Goal: Task Accomplishment & Management: Use online tool/utility

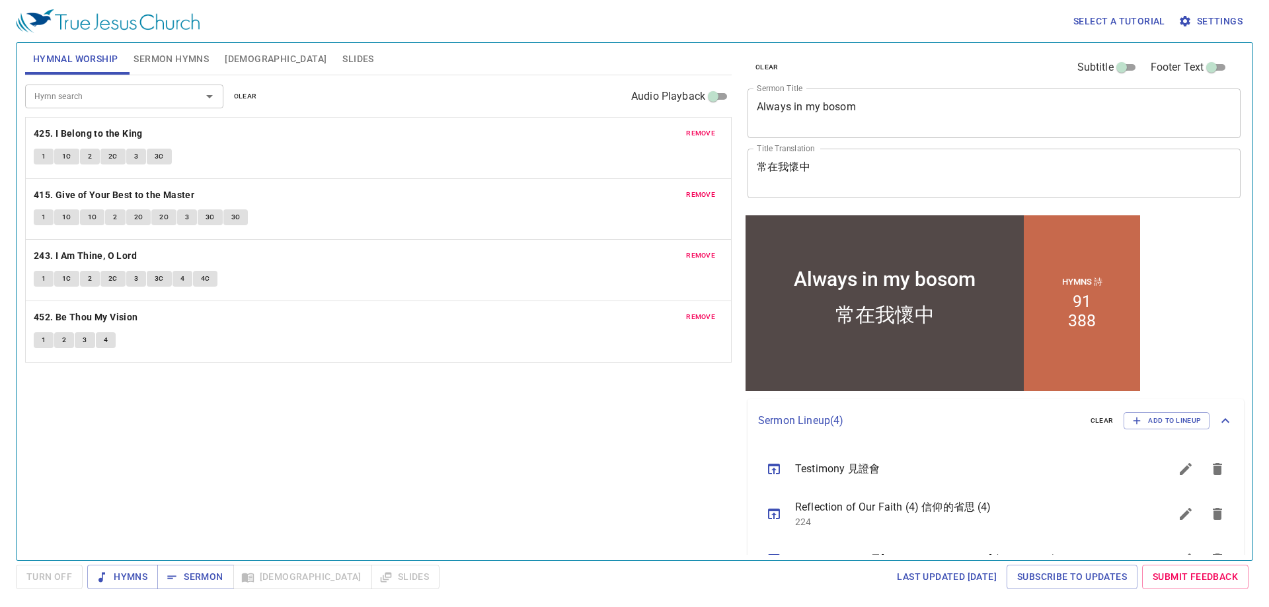
click at [171, 67] on button "Sermon Hymns" at bounding box center [171, 59] width 91 height 32
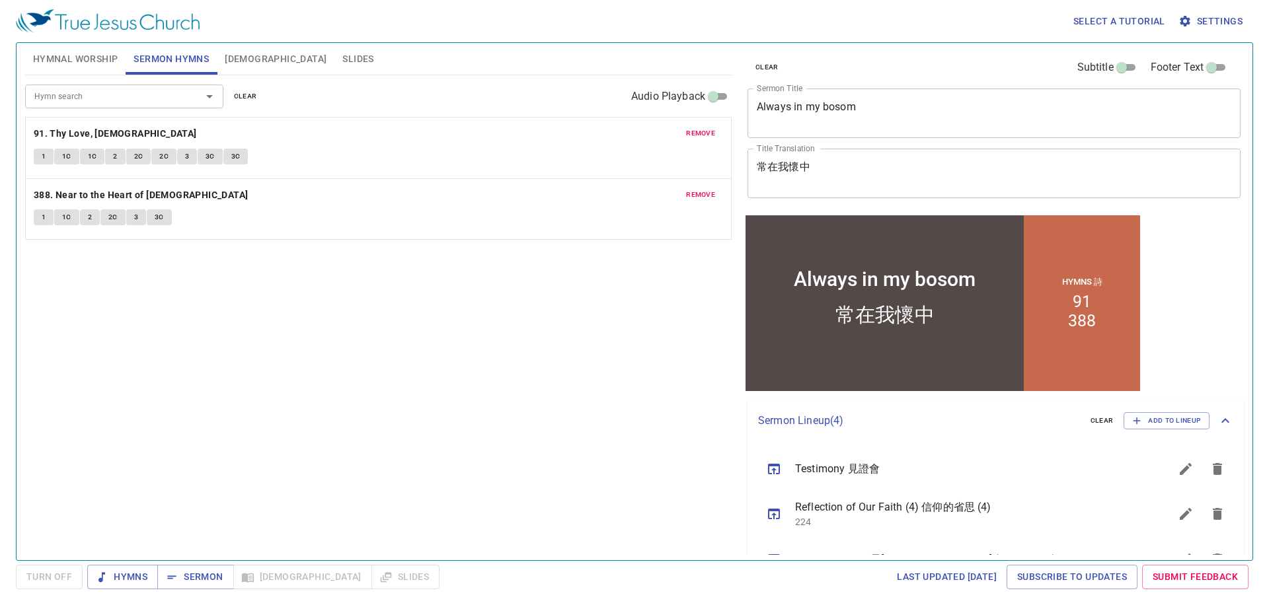
click at [708, 143] on div "remove 91. Thy Love, Jesus 1 1C 1C 2 2C 2C 3 3C 3C" at bounding box center [378, 148] width 705 height 61
click at [704, 129] on span "remove" at bounding box center [700, 134] width 29 height 12
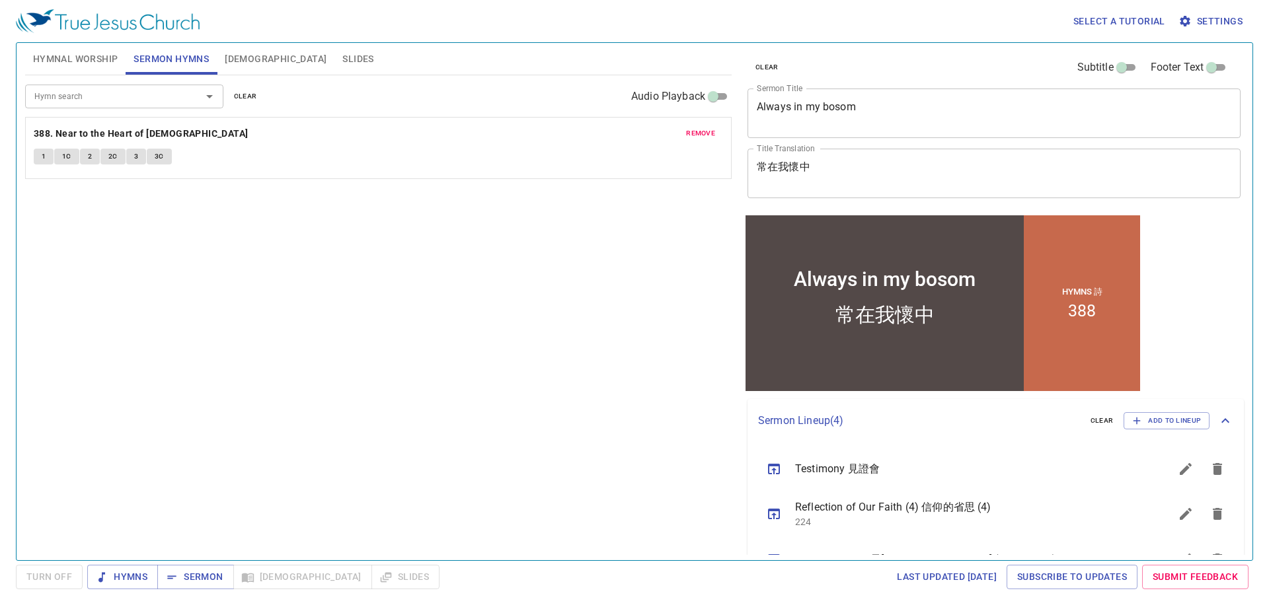
click at [693, 136] on span "remove" at bounding box center [700, 134] width 29 height 12
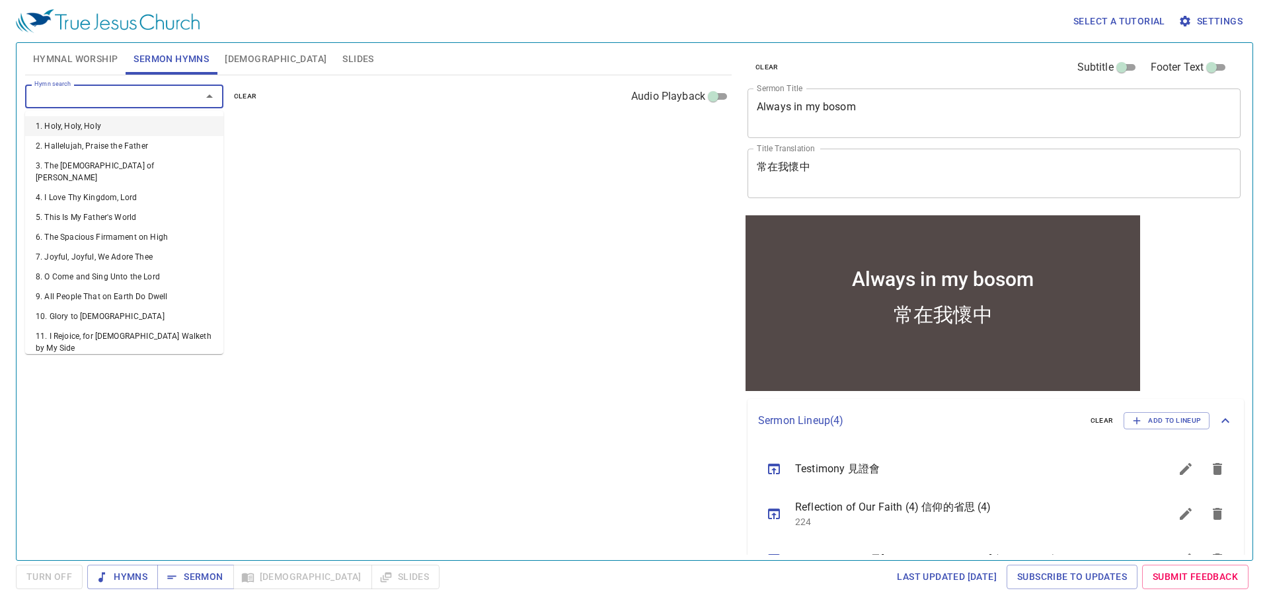
drag, startPoint x: 153, startPoint y: 92, endPoint x: 157, endPoint y: 69, distance: 22.8
click at [154, 89] on input "Hymn search" at bounding box center [104, 96] width 151 height 15
type input "369"
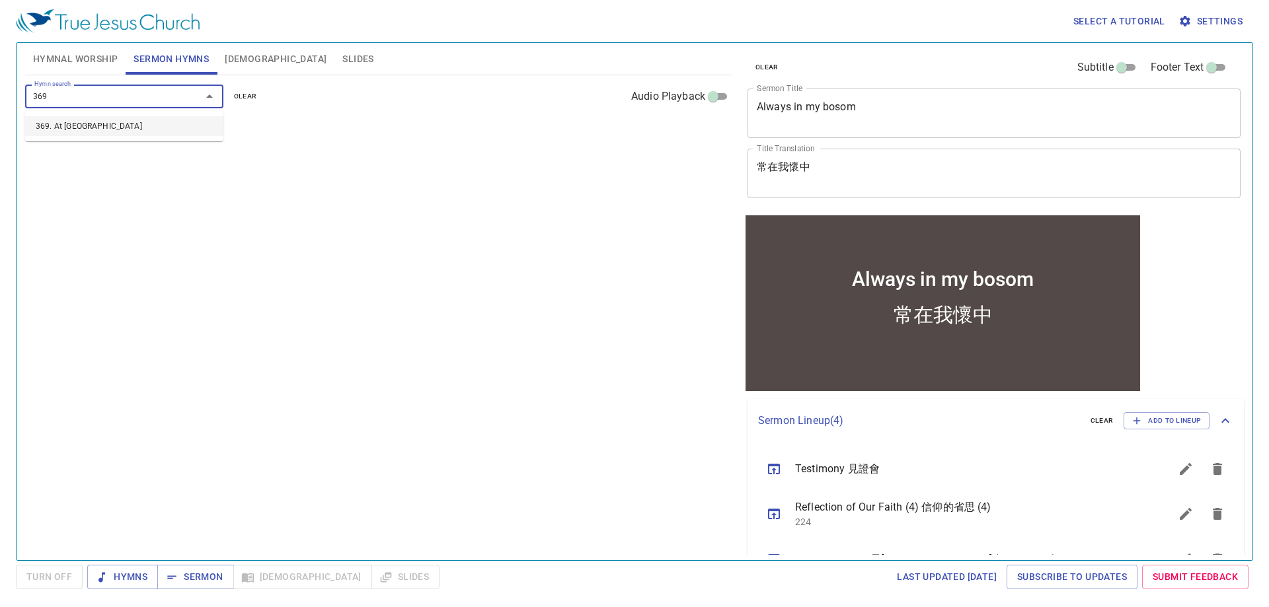
click at [80, 119] on li "369. At Calvary" at bounding box center [124, 126] width 198 height 20
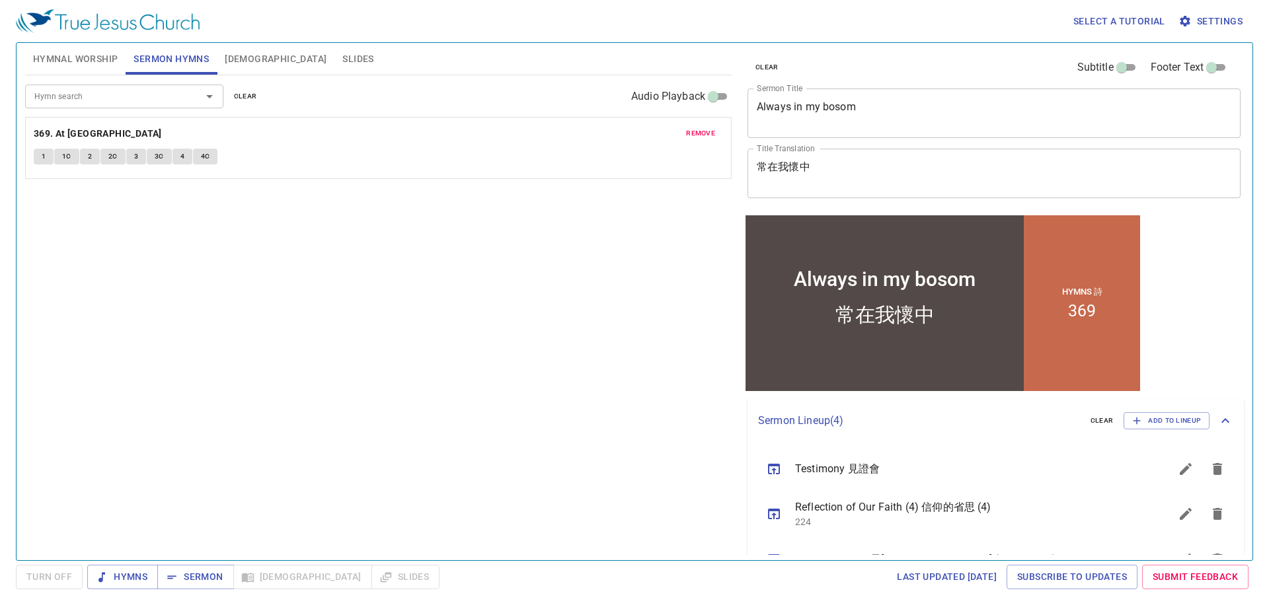
scroll to position [84, 0]
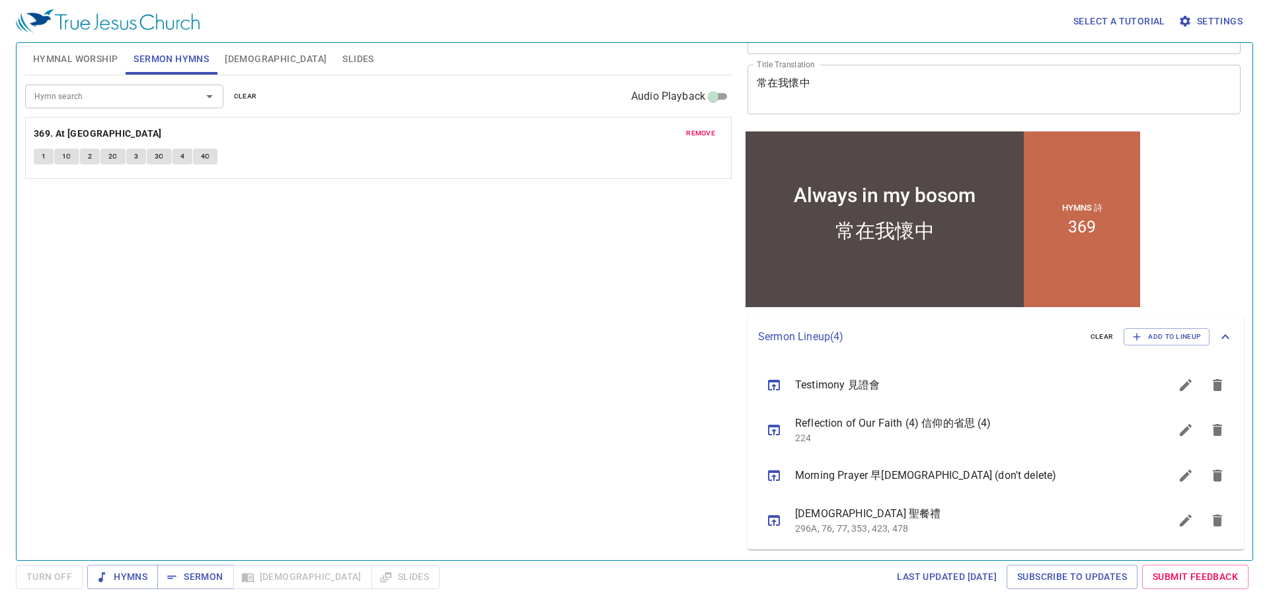
click at [774, 478] on icon "sermon lineup list" at bounding box center [774, 475] width 12 height 11
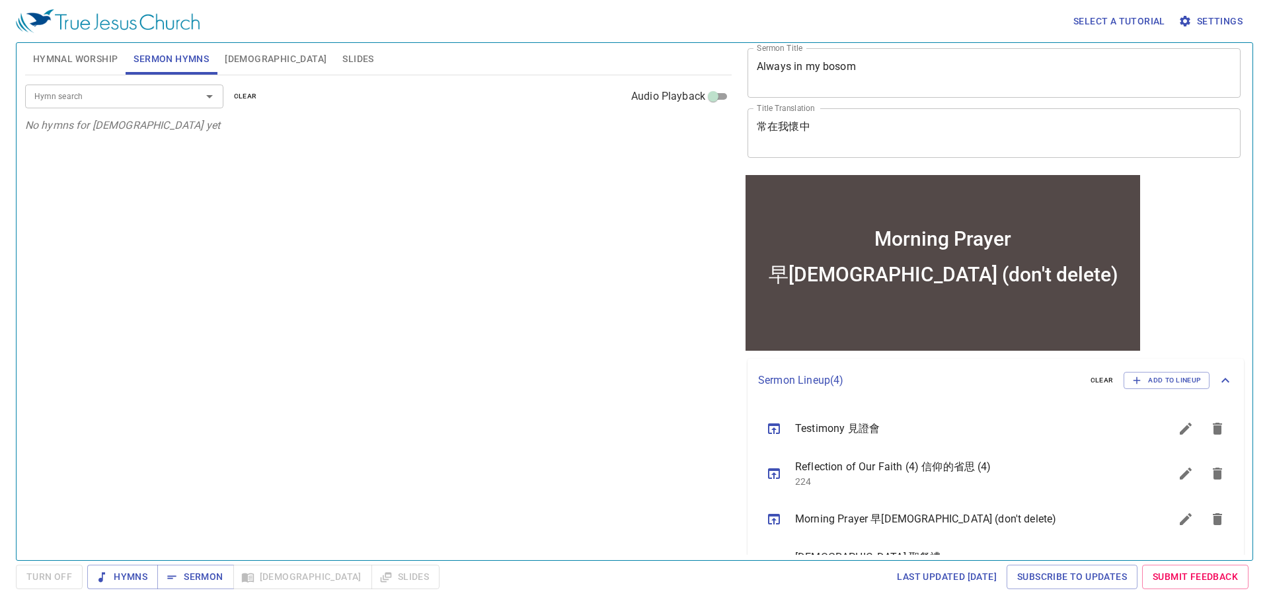
scroll to position [0, 0]
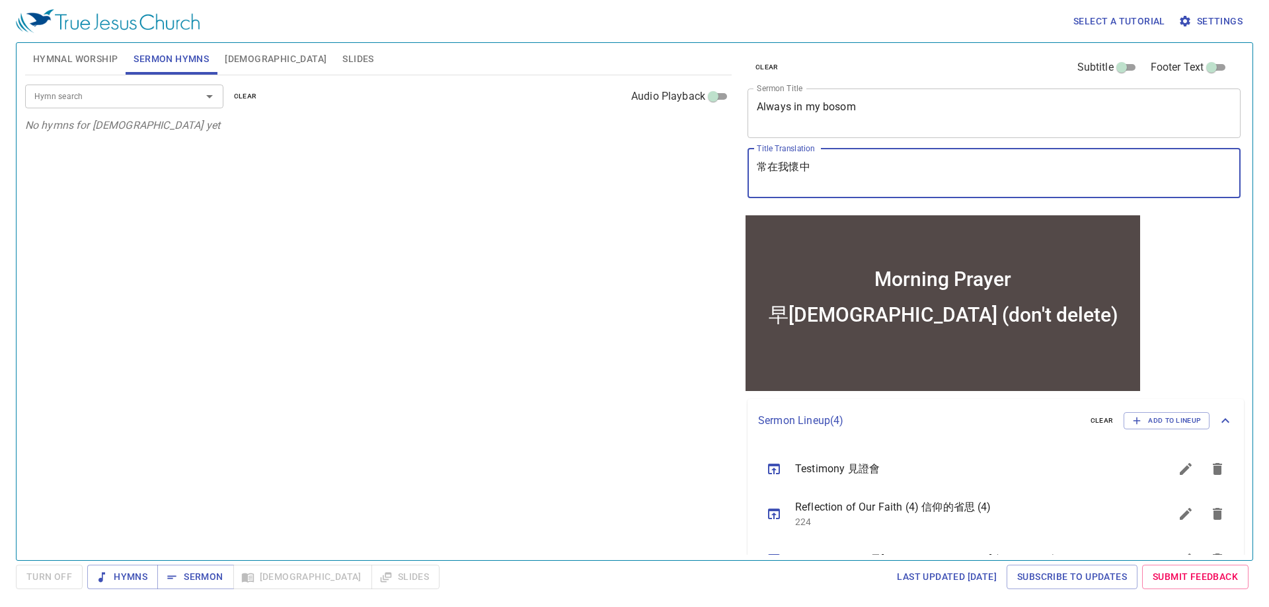
drag, startPoint x: 862, startPoint y: 169, endPoint x: 788, endPoint y: 172, distance: 74.1
click at [788, 172] on textarea "早禱會 (don't delete)" at bounding box center [994, 173] width 474 height 25
type textarea "早禱會"
click at [193, 581] on span "Sermon" at bounding box center [195, 577] width 55 height 17
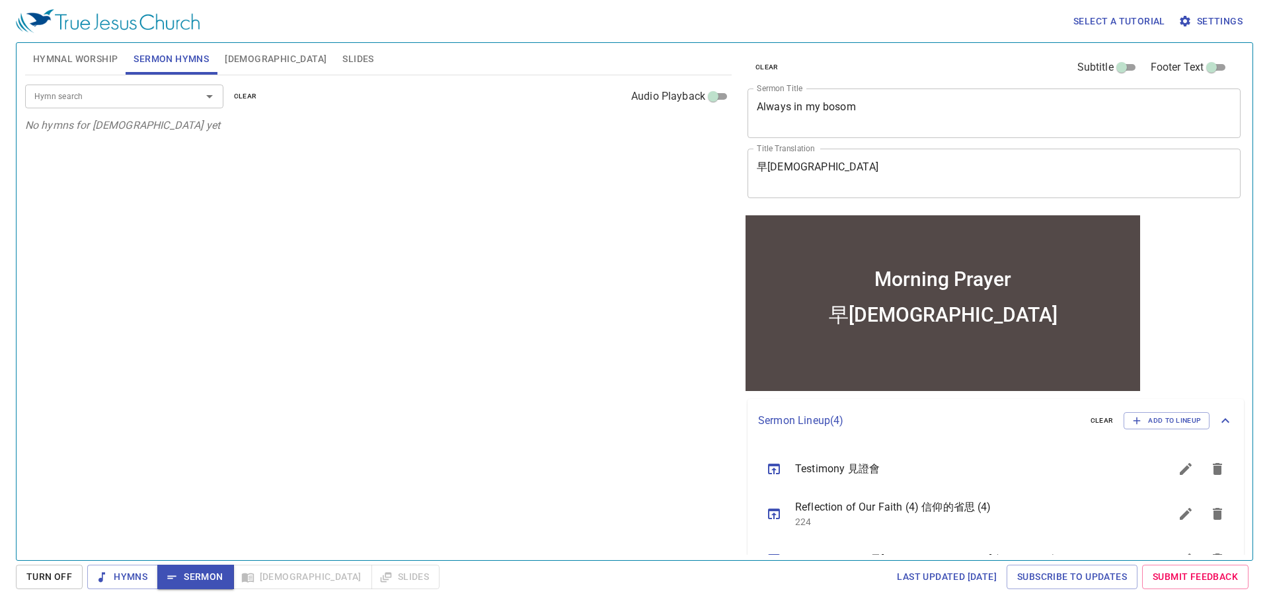
click at [521, 425] on div "Hymn search Hymn search clear Audio Playback No hymns for sermon yet" at bounding box center [378, 312] width 706 height 474
click at [165, 93] on input "Hymn search" at bounding box center [104, 96] width 151 height 15
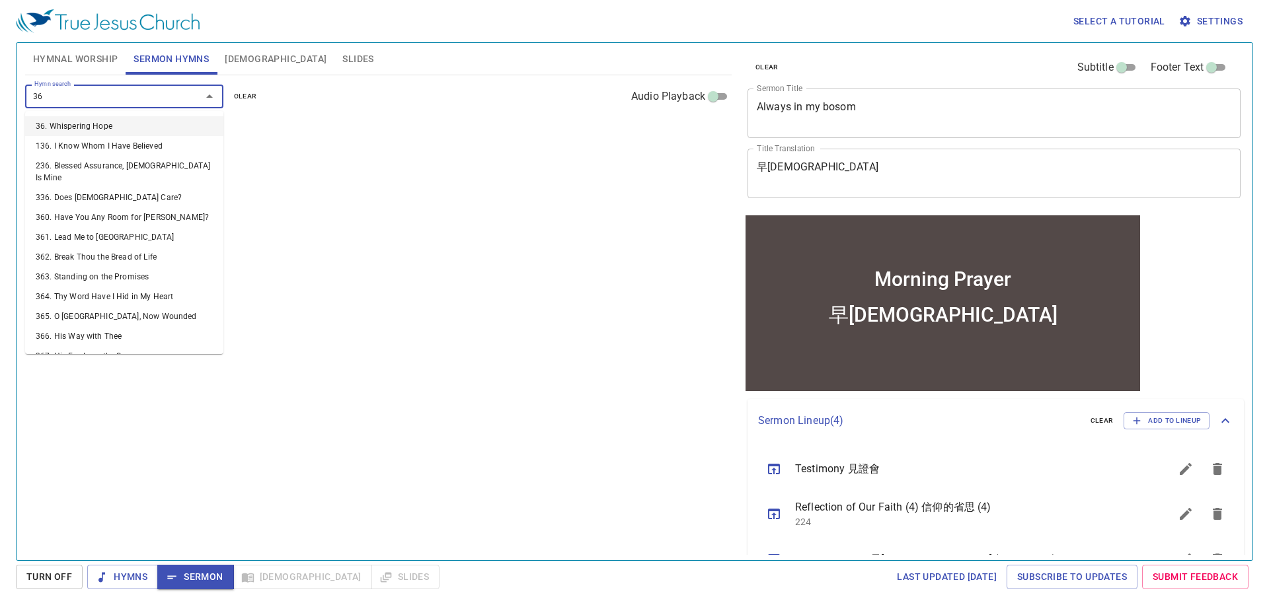
type input "369"
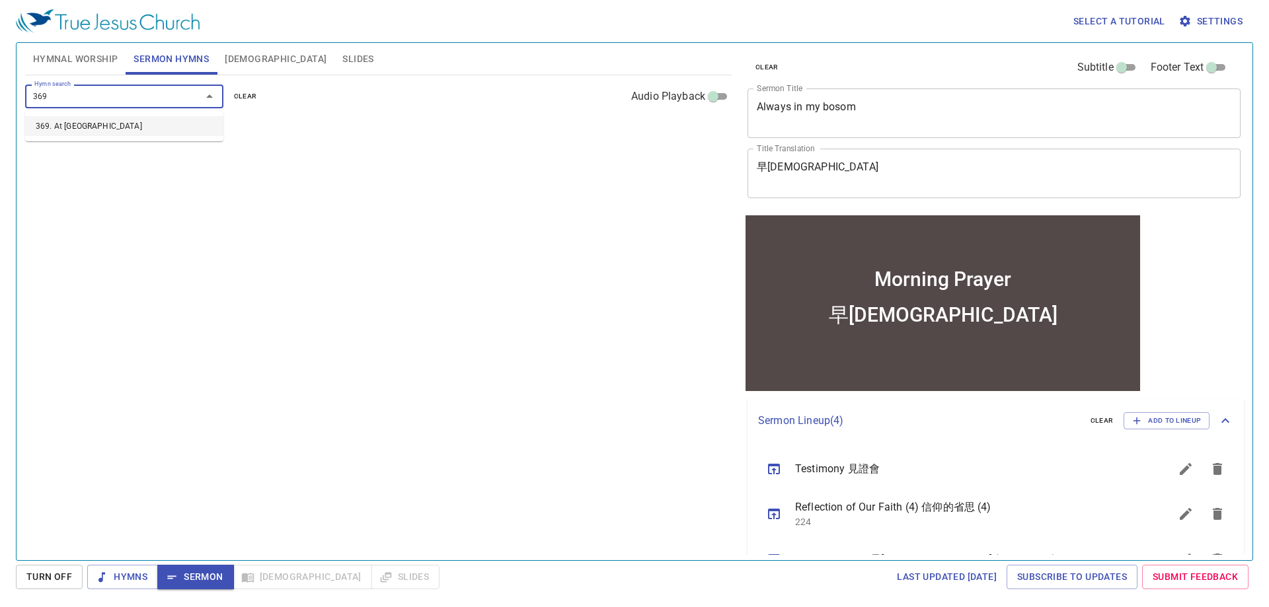
click at [155, 126] on li "369. At Calvary" at bounding box center [124, 126] width 198 height 20
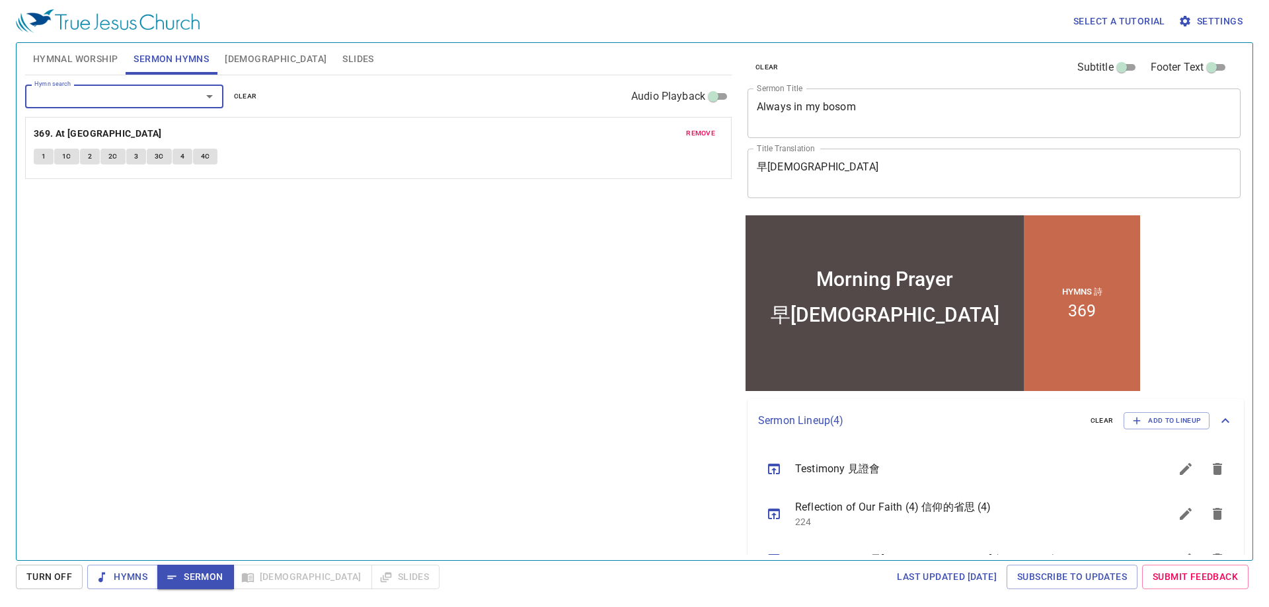
click at [44, 155] on span "1" at bounding box center [44, 157] width 4 height 12
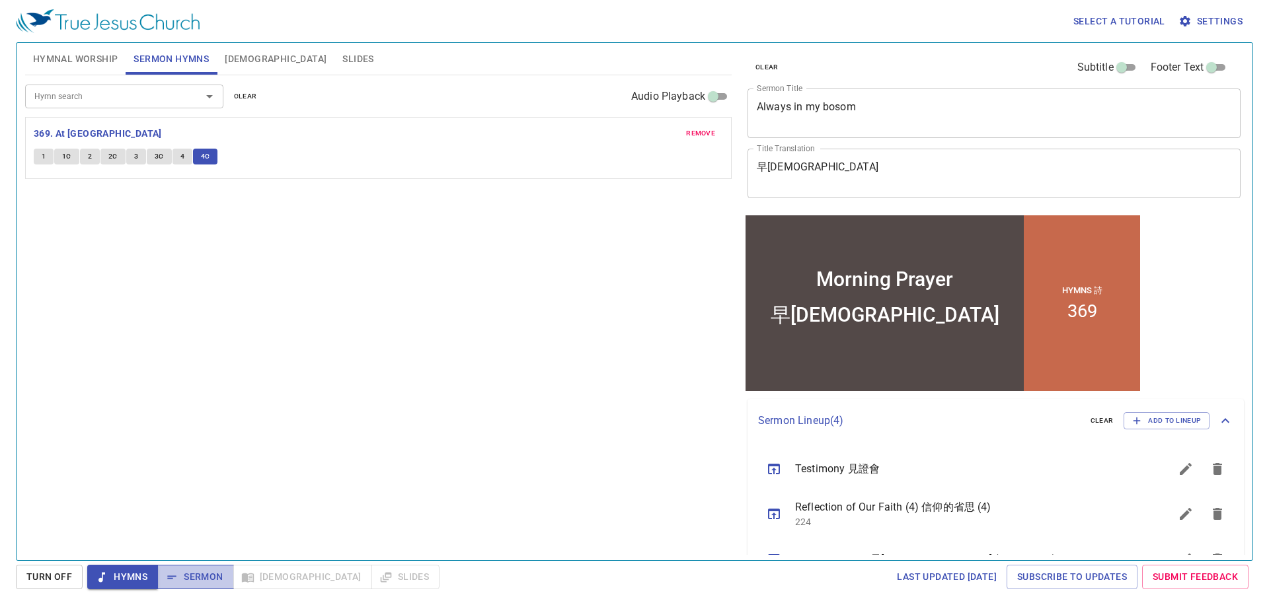
click at [200, 574] on span "Sermon" at bounding box center [195, 577] width 55 height 17
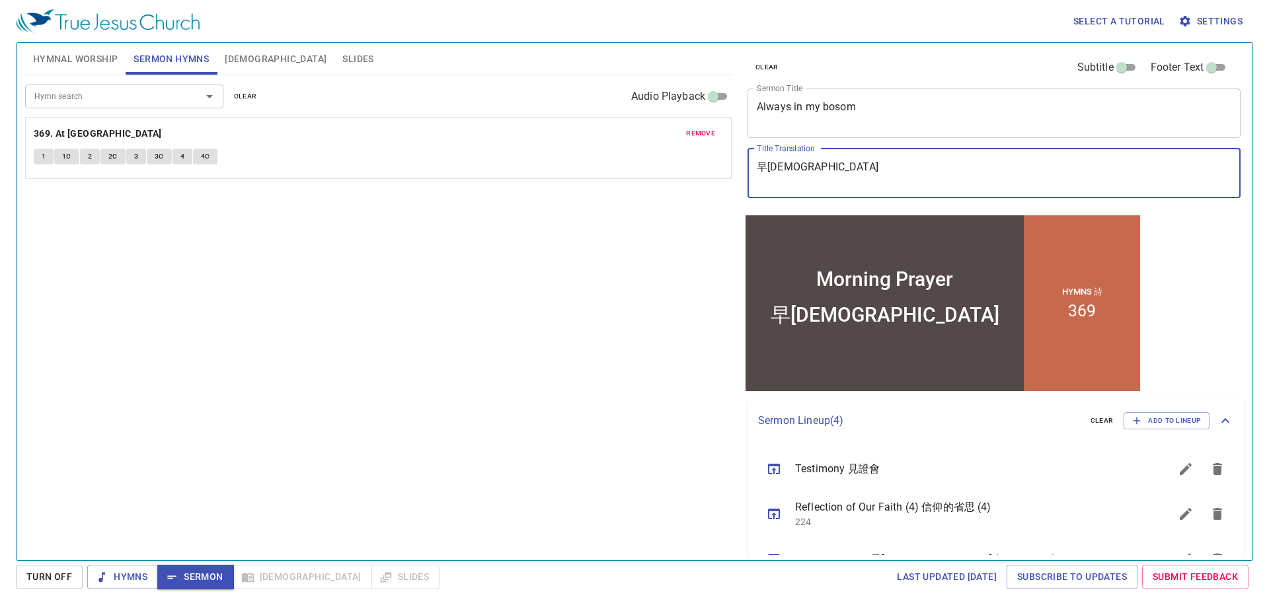
drag, startPoint x: 795, startPoint y: 170, endPoint x: 752, endPoint y: 169, distance: 43.0
click at [752, 169] on div "早禱會 x Title Translation" at bounding box center [993, 174] width 493 height 50
drag, startPoint x: 235, startPoint y: 57, endPoint x: 242, endPoint y: 79, distance: 22.4
click at [236, 57] on span "[DEMOGRAPHIC_DATA]" at bounding box center [276, 59] width 102 height 17
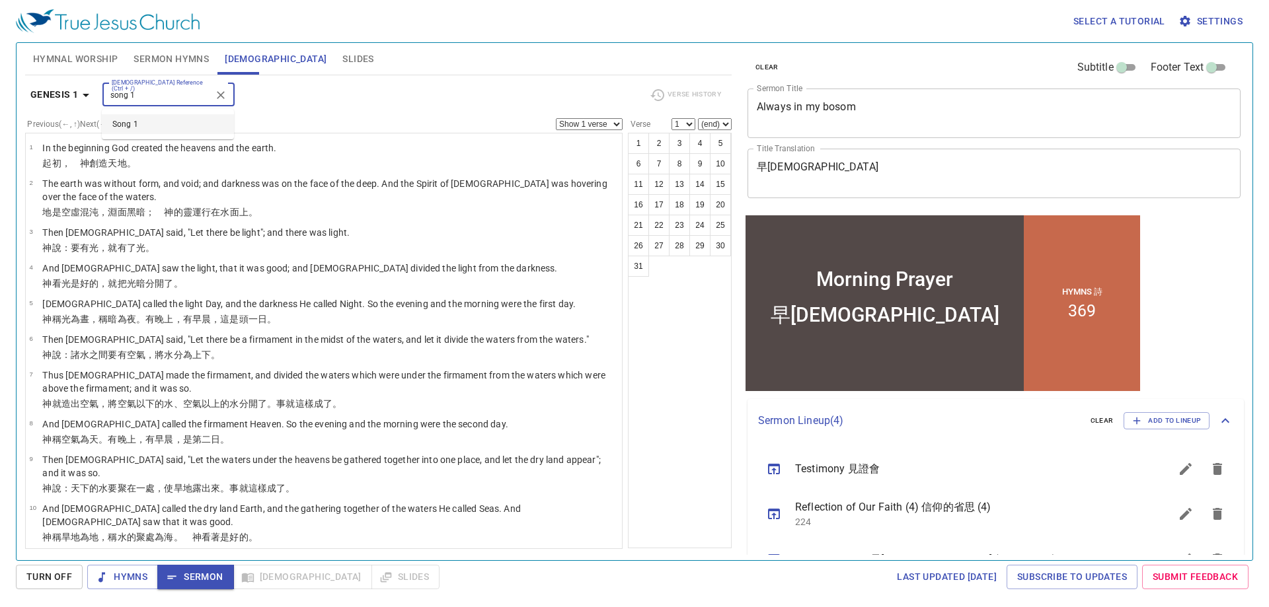
type input "song 1"
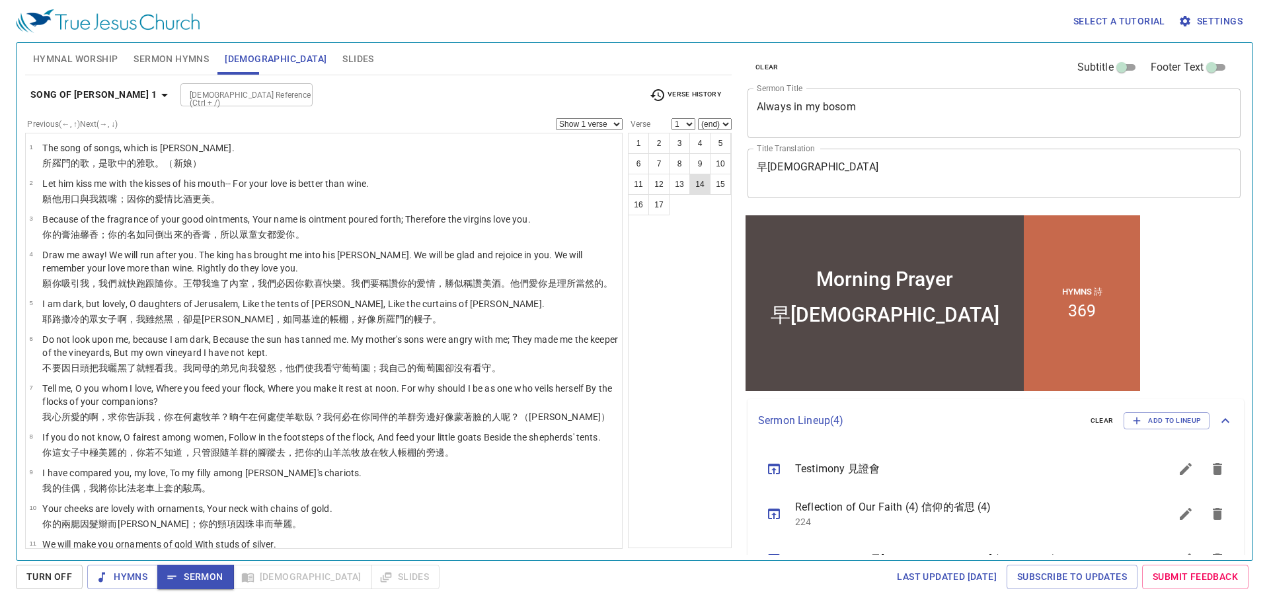
click at [697, 184] on button "14" at bounding box center [699, 184] width 21 height 21
select select "14"
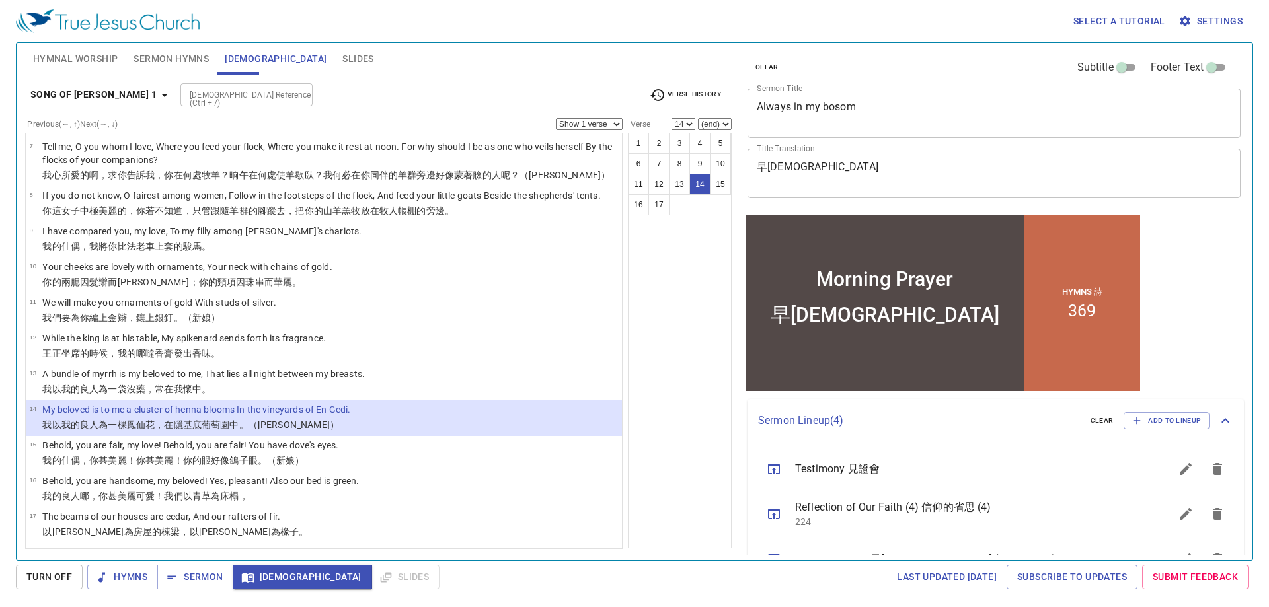
click at [626, 91] on div "Bible Reference (Ctrl + /) Bible Reference (Ctrl + /)" at bounding box center [409, 94] width 458 height 23
click at [615, 86] on div "Bible Reference (Ctrl + /) Bible Reference (Ctrl + /)" at bounding box center [409, 94] width 458 height 23
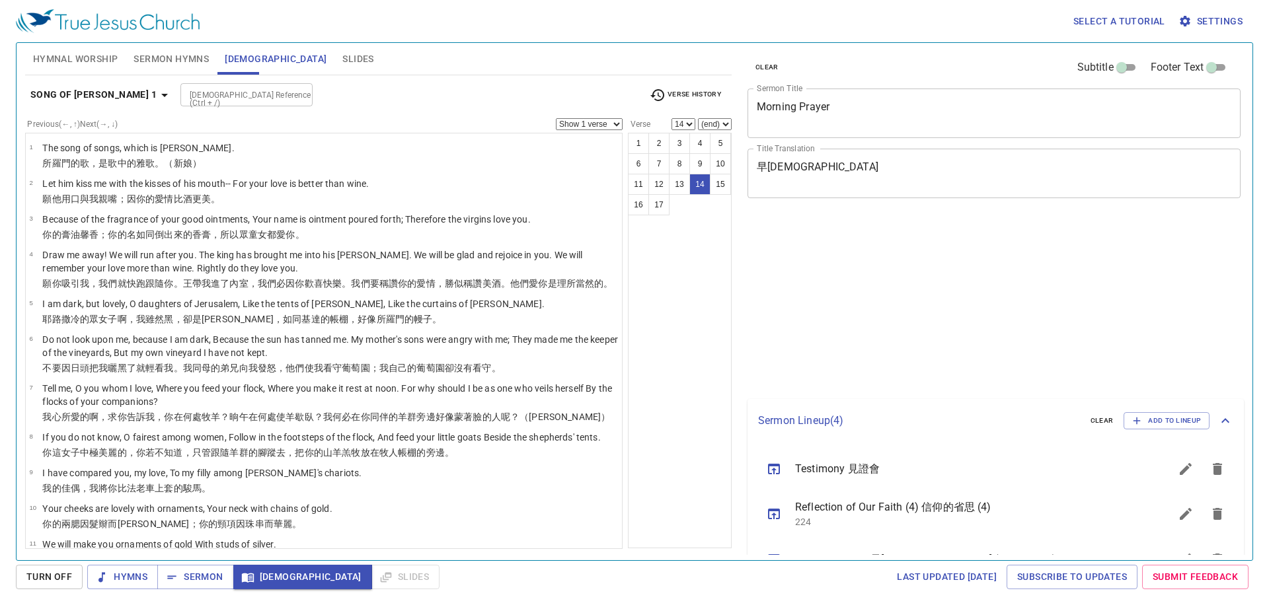
select select "14"
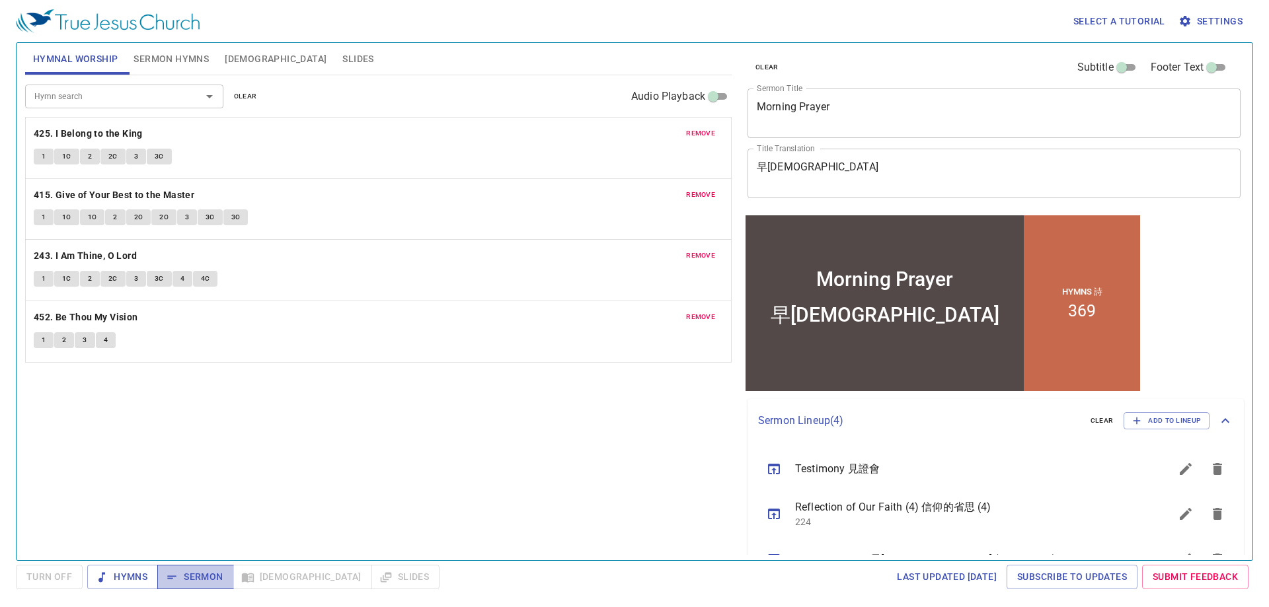
click at [215, 580] on span "Sermon" at bounding box center [195, 577] width 55 height 17
drag, startPoint x: 240, startPoint y: 59, endPoint x: 241, endPoint y: 67, distance: 7.3
click at [240, 59] on span "Bible" at bounding box center [276, 59] width 102 height 17
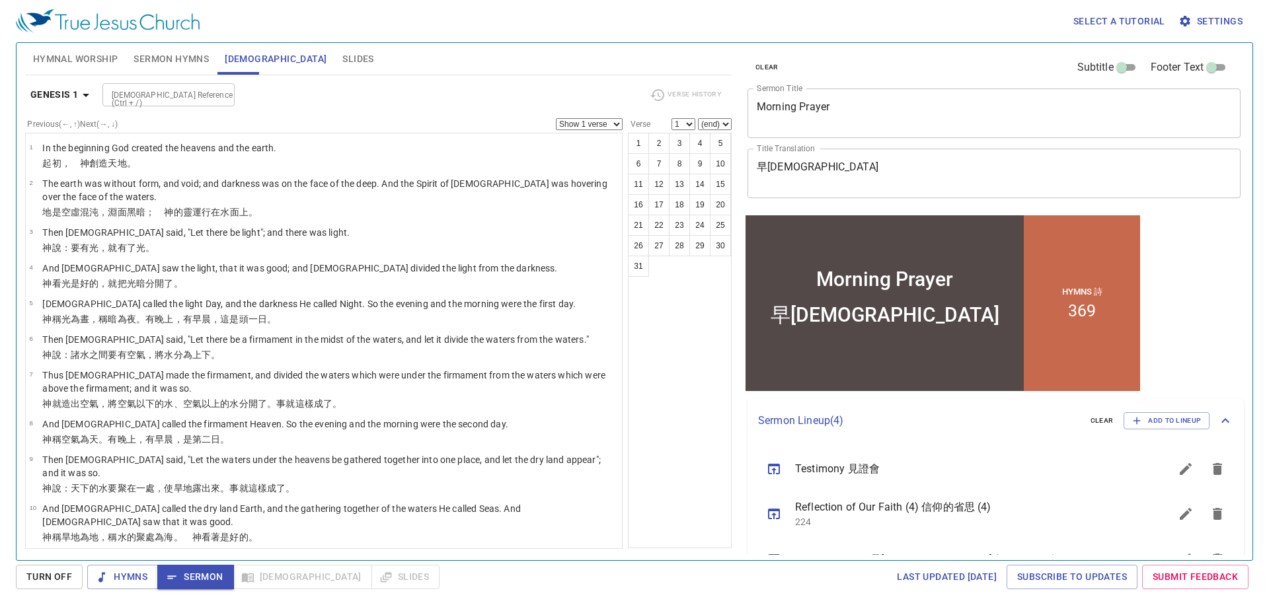
click at [184, 91] on input "[DEMOGRAPHIC_DATA] Reference (Ctrl + /)" at bounding box center [157, 94] width 102 height 15
type input "song 1"
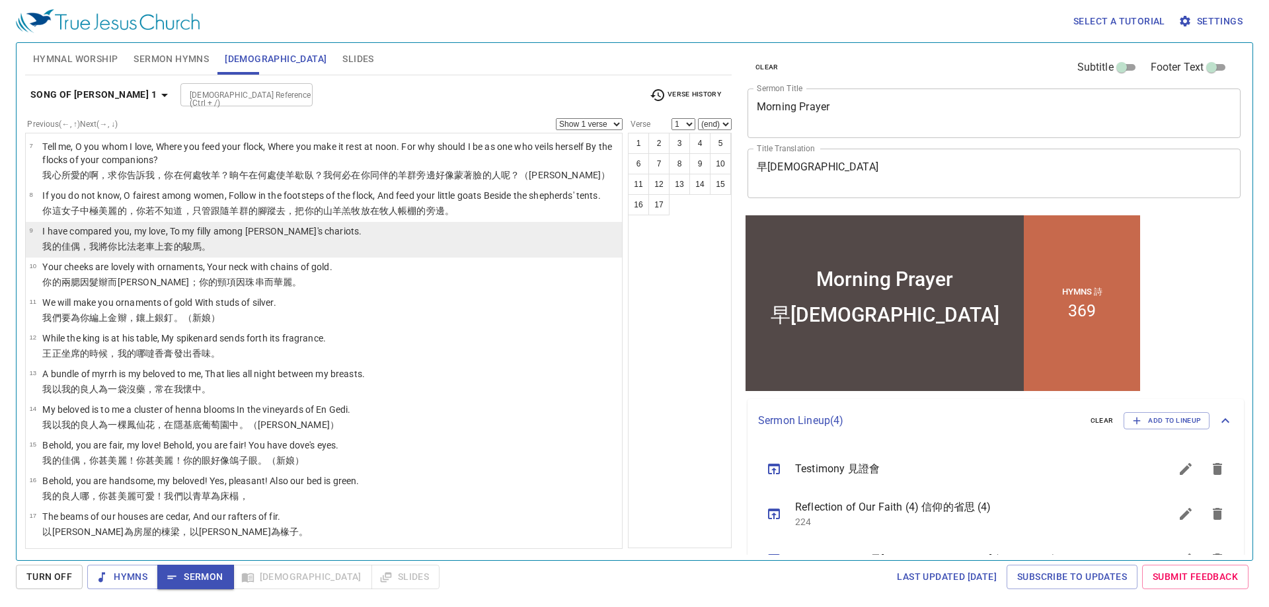
scroll to position [255, 0]
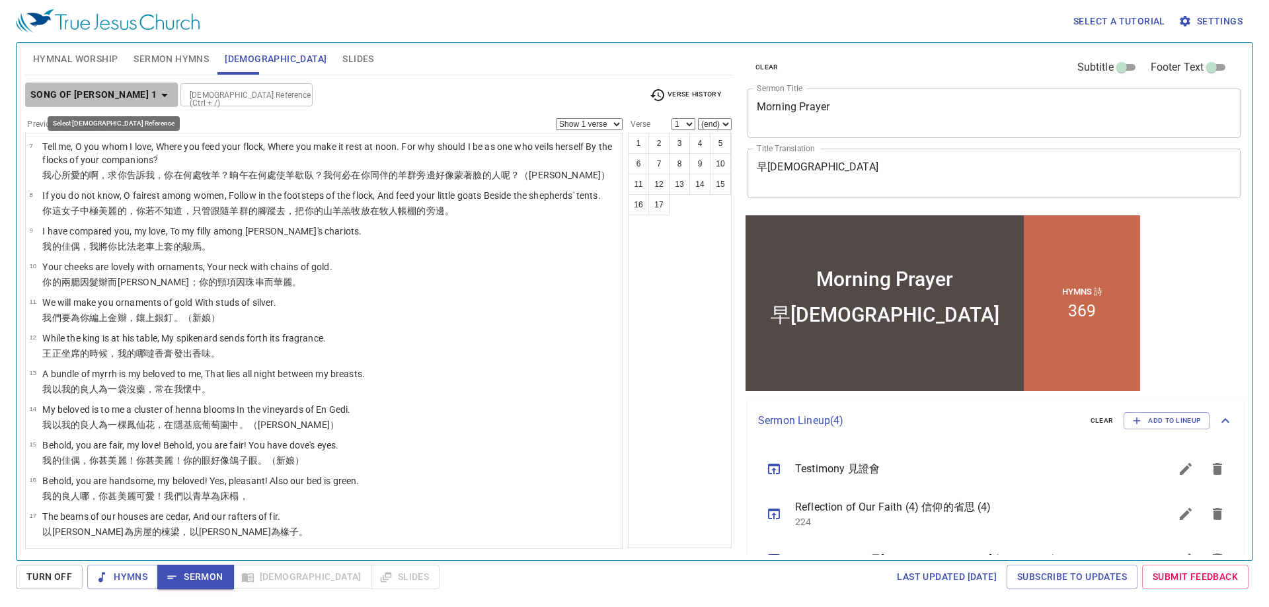
click at [161, 94] on icon "button" at bounding box center [164, 95] width 7 height 3
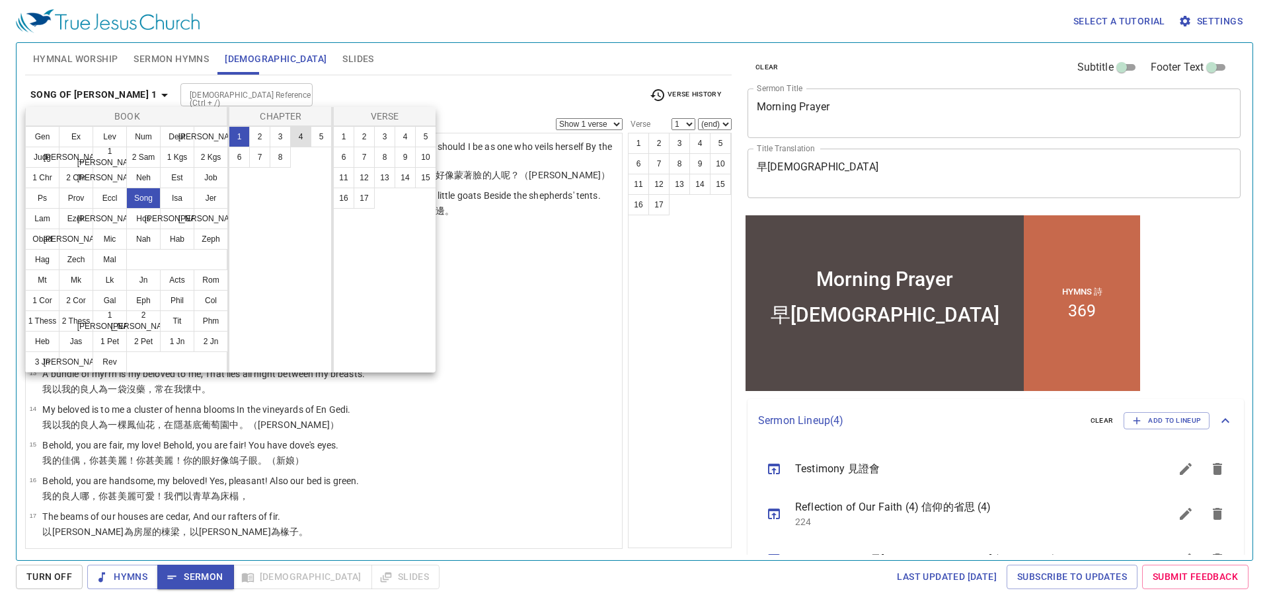
click at [300, 137] on button "4" at bounding box center [300, 136] width 21 height 21
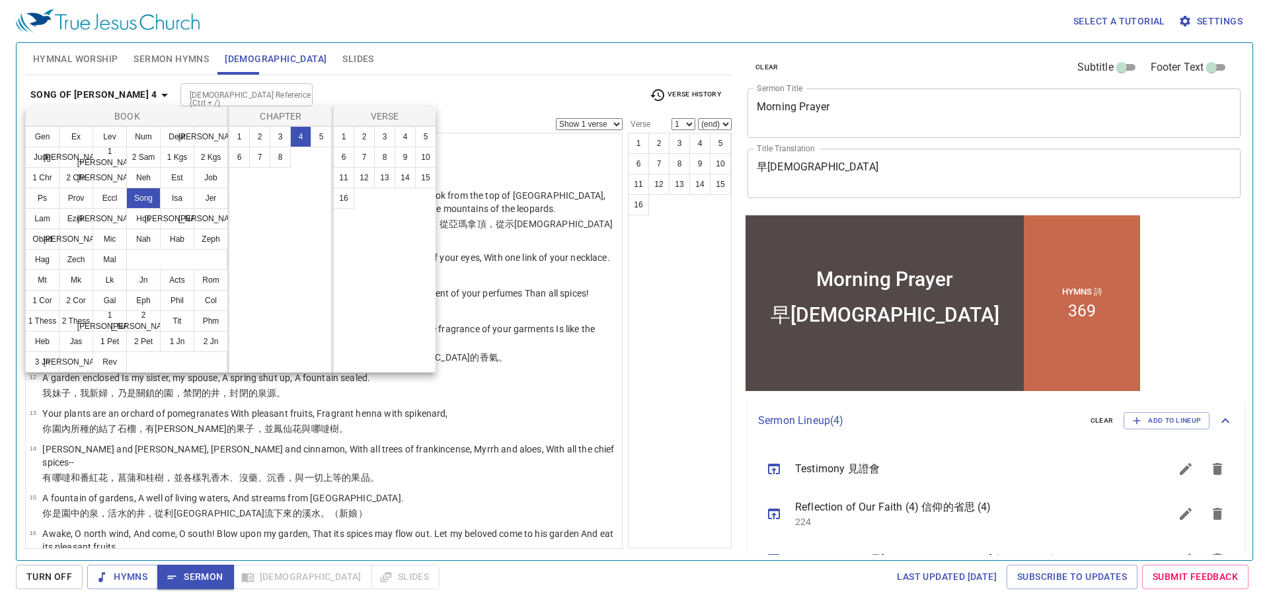
scroll to position [0, 0]
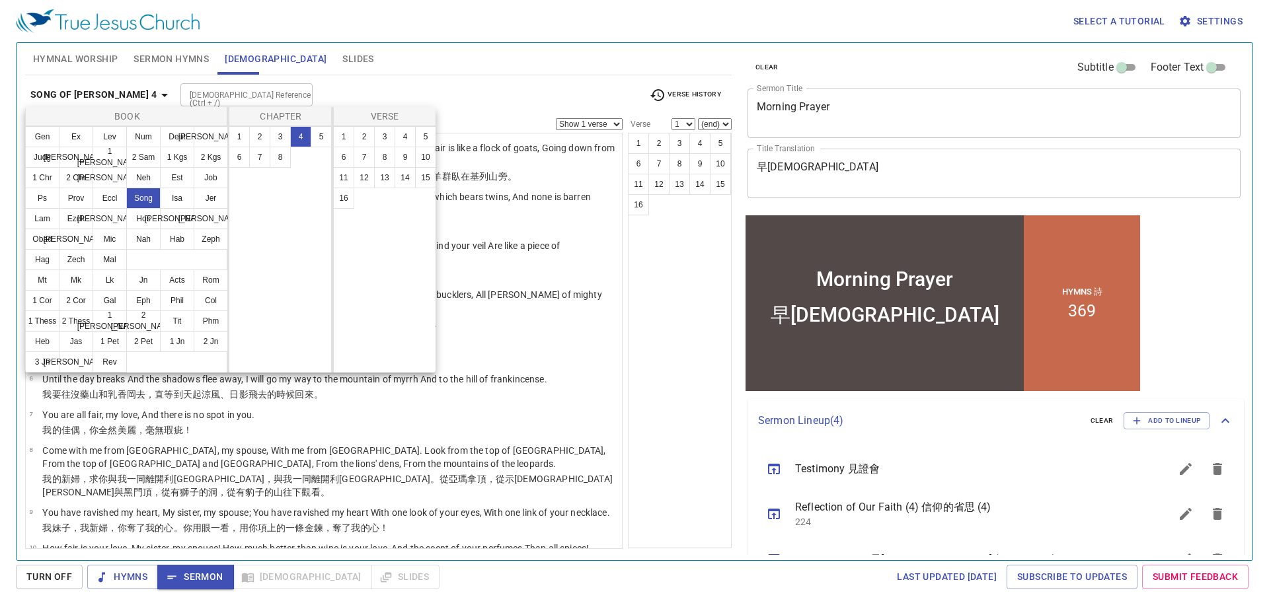
click at [380, 63] on div at bounding box center [634, 303] width 1269 height 607
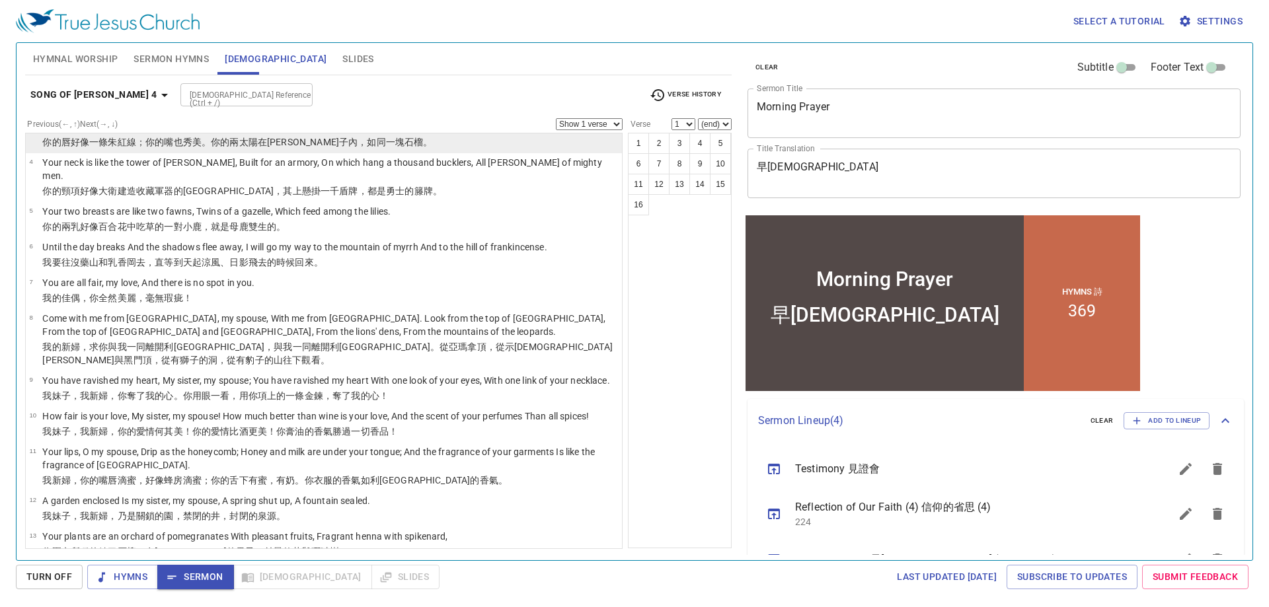
scroll to position [198, 0]
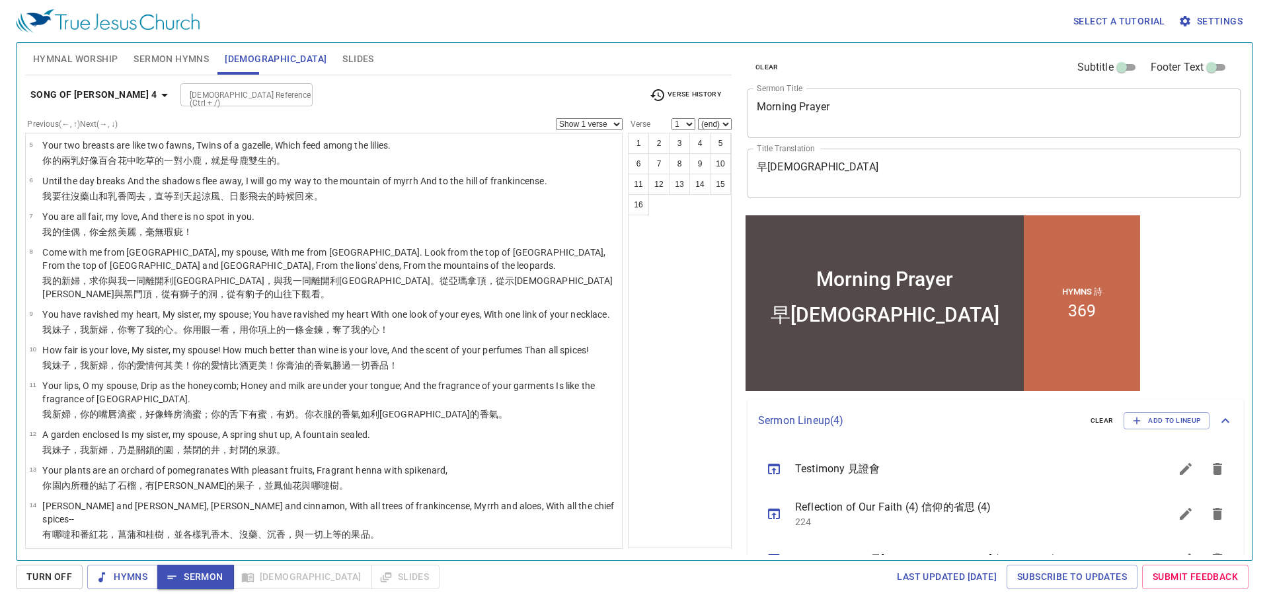
click at [212, 95] on input "[DEMOGRAPHIC_DATA] Reference (Ctrl + /)" at bounding box center [235, 94] width 102 height 15
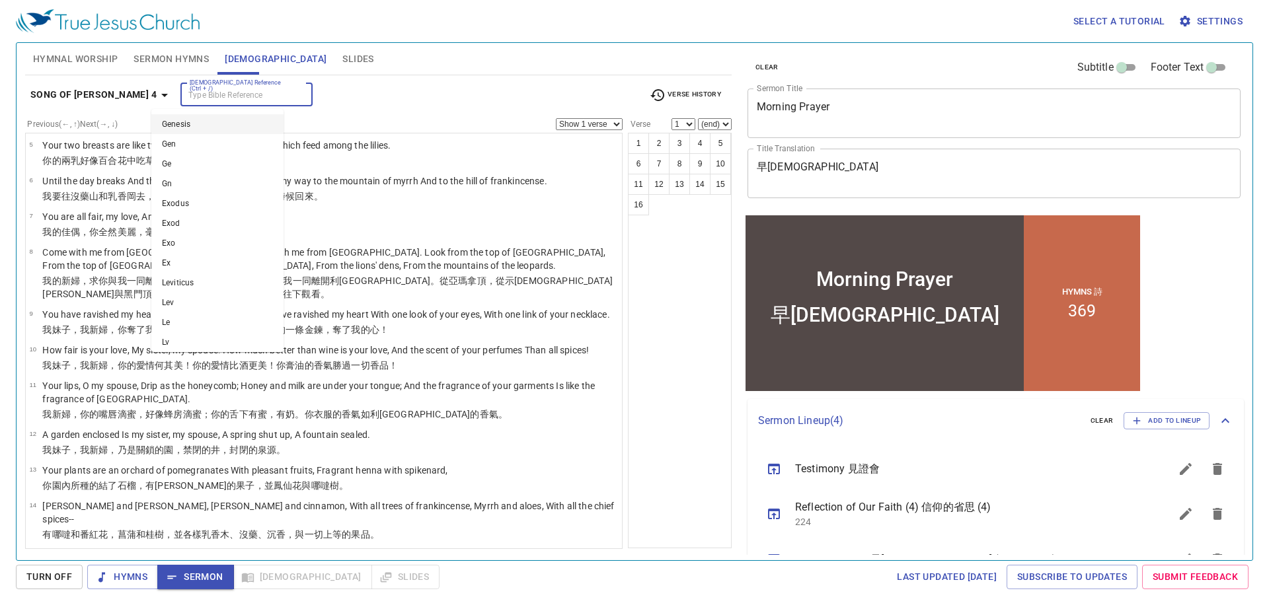
click at [330, 90] on div "Bible Reference (Ctrl + /) Bible Reference (Ctrl + /)" at bounding box center [409, 94] width 458 height 23
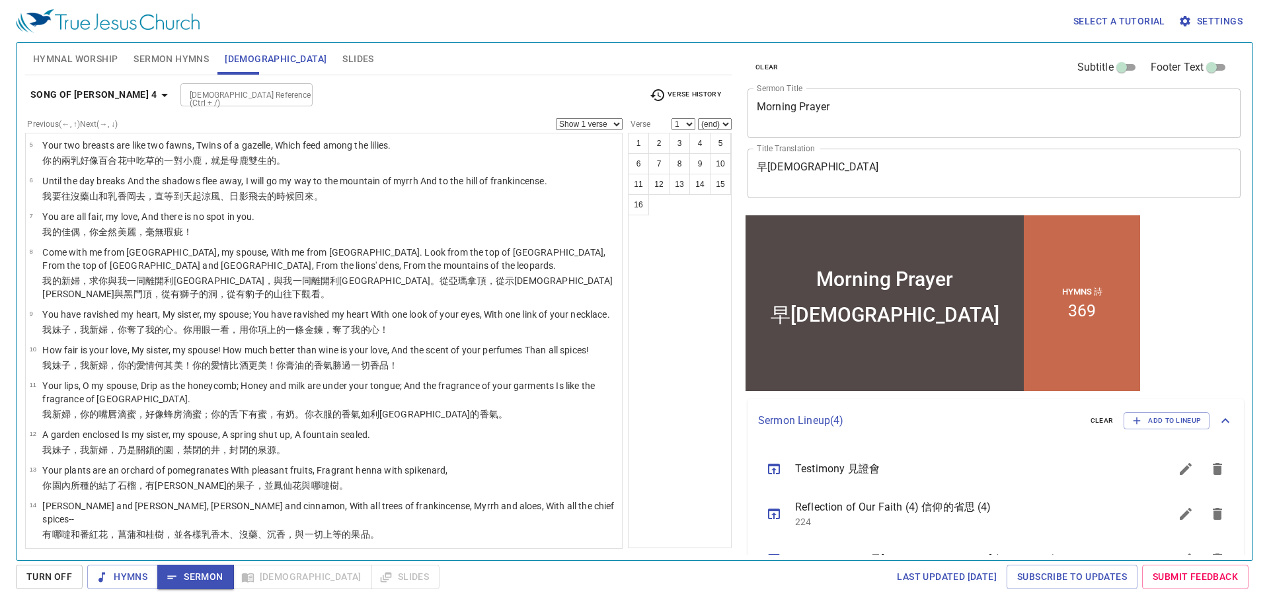
click at [124, 98] on b "Song of Solomon 4" at bounding box center [93, 95] width 126 height 17
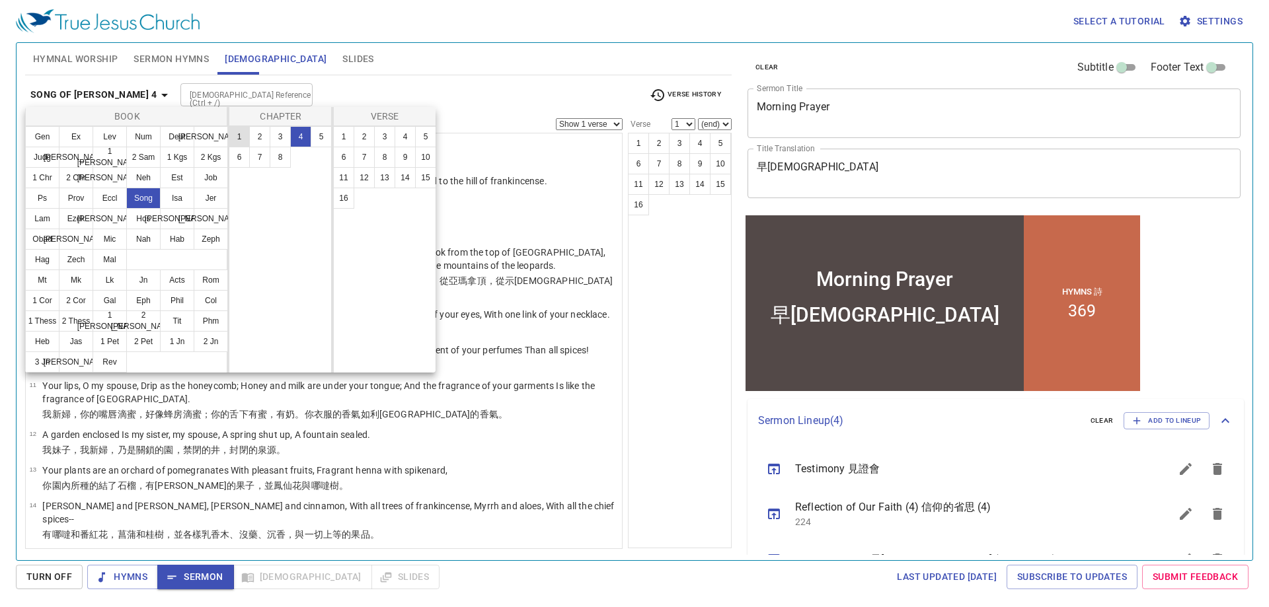
click at [241, 137] on button "1" at bounding box center [239, 136] width 21 height 21
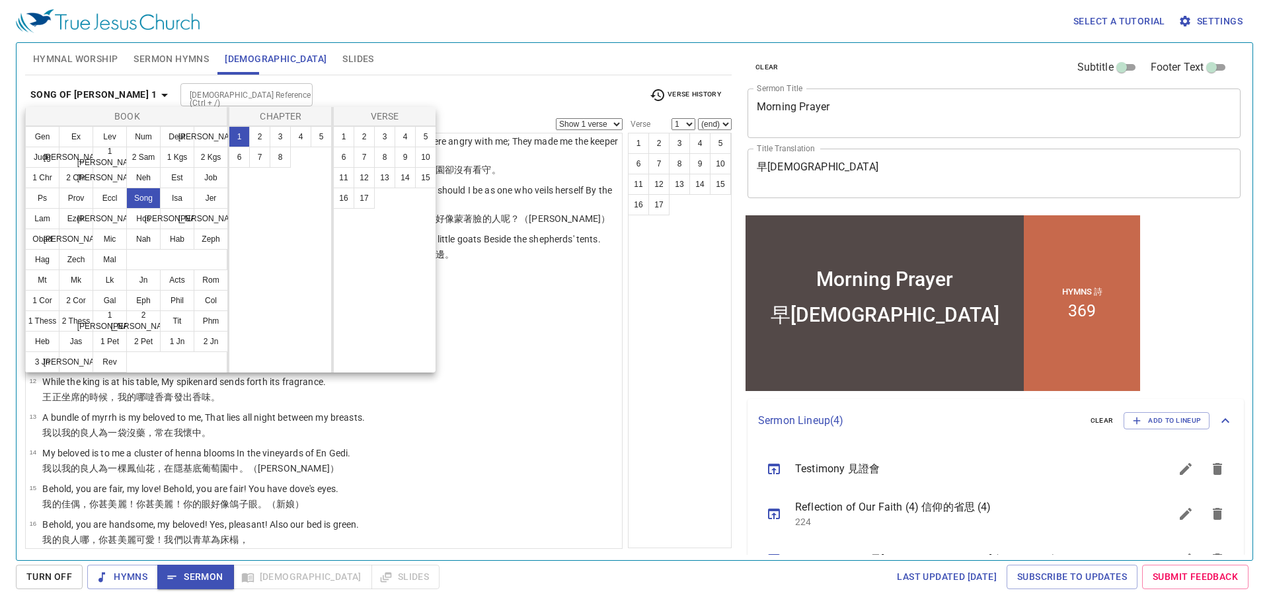
scroll to position [0, 0]
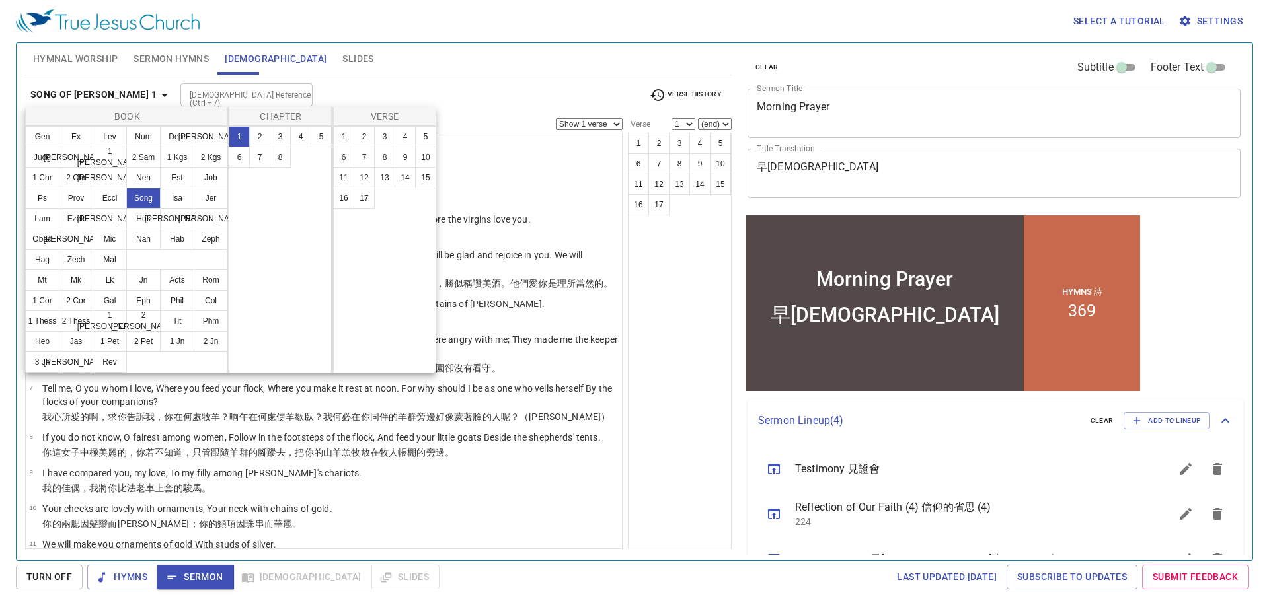
click at [450, 87] on div at bounding box center [634, 303] width 1269 height 607
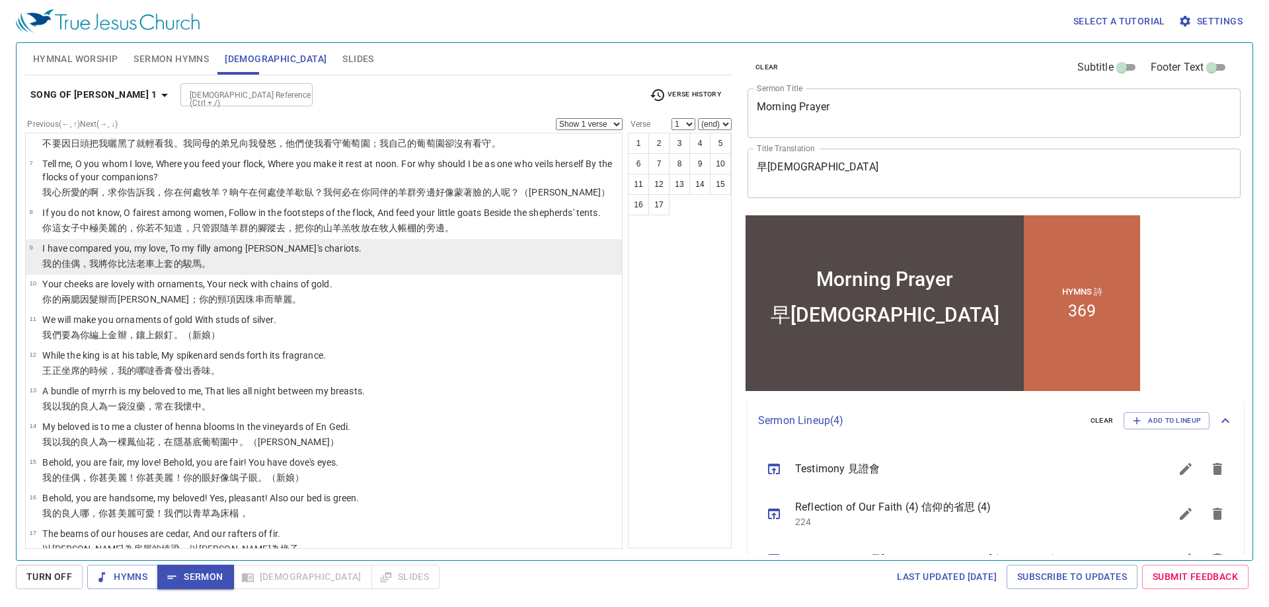
scroll to position [255, 0]
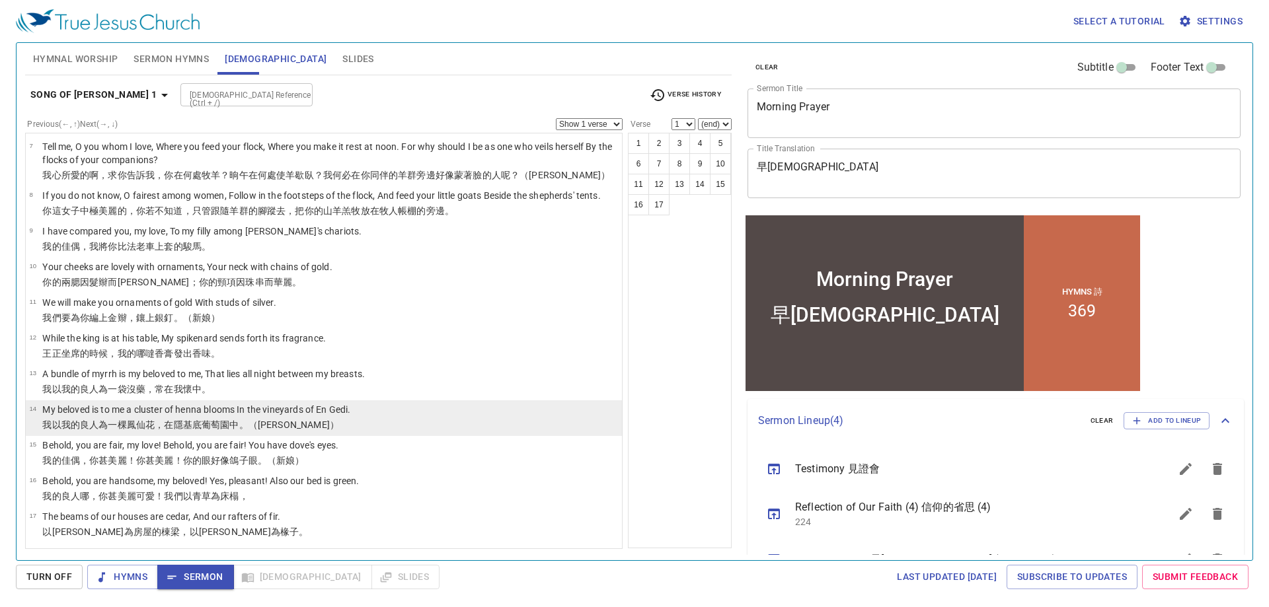
click at [309, 408] on p "My beloved is to me a cluster of henna blooms In the vineyards of En Gedi." at bounding box center [196, 409] width 308 height 13
select select "14"
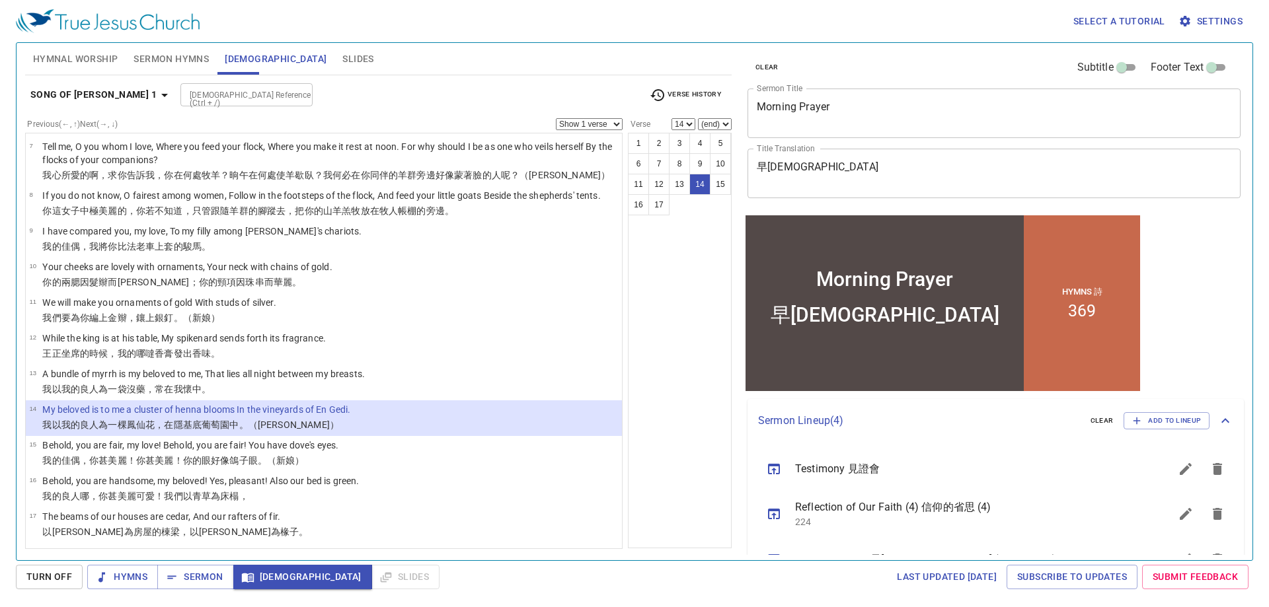
click at [488, 86] on div "Bible Reference (Ctrl + /) Bible Reference (Ctrl + /)" at bounding box center [409, 94] width 458 height 23
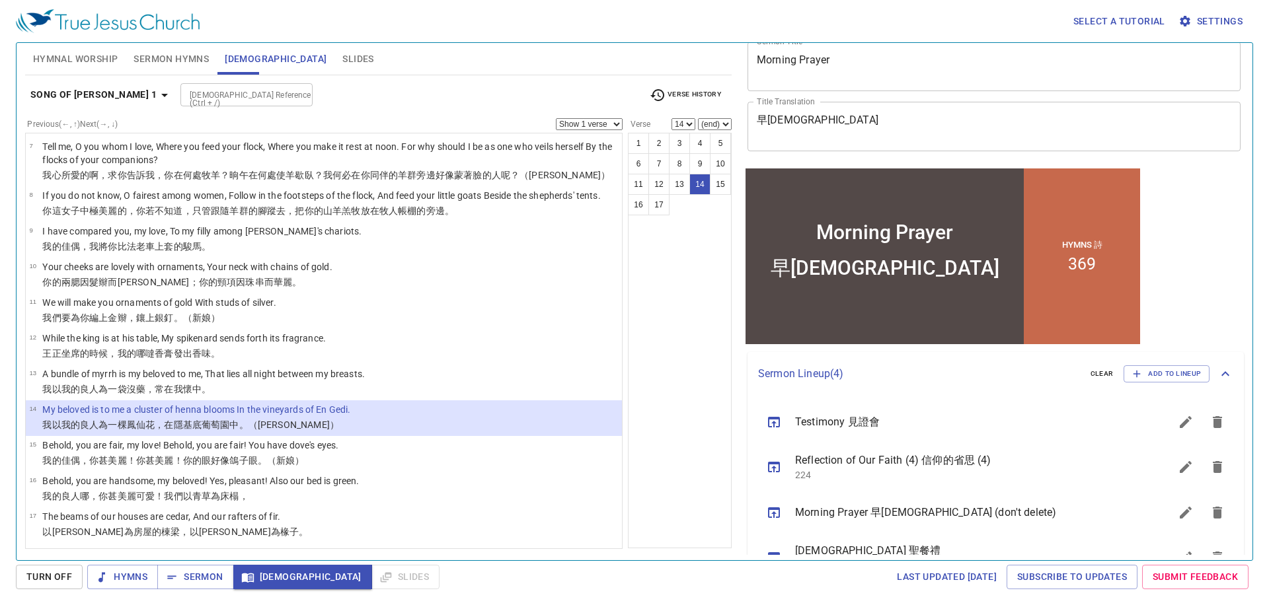
scroll to position [84, 0]
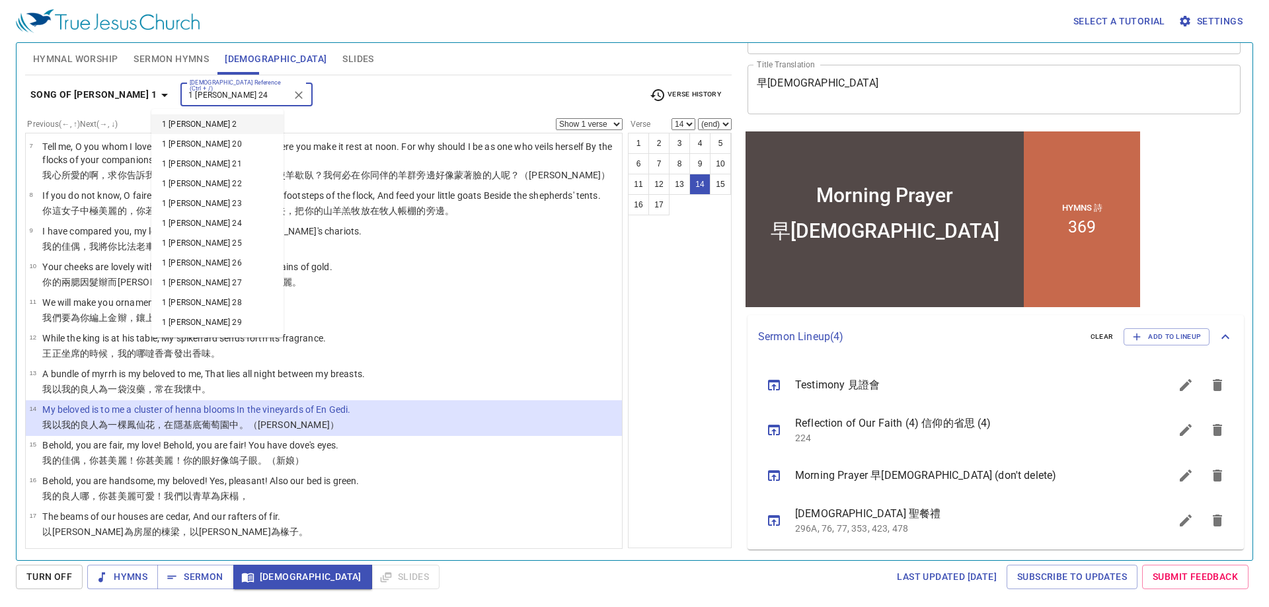
type input "1 sam 24"
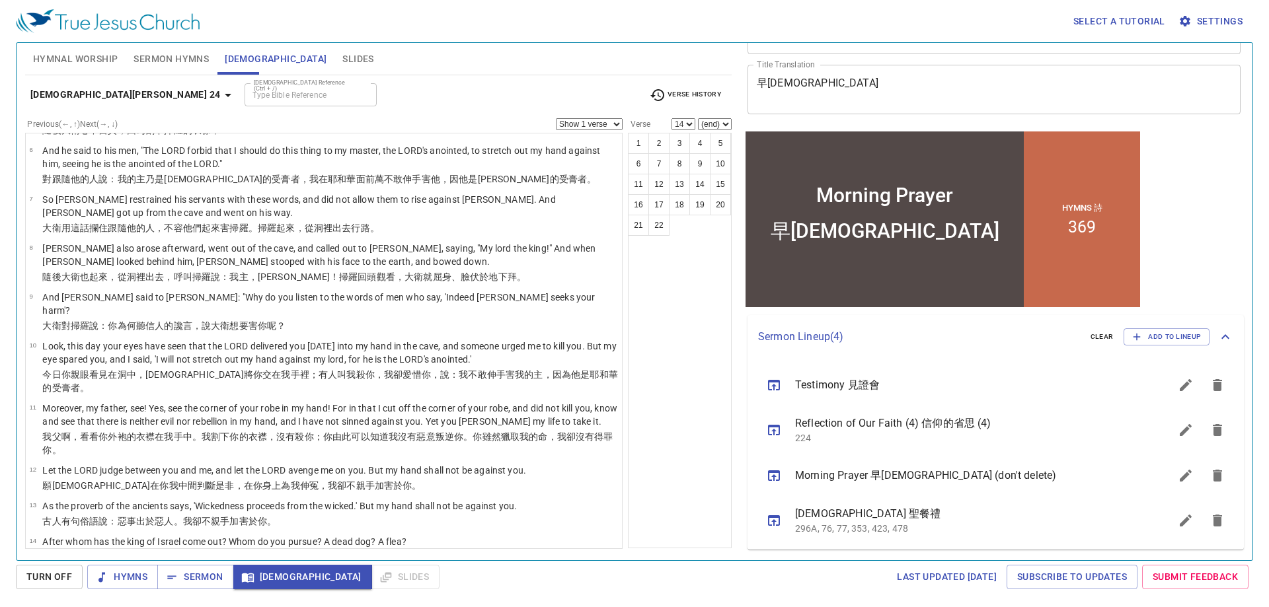
scroll to position [0, 0]
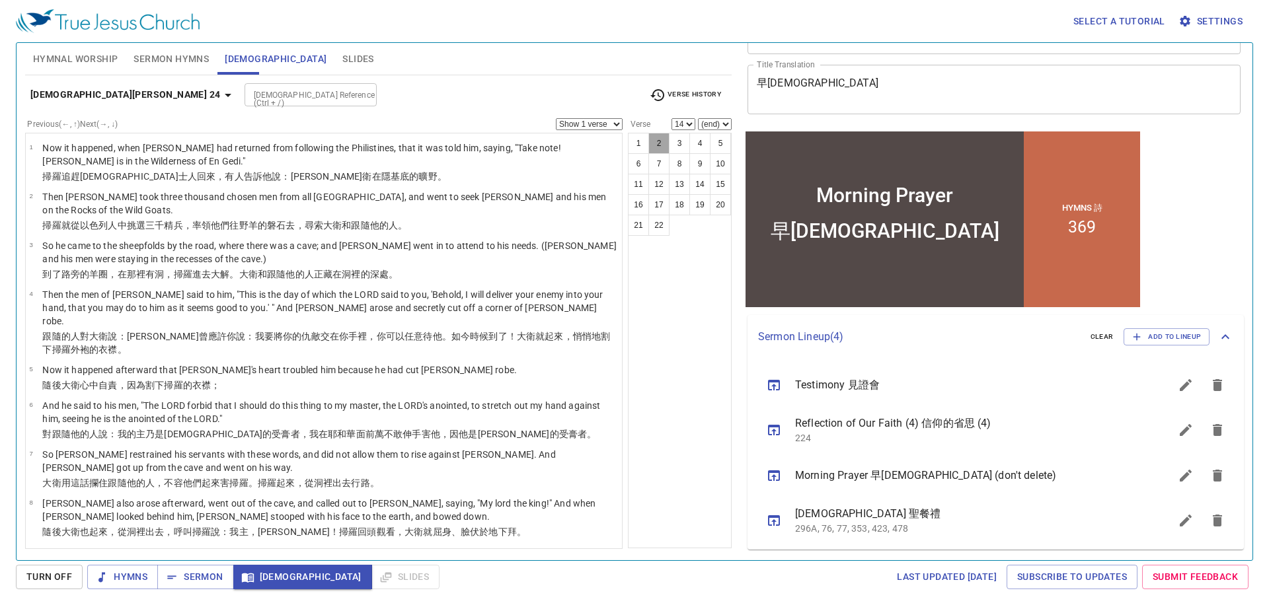
click at [658, 143] on button "2" at bounding box center [658, 143] width 21 height 21
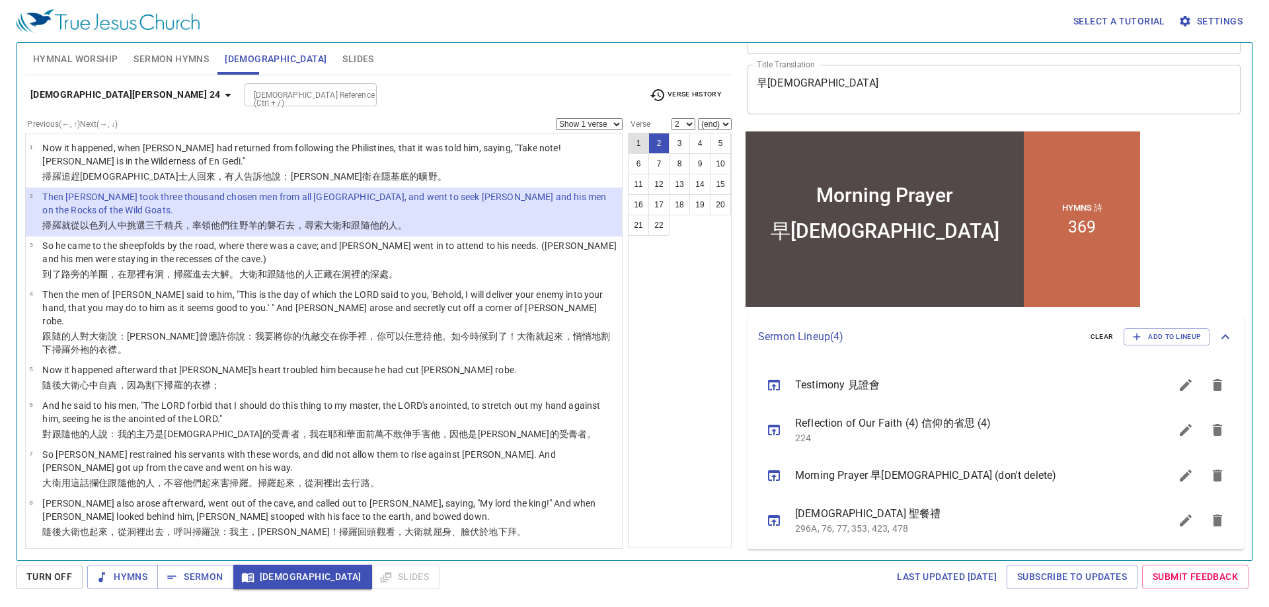
click at [633, 142] on button "1" at bounding box center [638, 143] width 21 height 21
select select "1"
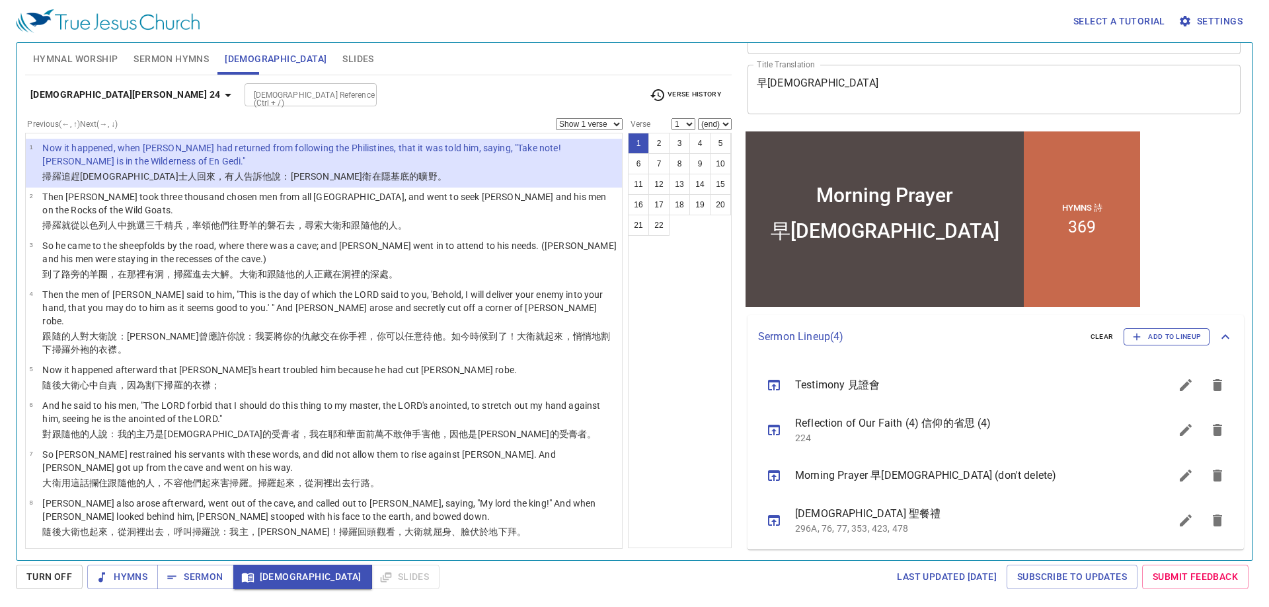
click at [1138, 334] on span "Add to Lineup" at bounding box center [1166, 337] width 69 height 12
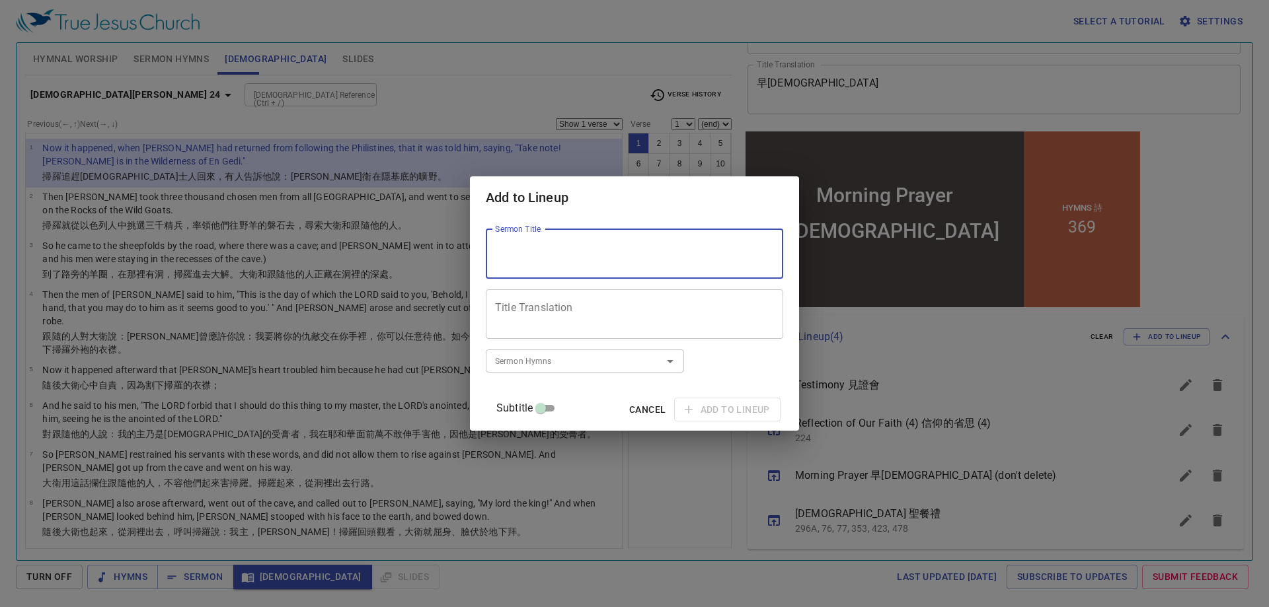
click at [628, 265] on textarea "Sermon Title" at bounding box center [634, 253] width 279 height 25
type textarea "Looking After Your Vineyard"
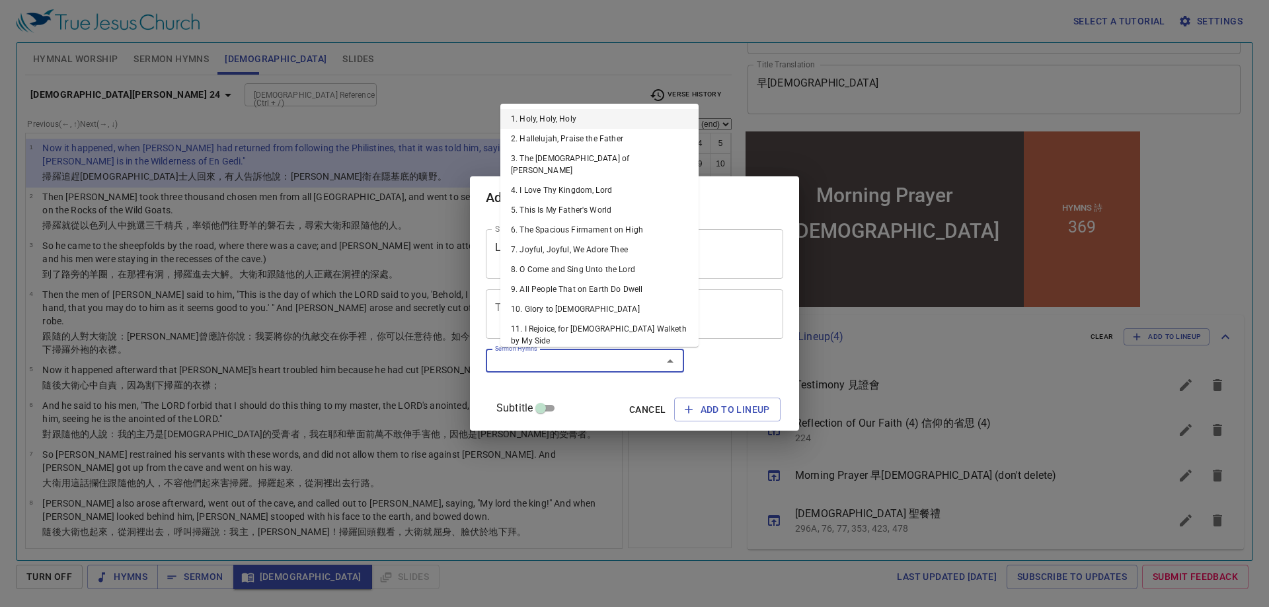
click at [579, 358] on input "Sermon Hymns" at bounding box center [565, 360] width 151 height 15
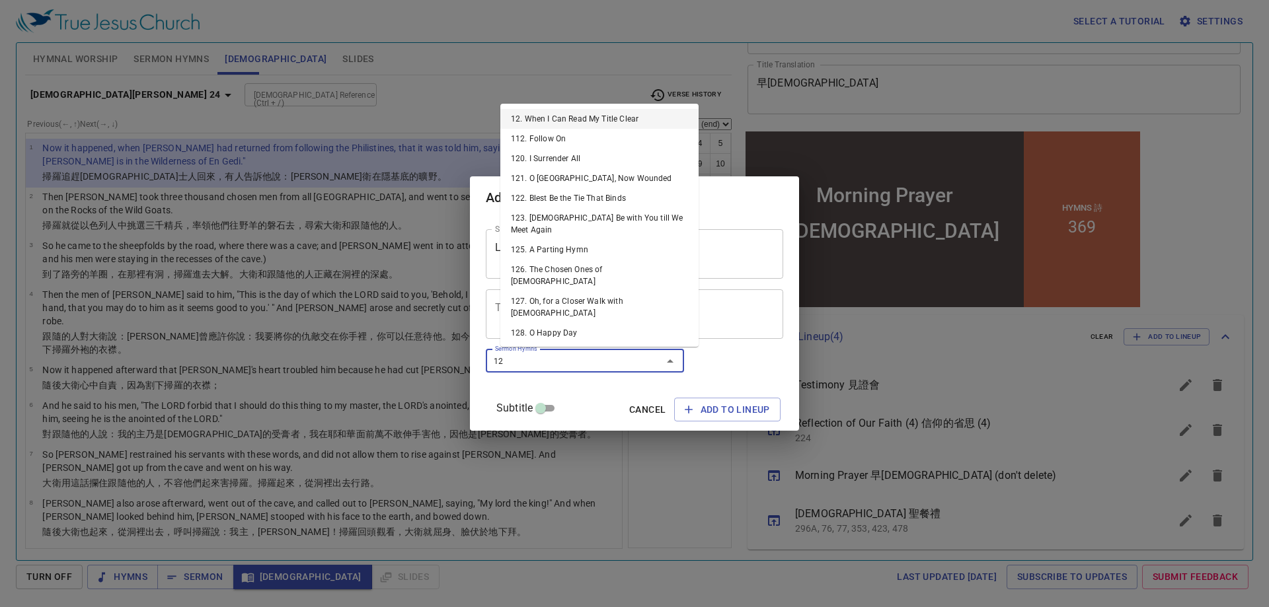
type input "129"
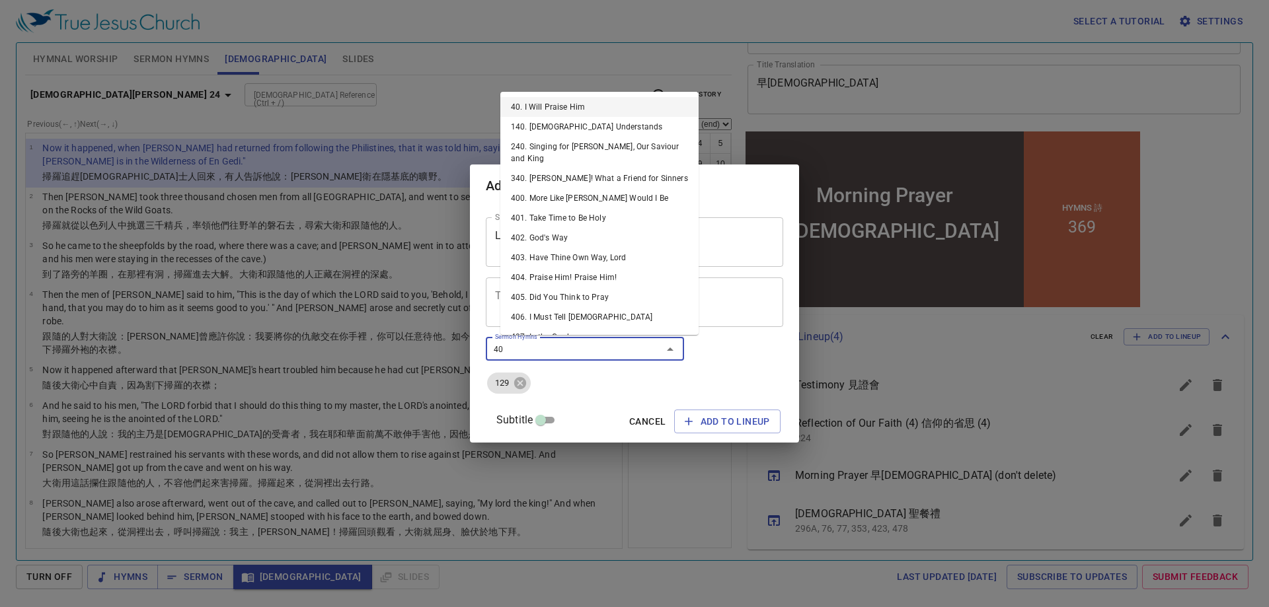
type input "407"
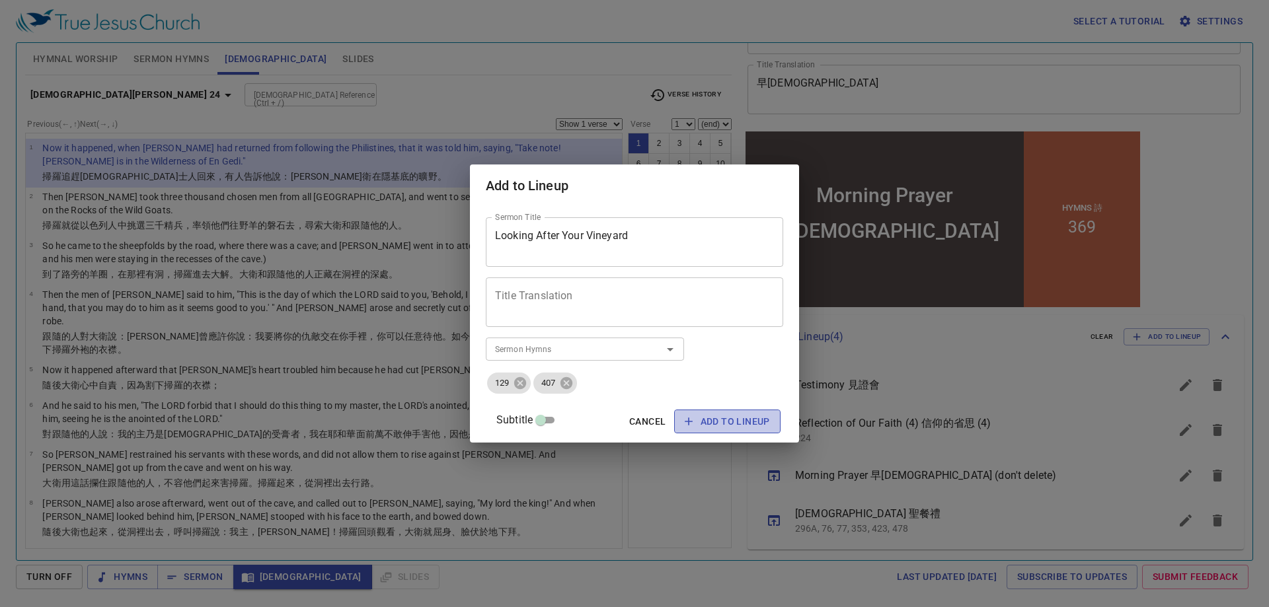
click at [696, 421] on span "Add to Lineup" at bounding box center [726, 422] width 85 height 17
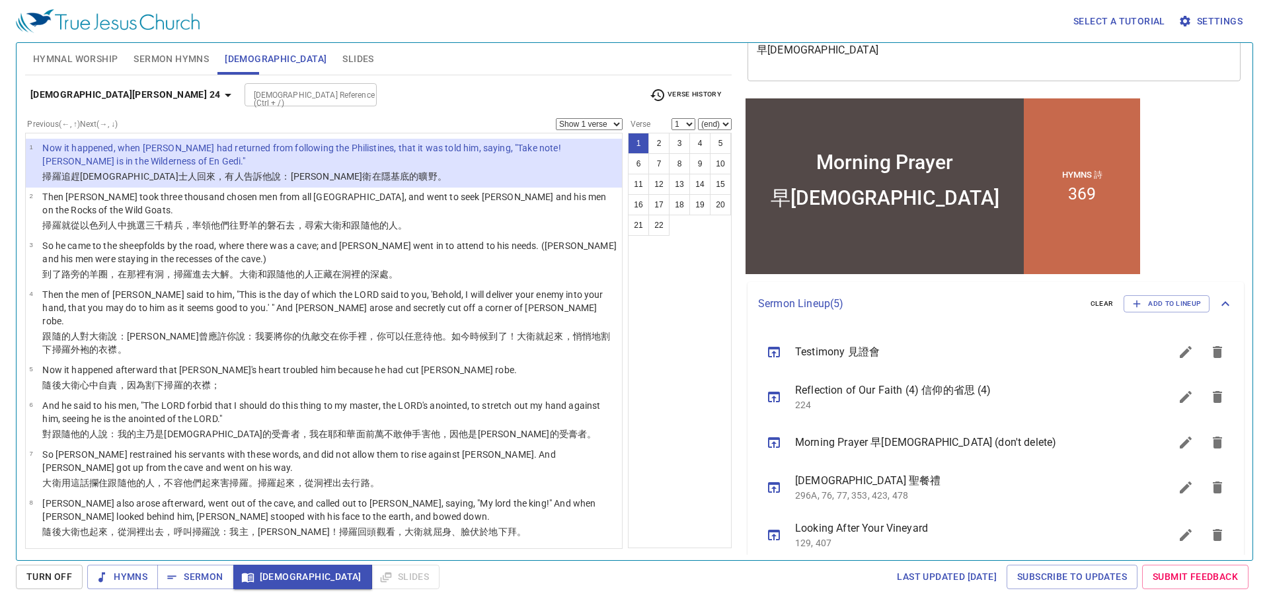
scroll to position [131, 0]
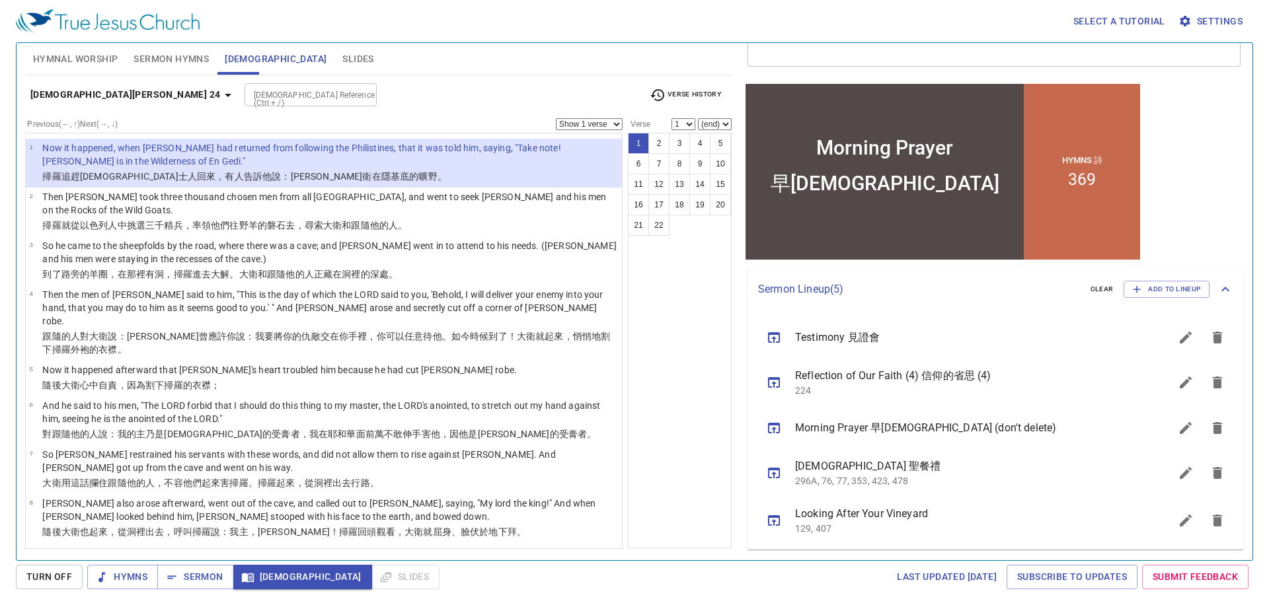
click at [1177, 525] on icon "sermon lineup list" at bounding box center [1185, 521] width 16 height 16
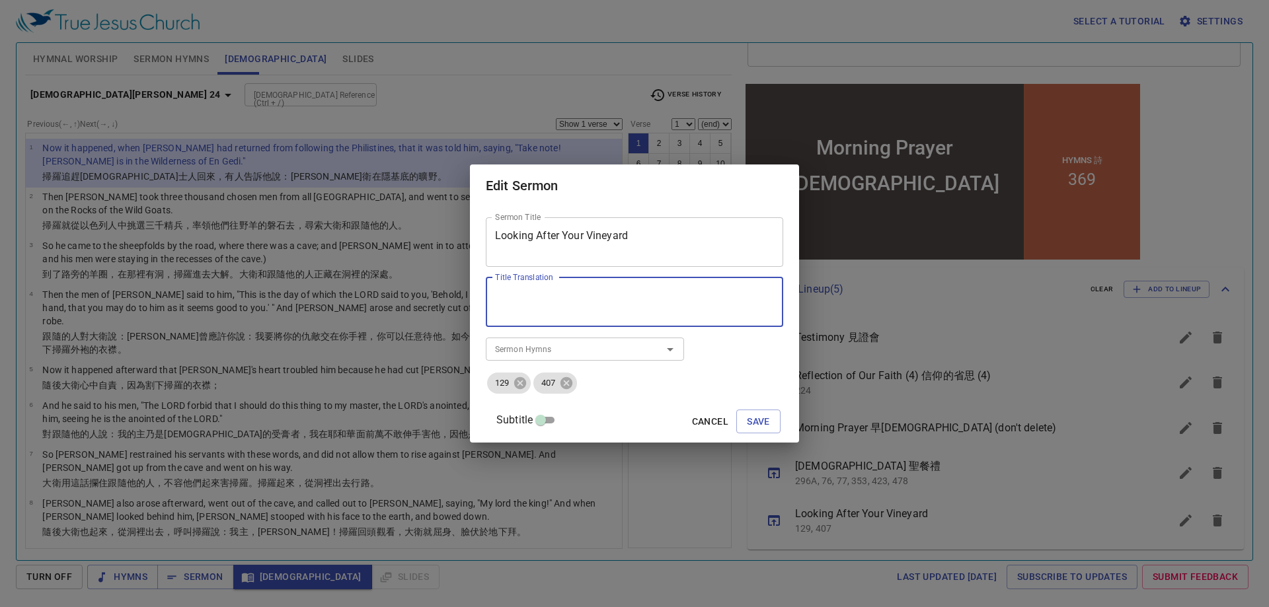
click at [624, 309] on textarea "Title Translation" at bounding box center [634, 301] width 279 height 25
paste textarea "你的葡萄園"
type textarea "你的葡萄園"
click at [747, 420] on span "Save" at bounding box center [758, 422] width 23 height 17
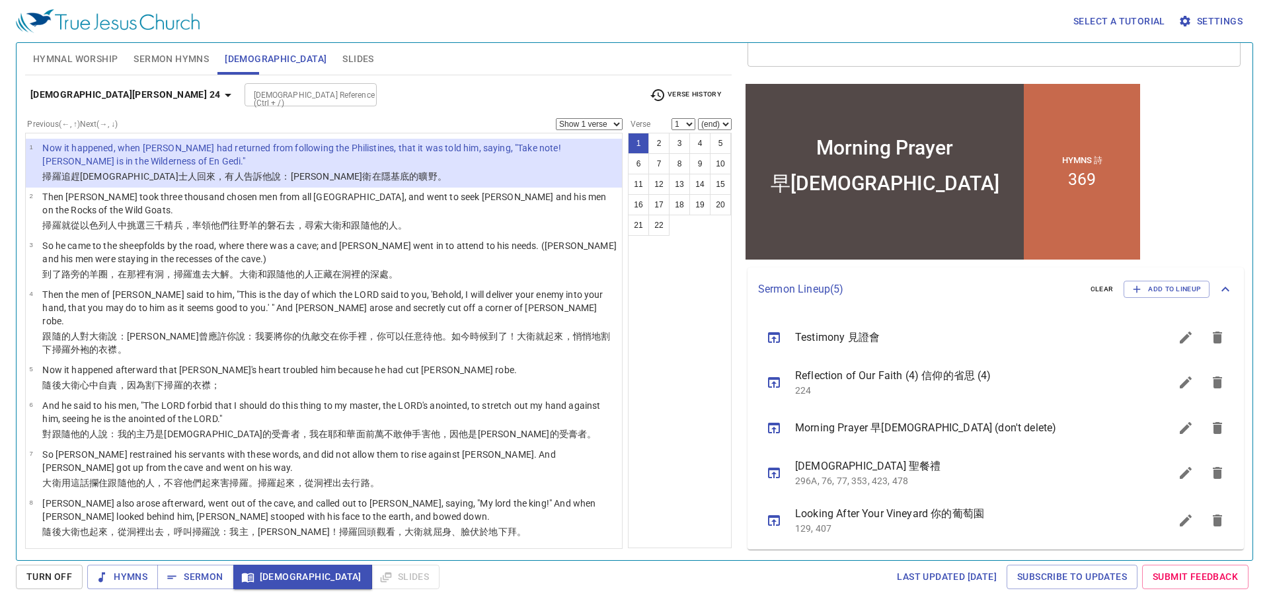
click at [1179, 521] on icon "sermon lineup list" at bounding box center [1185, 521] width 12 height 12
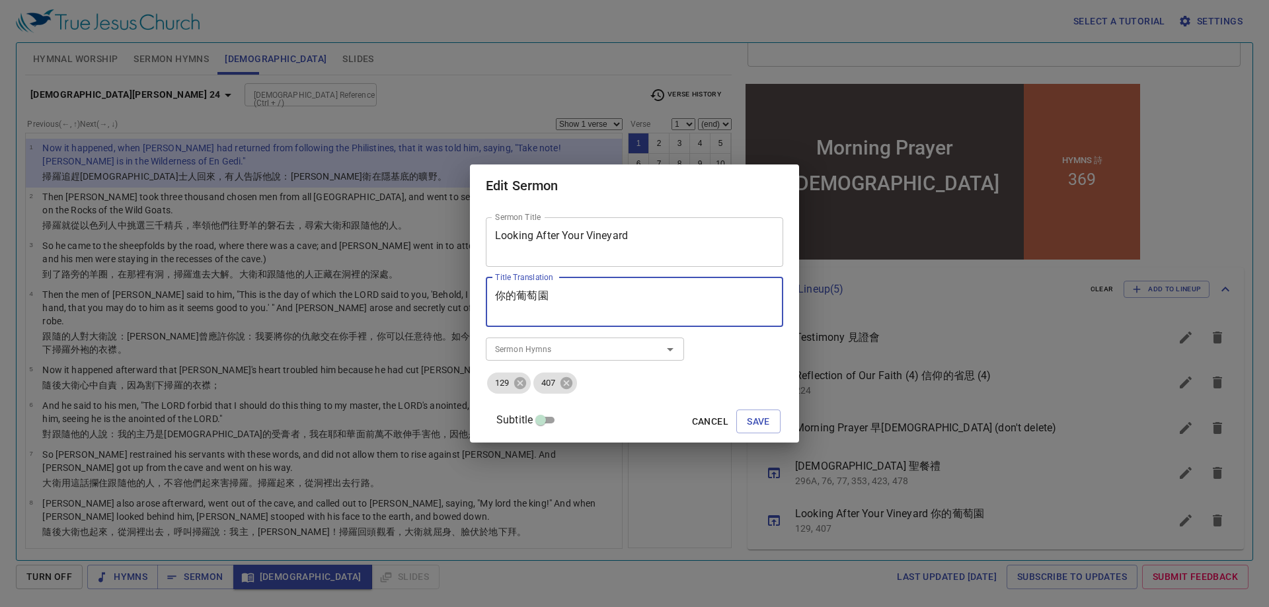
click at [511, 294] on textarea "你的葡萄園" at bounding box center [634, 301] width 279 height 25
paste textarea "看"
type textarea "看你的葡萄園"
click at [747, 423] on span "Save" at bounding box center [758, 422] width 23 height 17
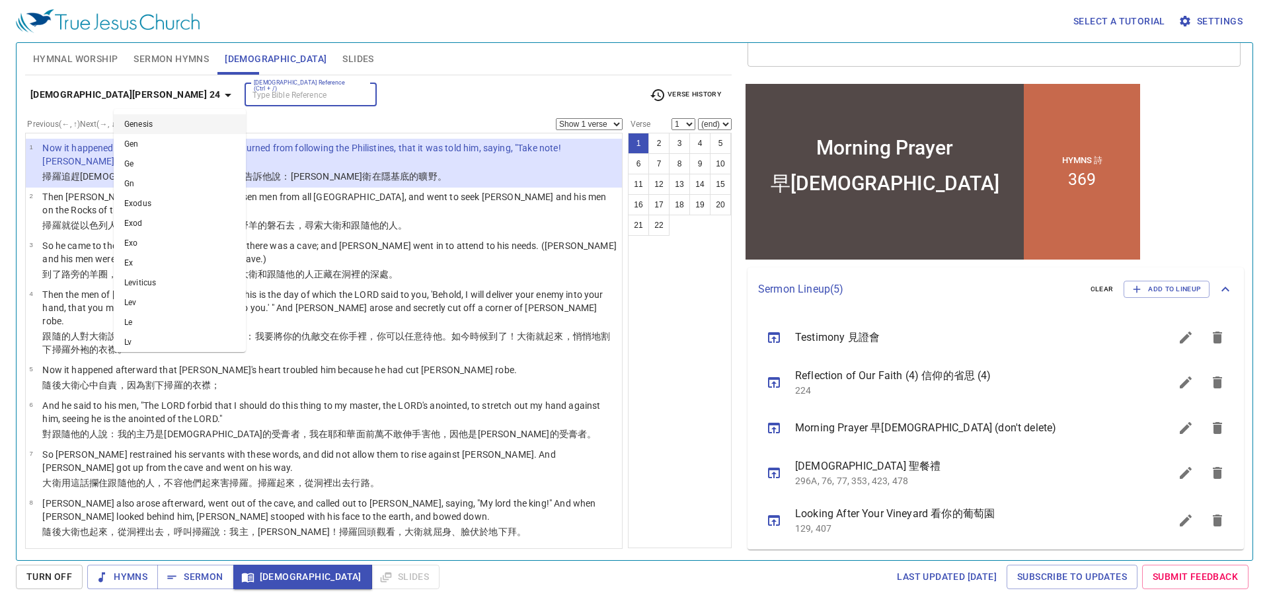
click at [248, 90] on input "[DEMOGRAPHIC_DATA] Reference (Ctrl + /)" at bounding box center [299, 94] width 102 height 15
type input "psa 55"
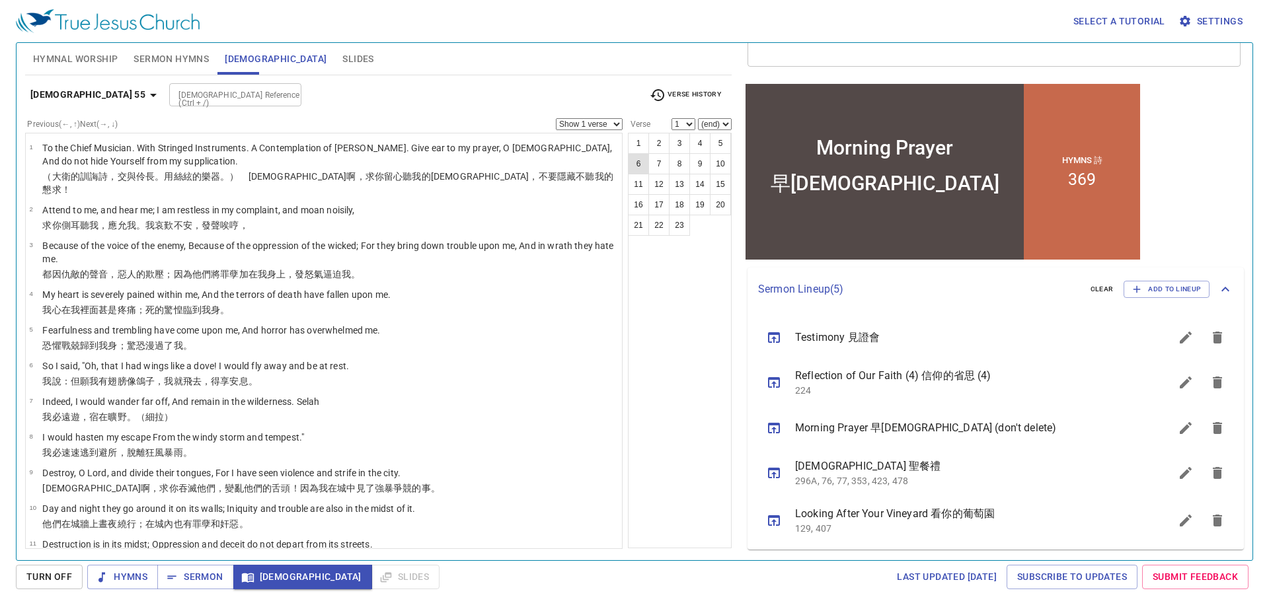
click at [644, 166] on button "6" at bounding box center [638, 163] width 21 height 21
select select "6"
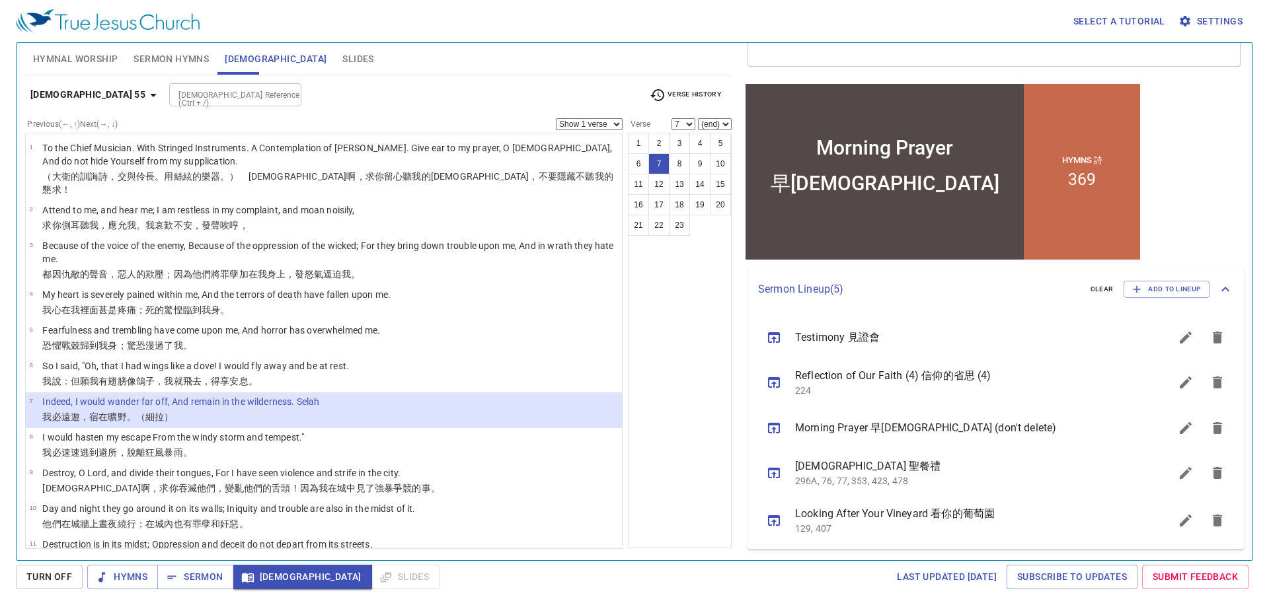
select select "8"
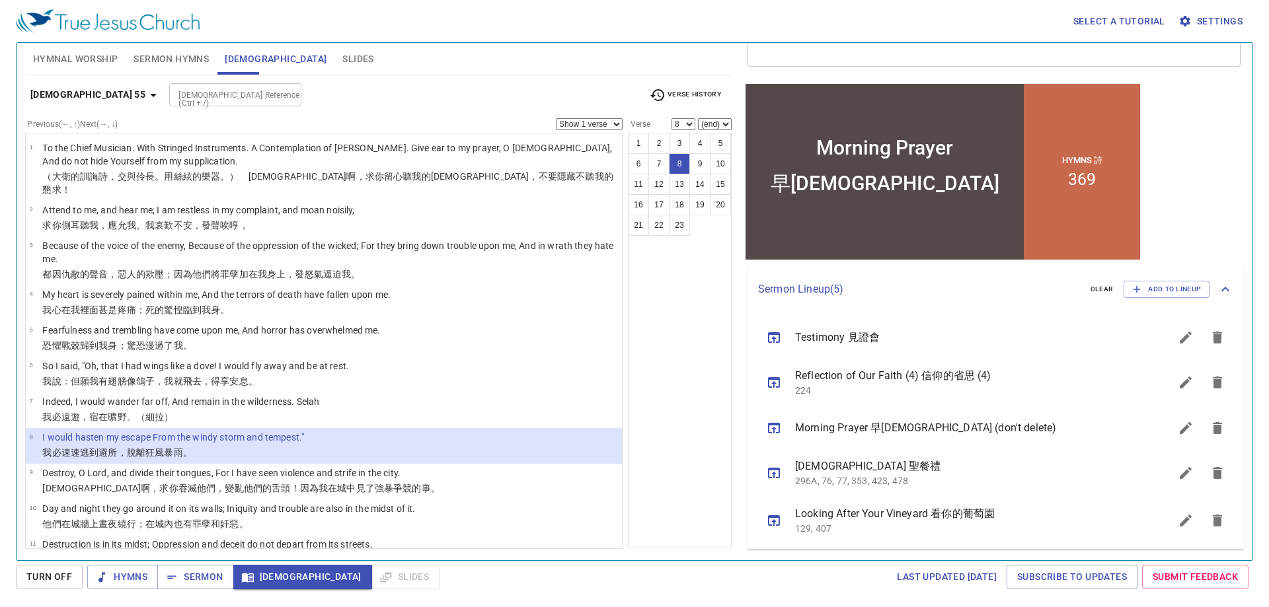
click at [1179, 525] on icon "sermon lineup list" at bounding box center [1185, 521] width 12 height 12
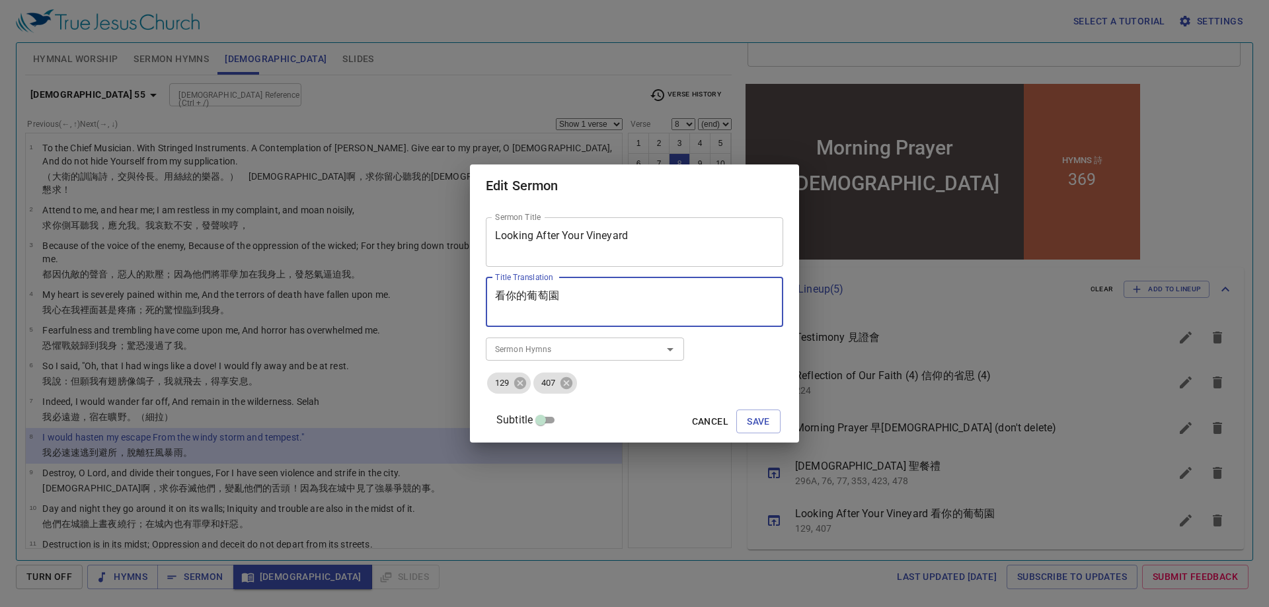
drag, startPoint x: 520, startPoint y: 295, endPoint x: 504, endPoint y: 295, distance: 15.9
click at [504, 295] on div "看你的葡萄園 Title Translation" at bounding box center [634, 302] width 297 height 50
paste textarea "守"
type textarea "看守你的葡萄園"
click at [752, 420] on span "Save" at bounding box center [758, 422] width 23 height 17
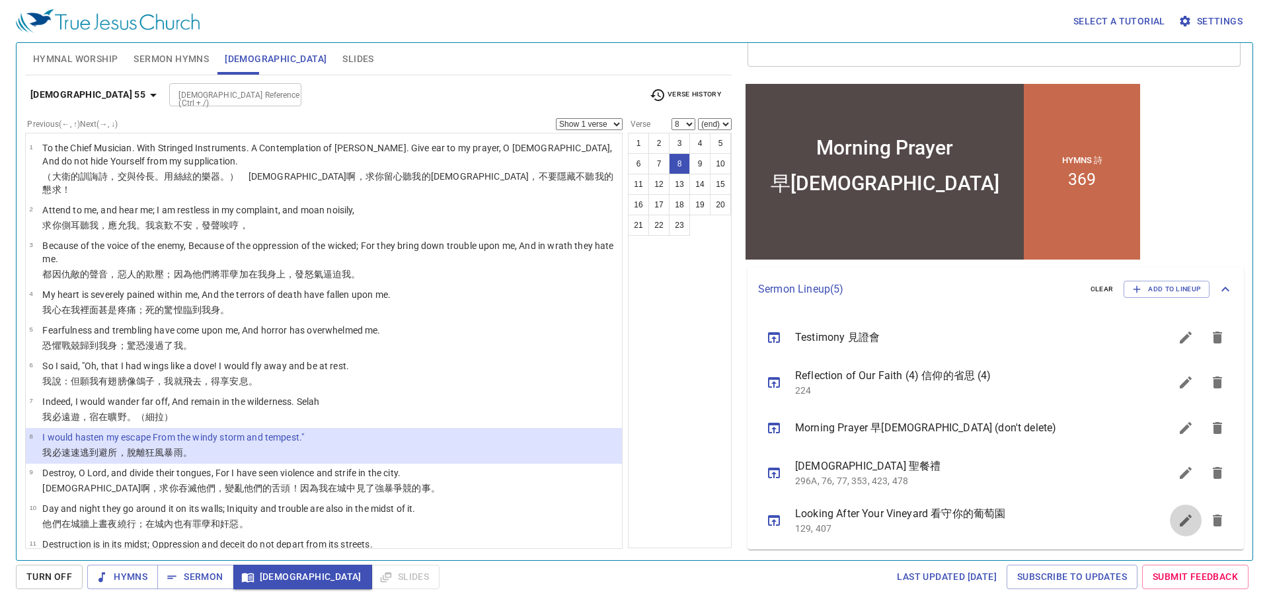
click at [1179, 521] on icon "sermon lineup list" at bounding box center [1185, 521] width 12 height 12
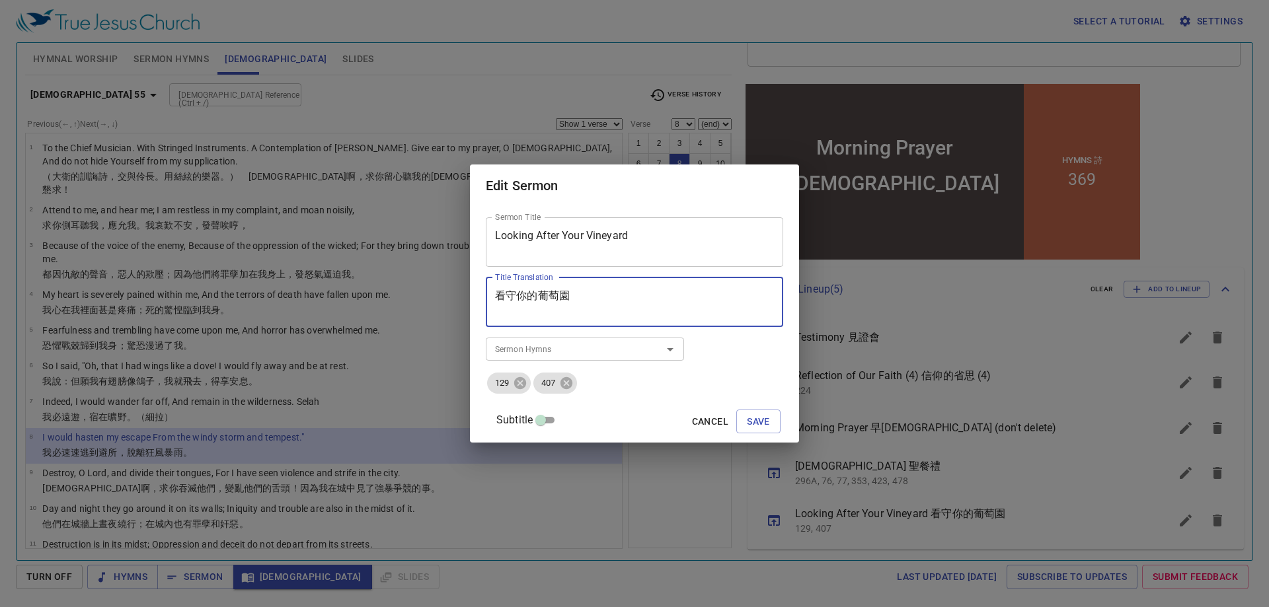
drag, startPoint x: 595, startPoint y: 298, endPoint x: 443, endPoint y: 298, distance: 152.6
click at [443, 298] on div "Edit Sermon Sermon Title Looking After Your Vineyard Sermon Title Title Transla…" at bounding box center [634, 303] width 1269 height 607
click at [696, 423] on span "Cancel" at bounding box center [710, 422] width 36 height 17
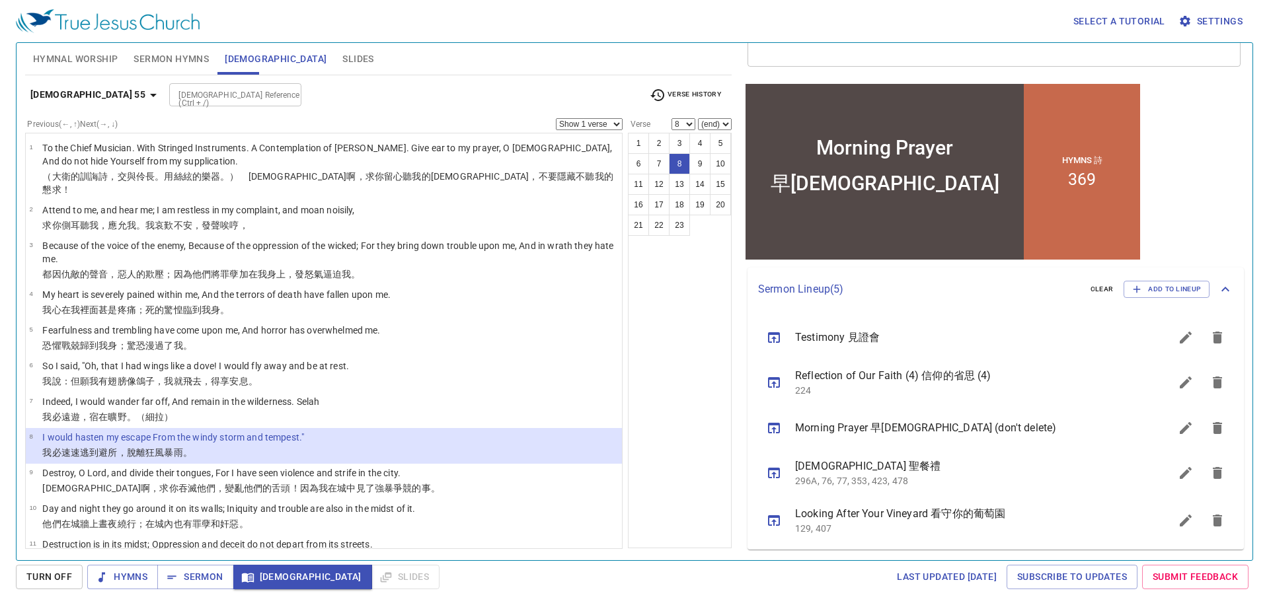
scroll to position [0, 0]
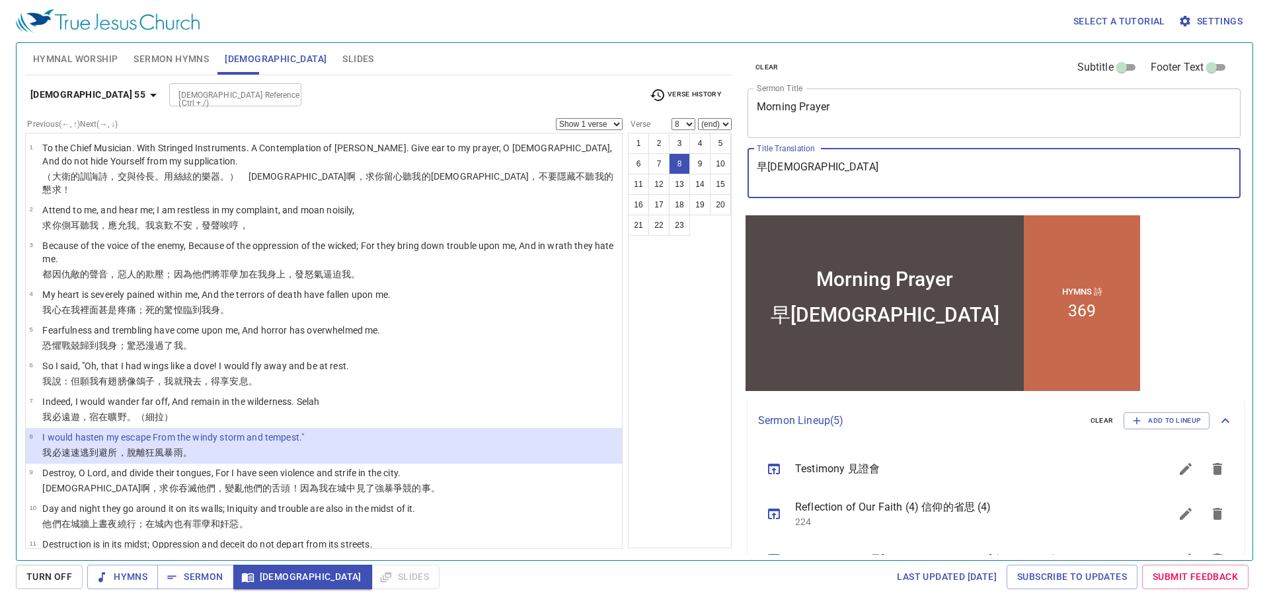
drag, startPoint x: 823, startPoint y: 170, endPoint x: 754, endPoint y: 170, distance: 68.7
click at [754, 170] on div "早禱會 x Title Translation" at bounding box center [993, 174] width 493 height 50
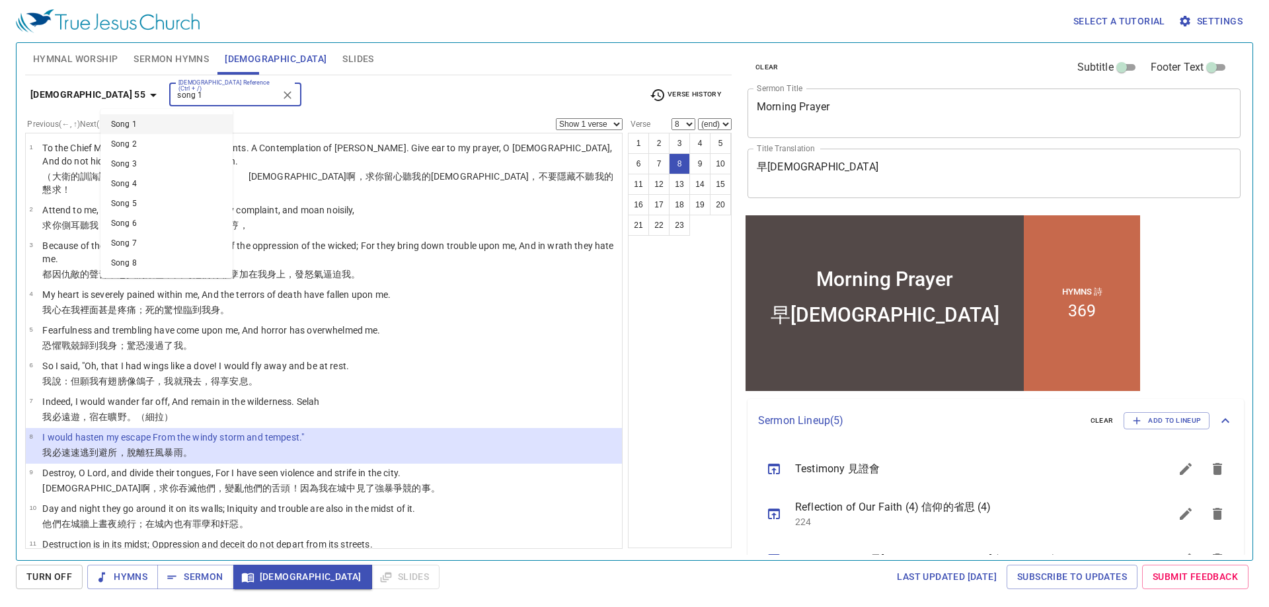
type input "song 1"
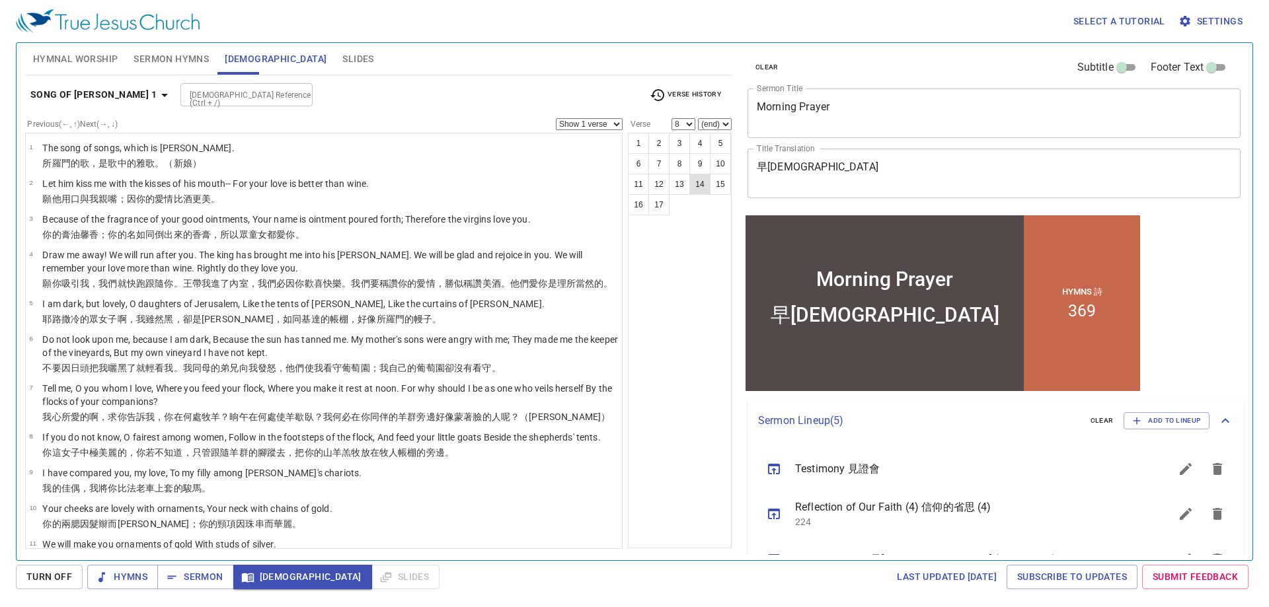
click at [694, 183] on button "14" at bounding box center [699, 184] width 21 height 21
select select "14"
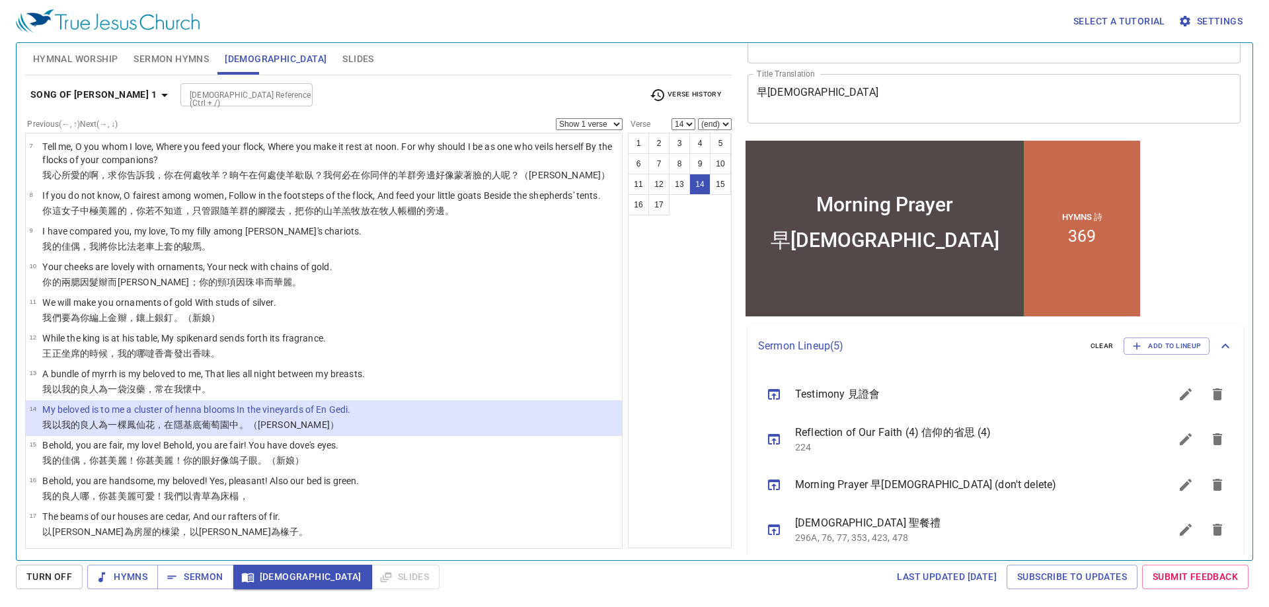
scroll to position [131, 0]
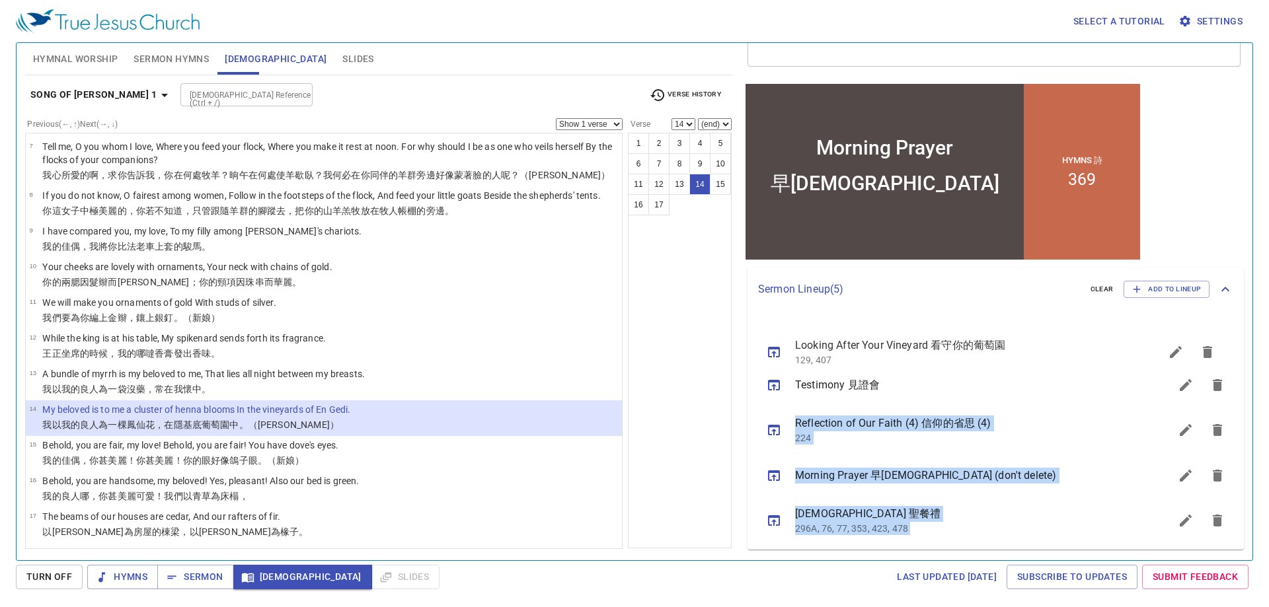
drag, startPoint x: 896, startPoint y: 515, endPoint x: 898, endPoint y: 341, distance: 173.8
click at [898, 341] on ul "Testimony 見證會 Reflection of Our Faith (4) 信仰的省思 (4) 224 Morning Prayer 早禱會 (don…" at bounding box center [995, 430] width 496 height 238
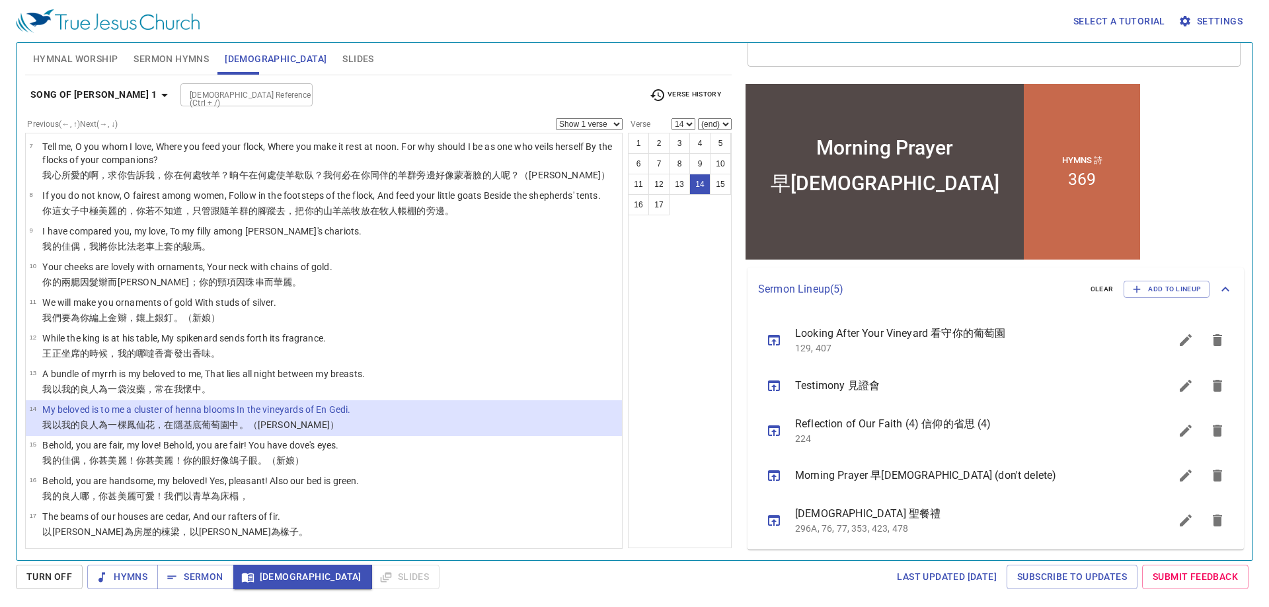
click at [672, 363] on div "1 2 3 4 5 6 7 8 9 10 11 12 13 14 15 16 17" at bounding box center [680, 341] width 104 height 416
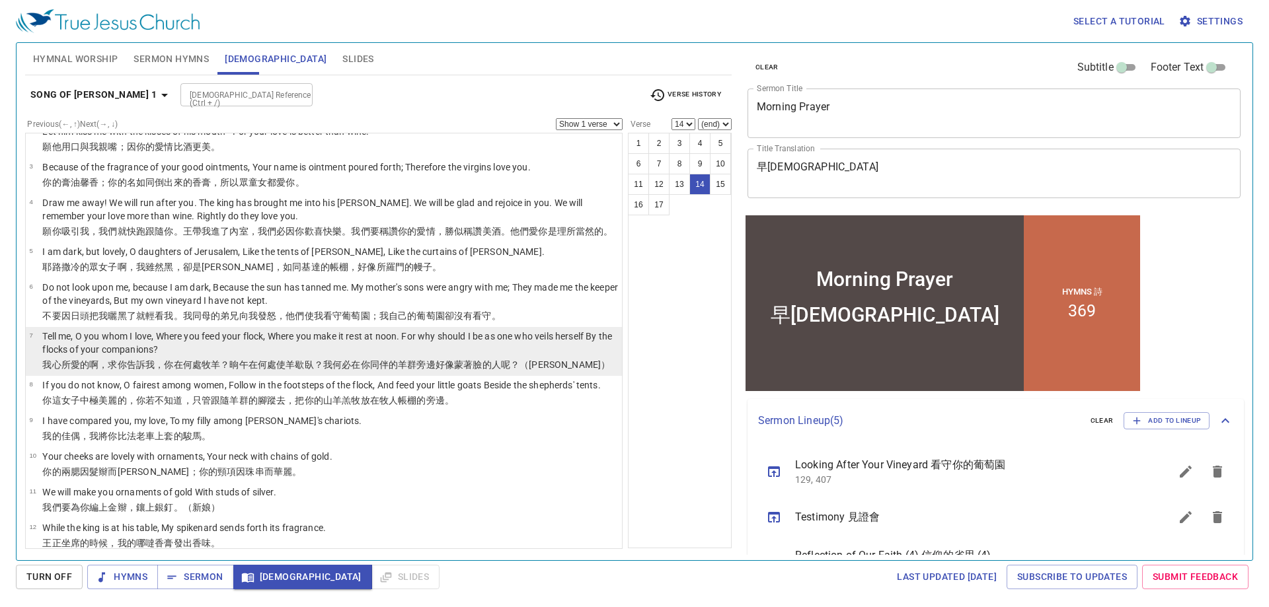
scroll to position [0, 0]
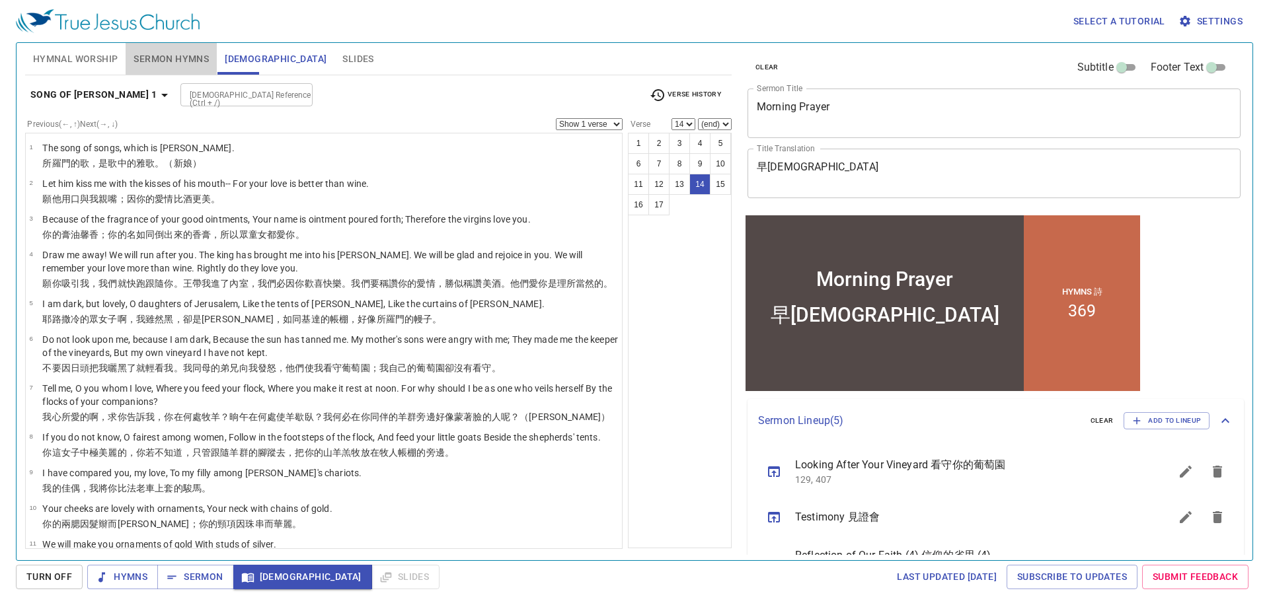
click at [184, 59] on span "Sermon Hymns" at bounding box center [170, 59] width 75 height 17
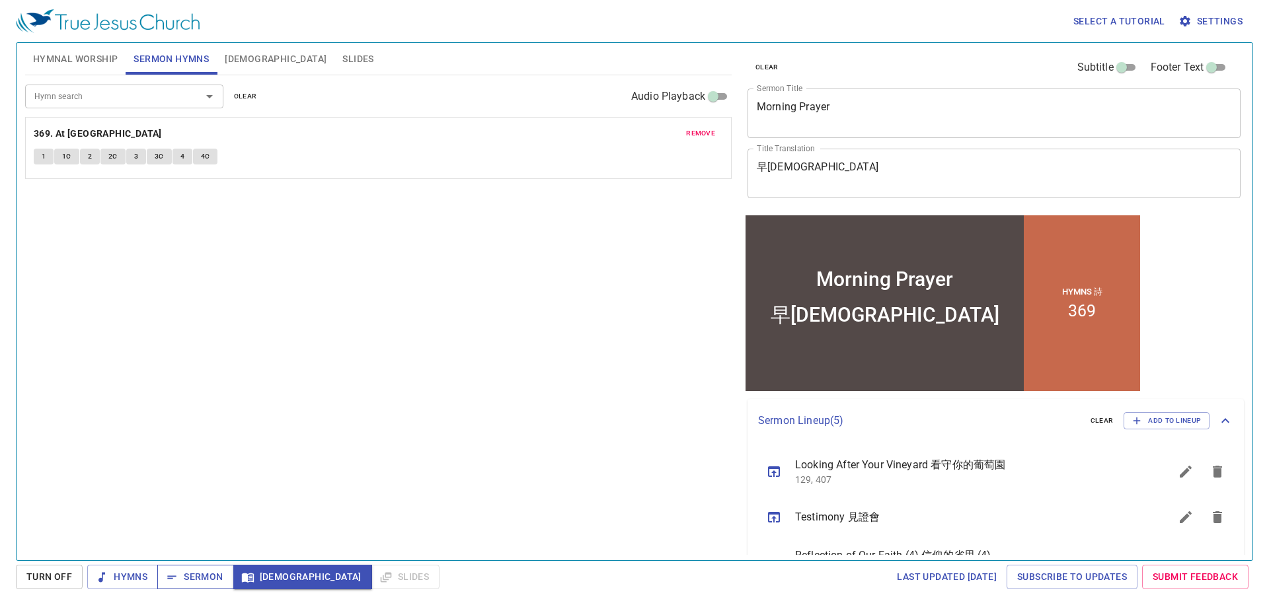
click at [194, 583] on span "Sermon" at bounding box center [195, 577] width 55 height 17
click at [342, 52] on span "Slides" at bounding box center [357, 59] width 31 height 17
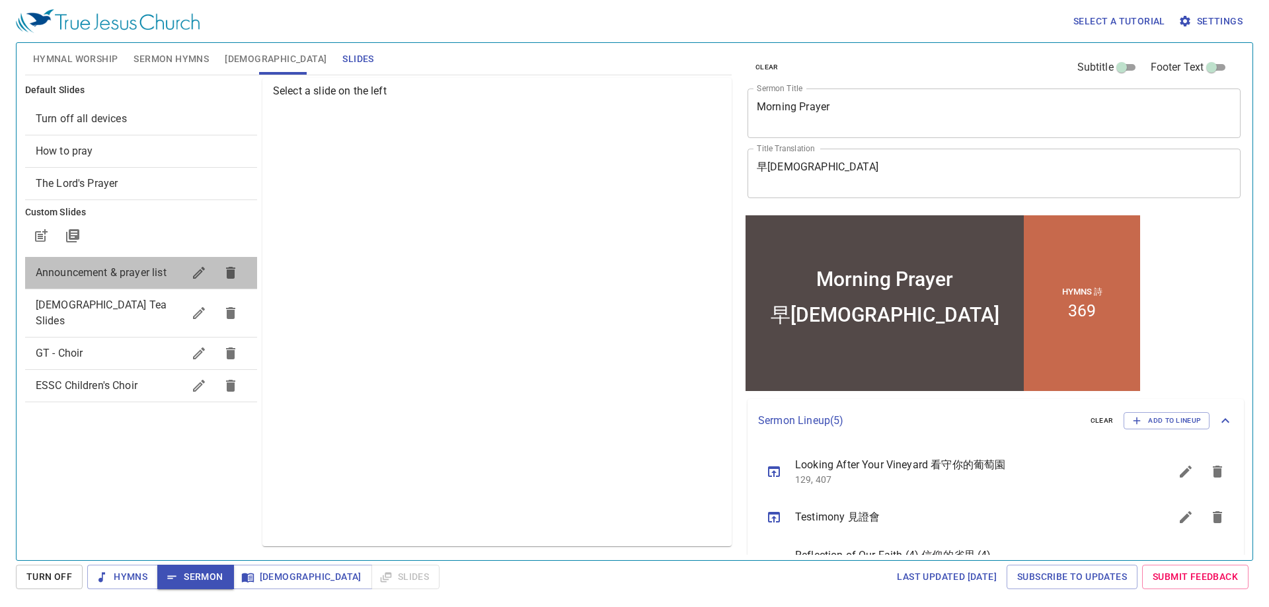
click at [79, 275] on span "Announcement & prayer list" at bounding box center [101, 272] width 131 height 13
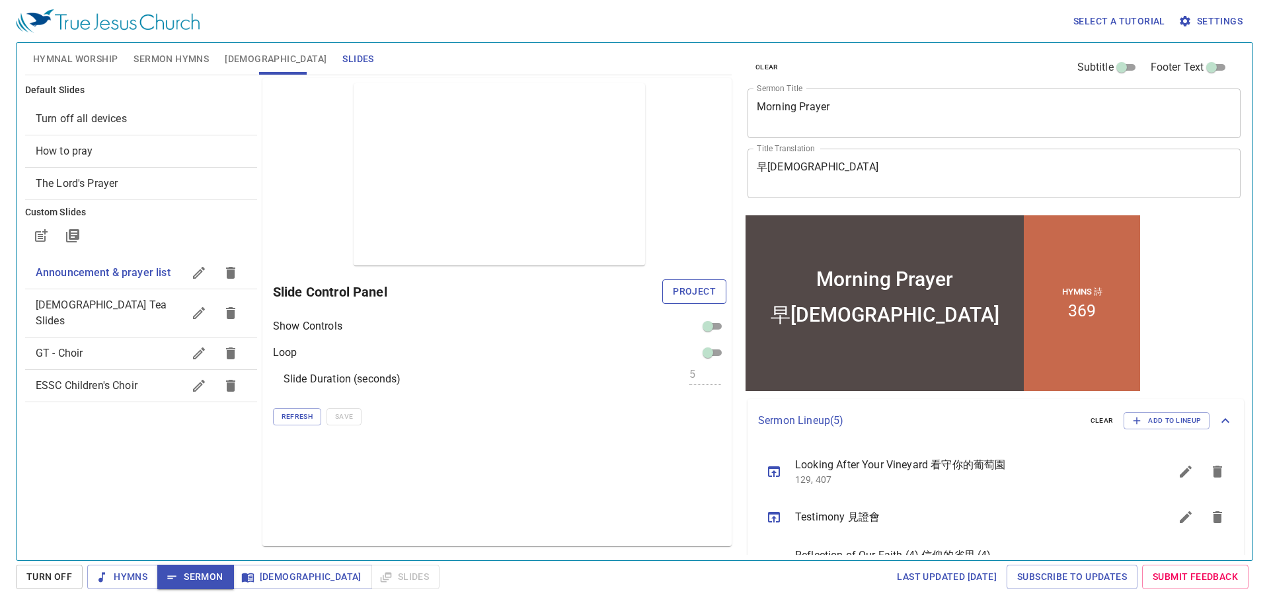
click at [697, 293] on span "Project" at bounding box center [694, 291] width 43 height 17
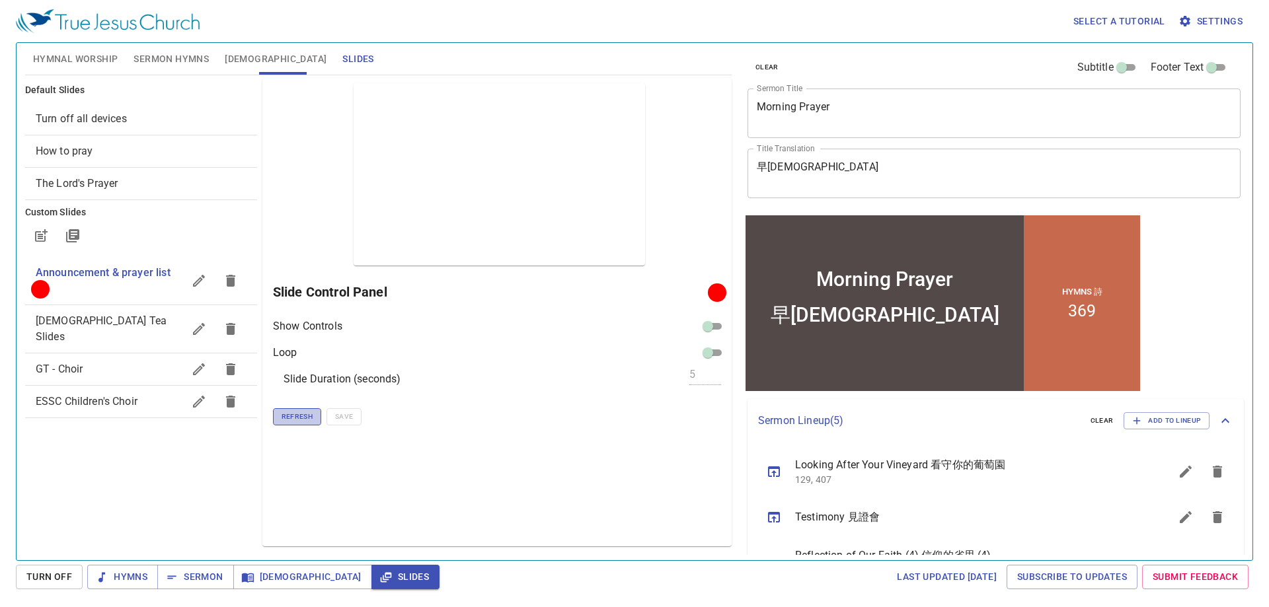
click at [296, 417] on span "Refresh" at bounding box center [296, 417] width 31 height 12
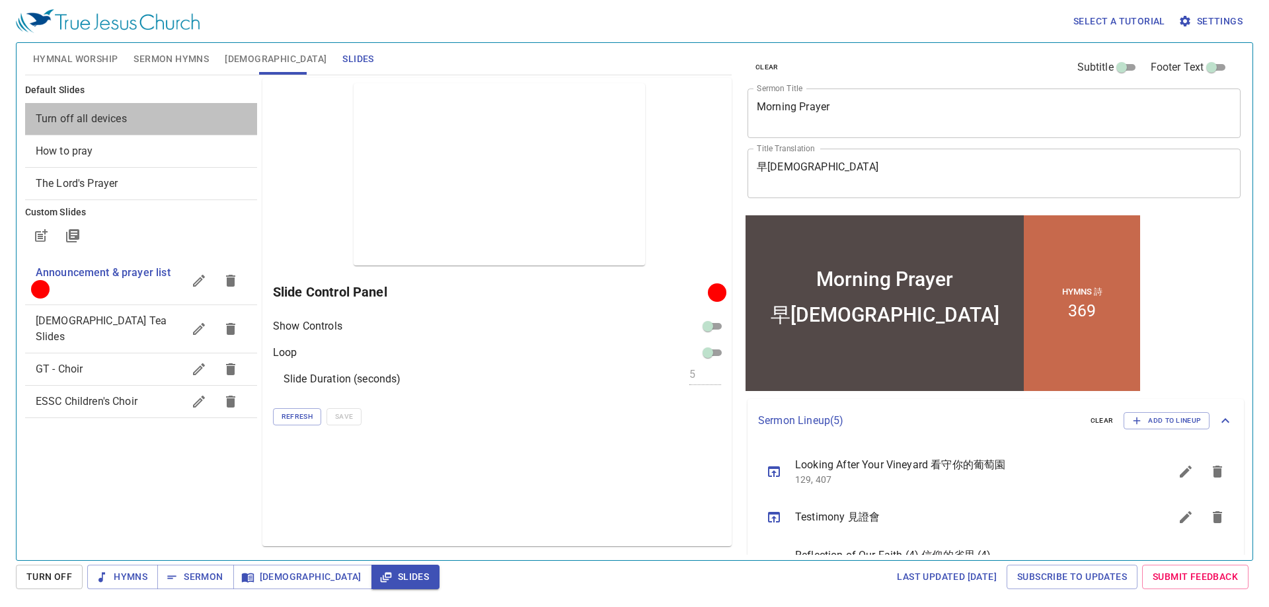
click at [63, 118] on span "Turn off all devices" at bounding box center [81, 118] width 91 height 13
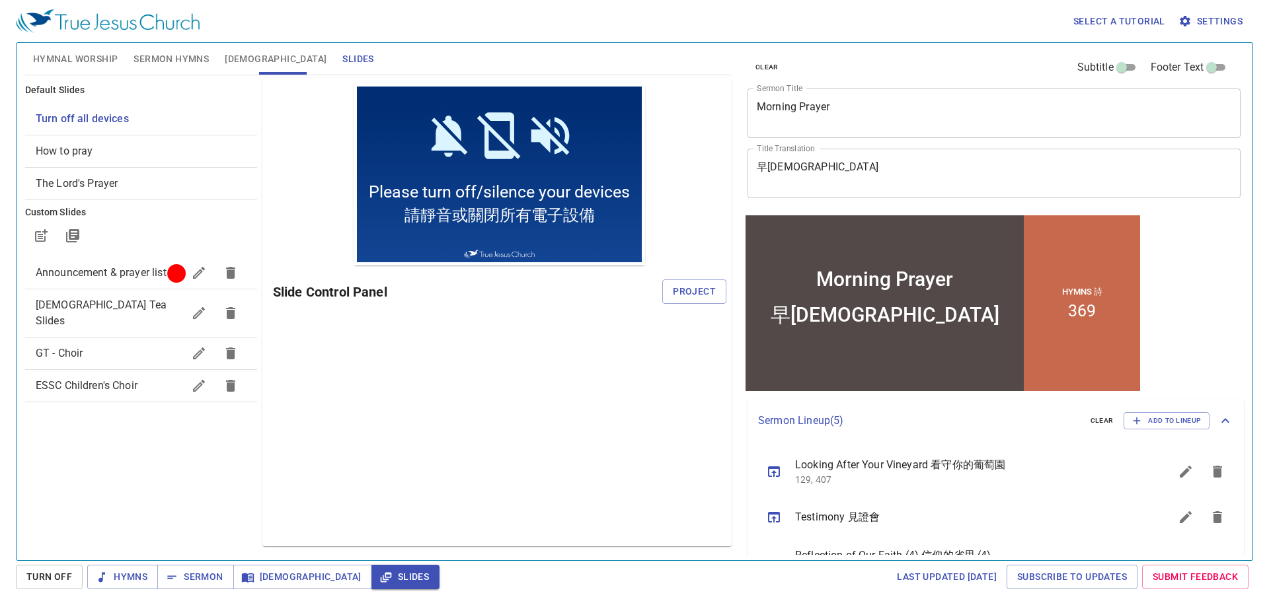
click at [776, 470] on icon "sermon lineup list" at bounding box center [774, 472] width 16 height 16
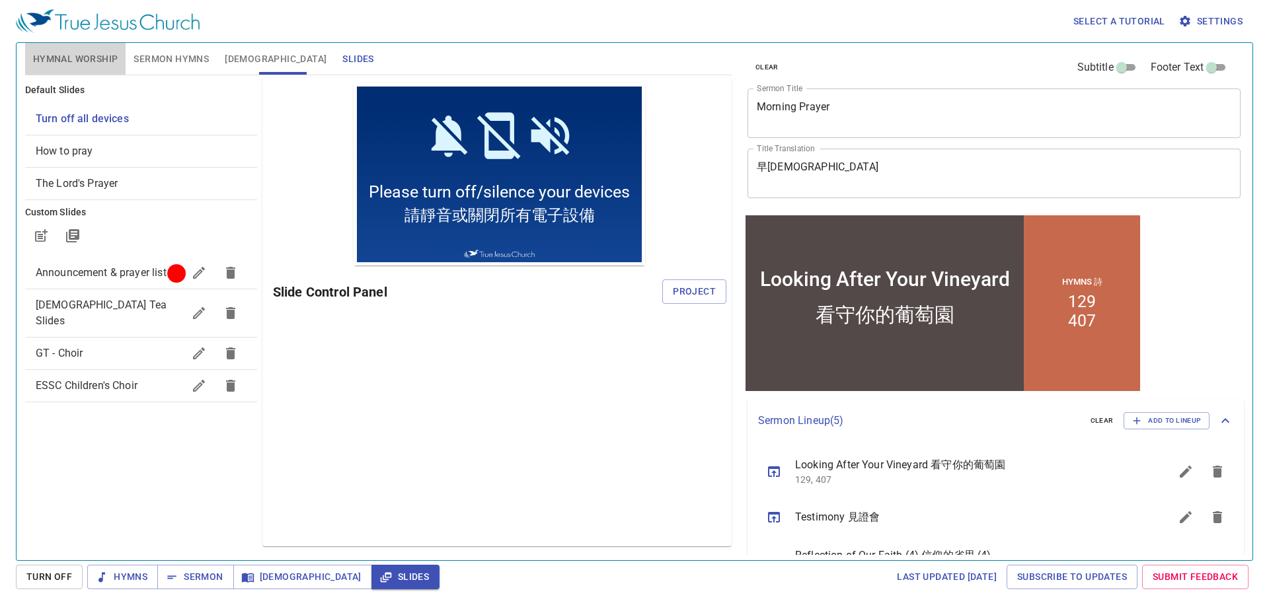
click at [105, 61] on span "Hymnal Worship" at bounding box center [75, 59] width 85 height 17
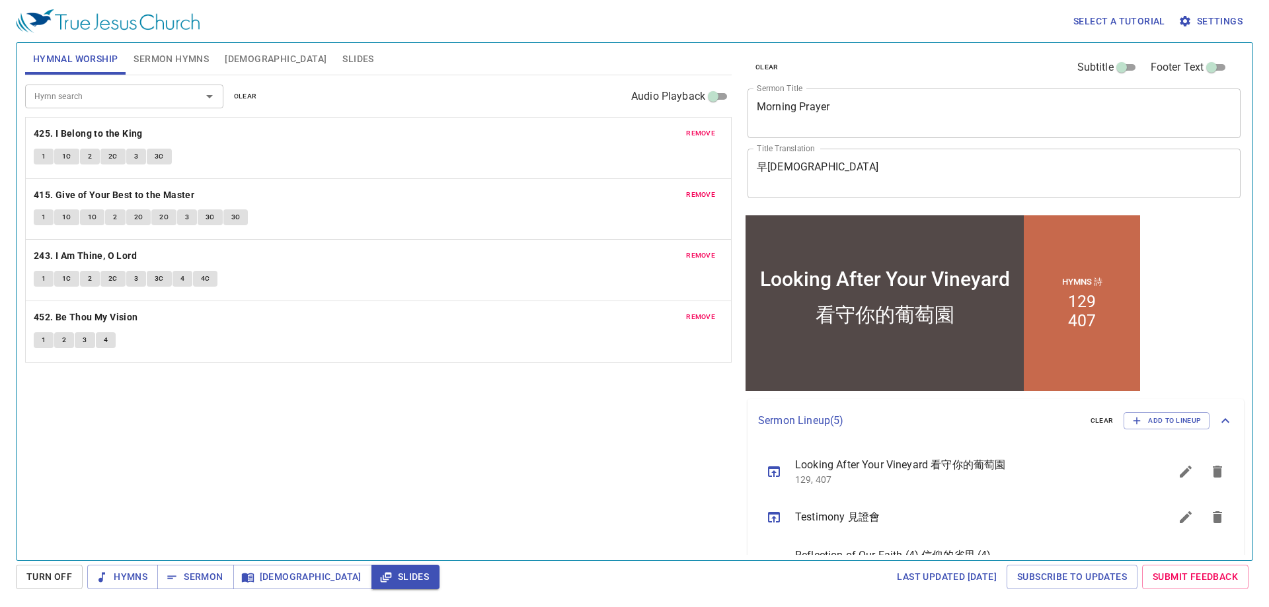
click at [698, 134] on span "remove" at bounding box center [700, 134] width 29 height 12
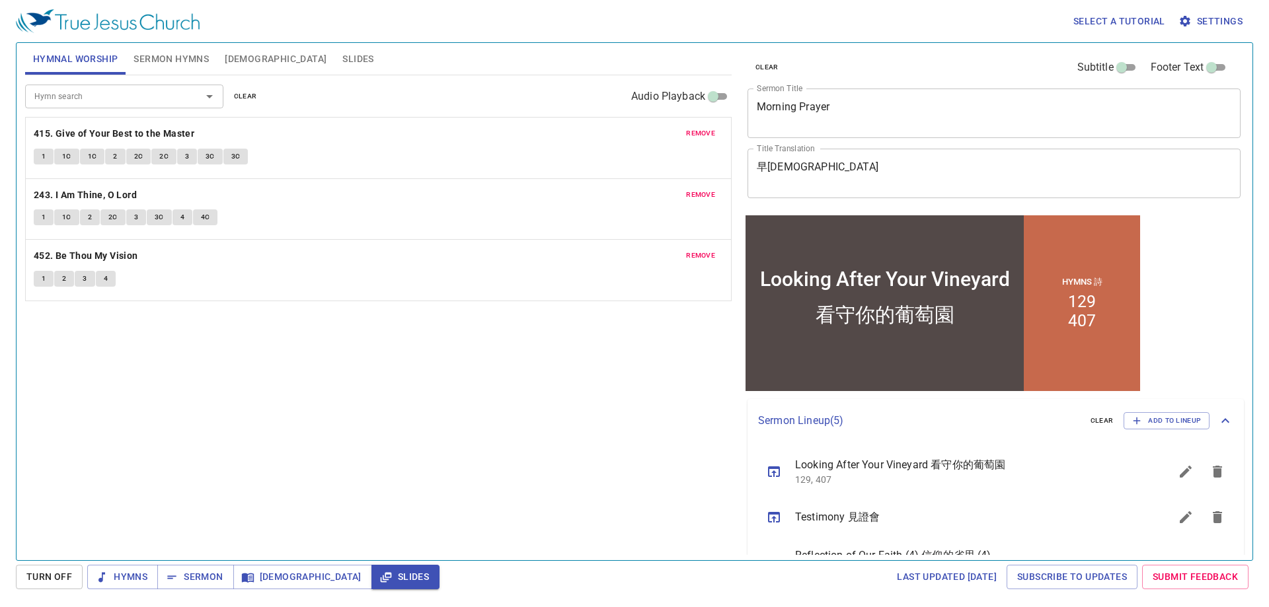
click at [698, 134] on span "remove" at bounding box center [700, 134] width 29 height 12
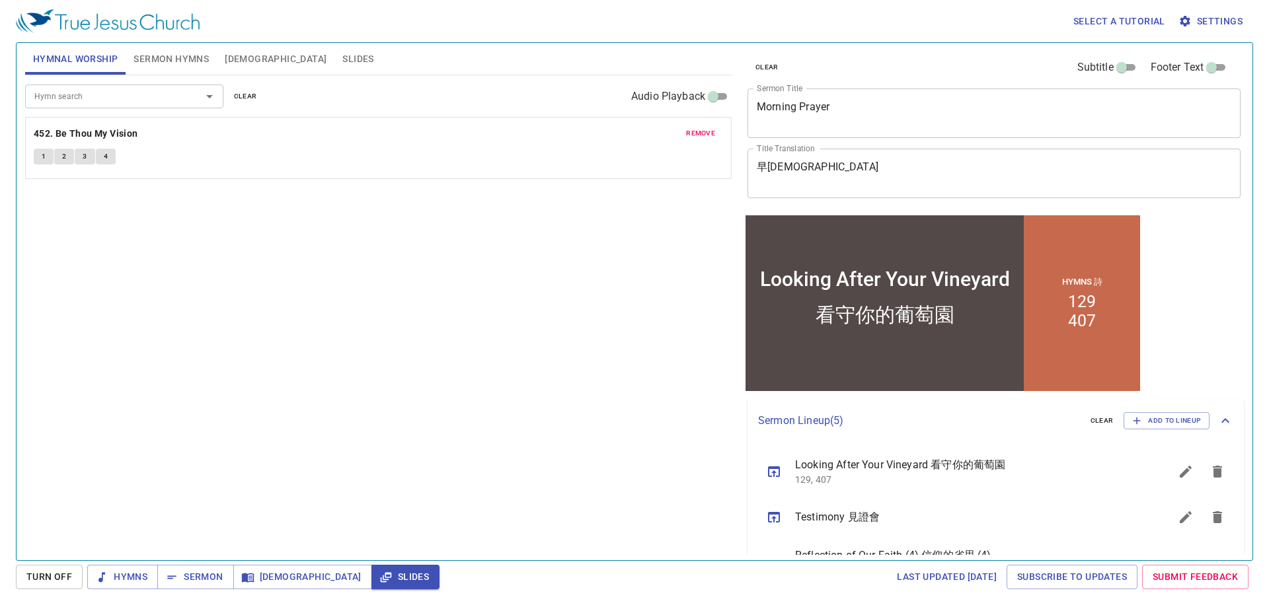
click at [698, 134] on span "remove" at bounding box center [700, 134] width 29 height 12
click at [180, 59] on span "Sermon Hymns" at bounding box center [170, 59] width 75 height 17
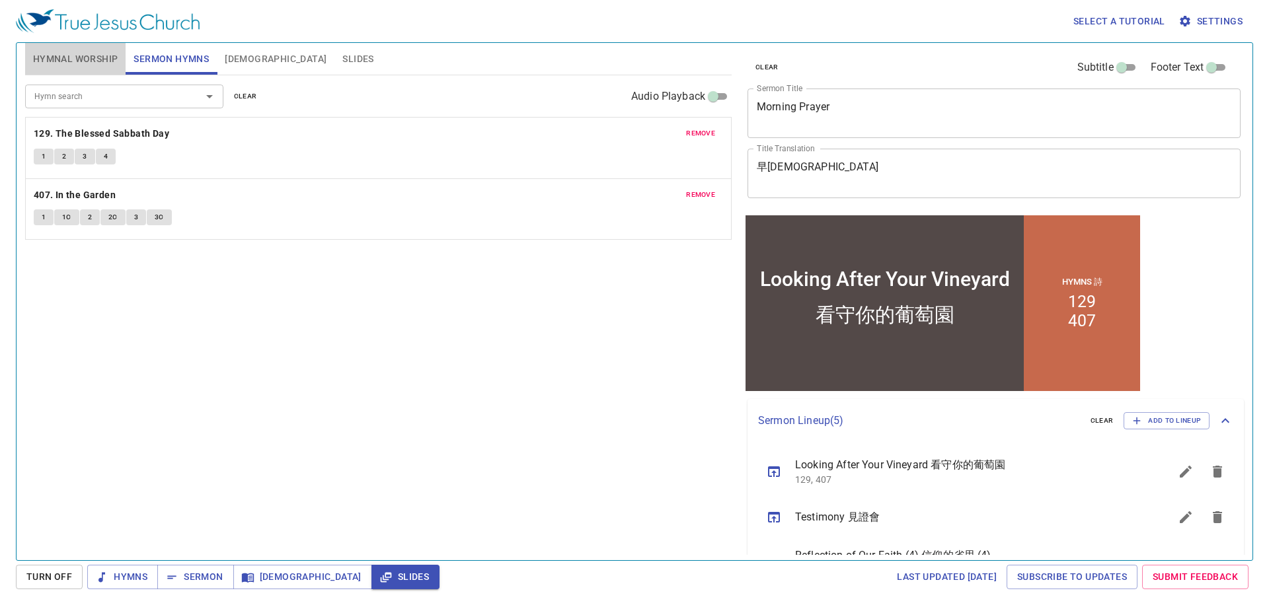
click at [91, 57] on span "Hymnal Worship" at bounding box center [75, 59] width 85 height 17
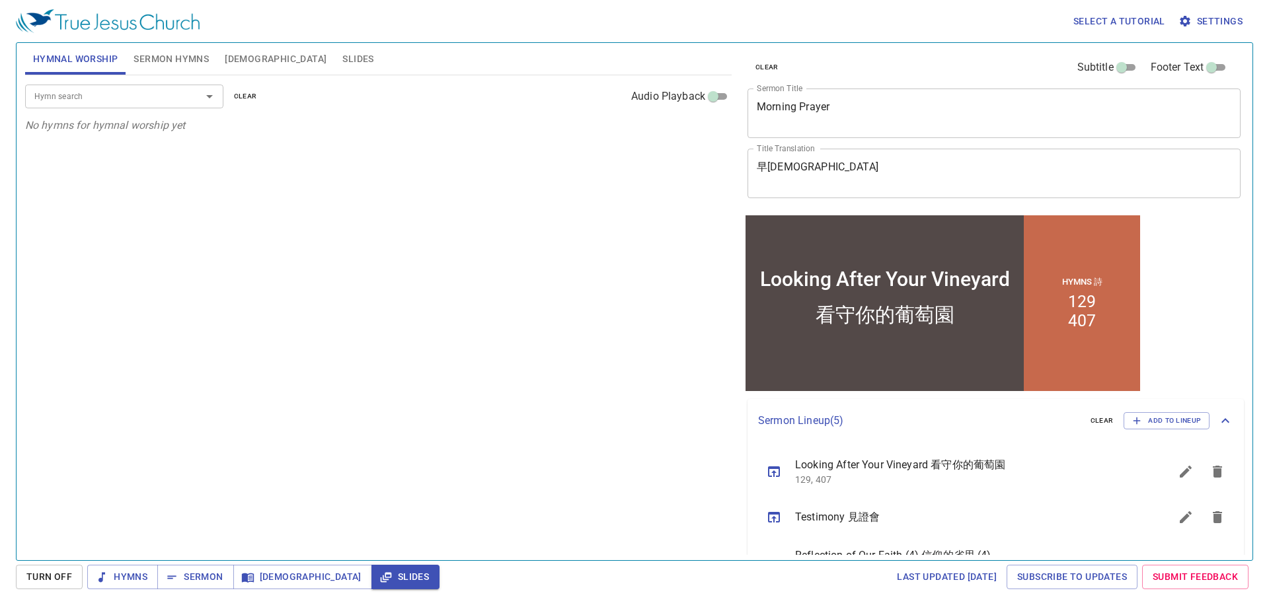
click at [342, 59] on span "Slides" at bounding box center [357, 59] width 31 height 17
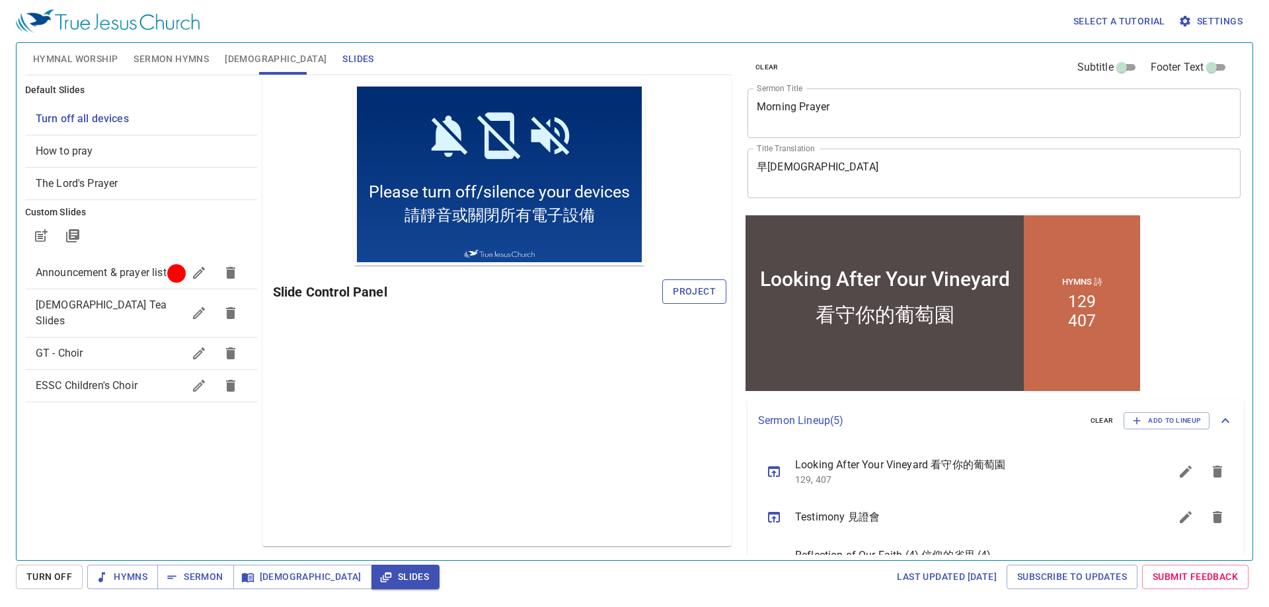
click at [694, 291] on span "Project" at bounding box center [694, 291] width 43 height 17
click at [157, 57] on span "Sermon Hymns" at bounding box center [170, 59] width 75 height 17
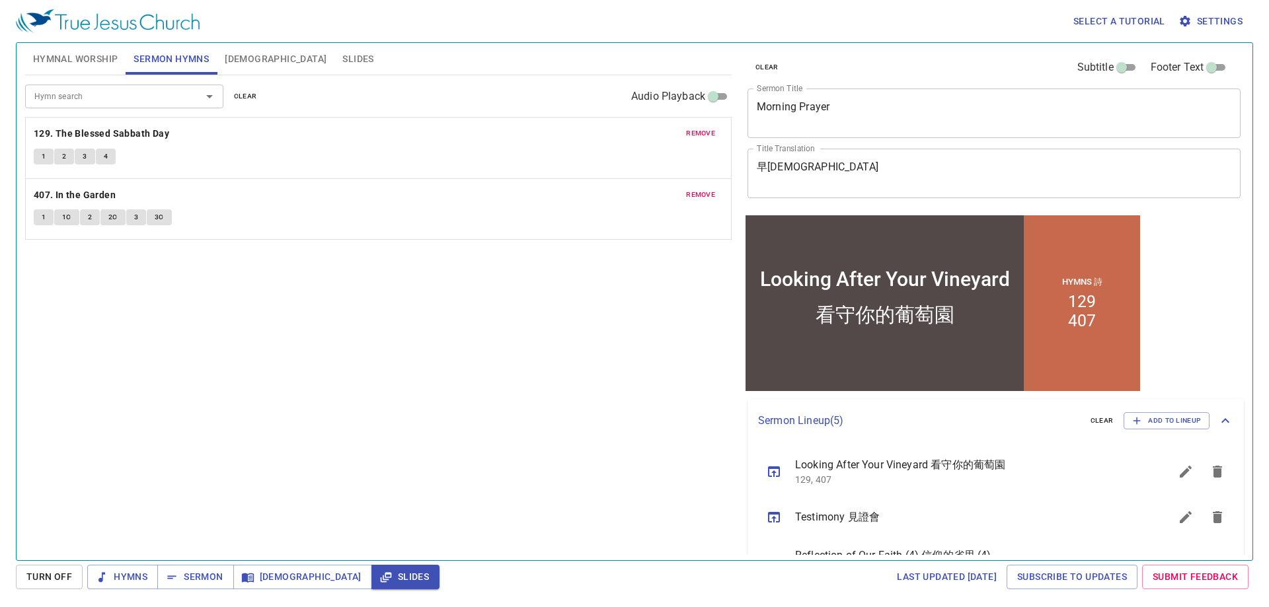
click at [73, 61] on span "Hymnal Worship" at bounding box center [75, 59] width 85 height 17
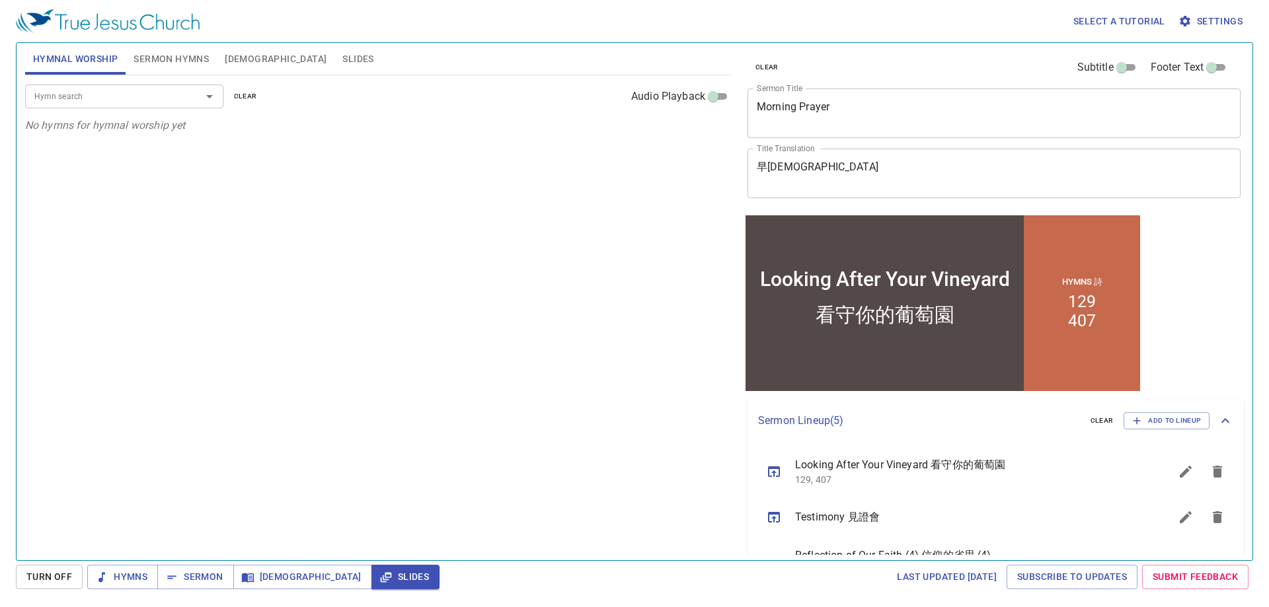
click at [120, 101] on input "Hymn search" at bounding box center [104, 96] width 151 height 15
click at [107, 96] on input "Hymn search" at bounding box center [104, 96] width 151 height 15
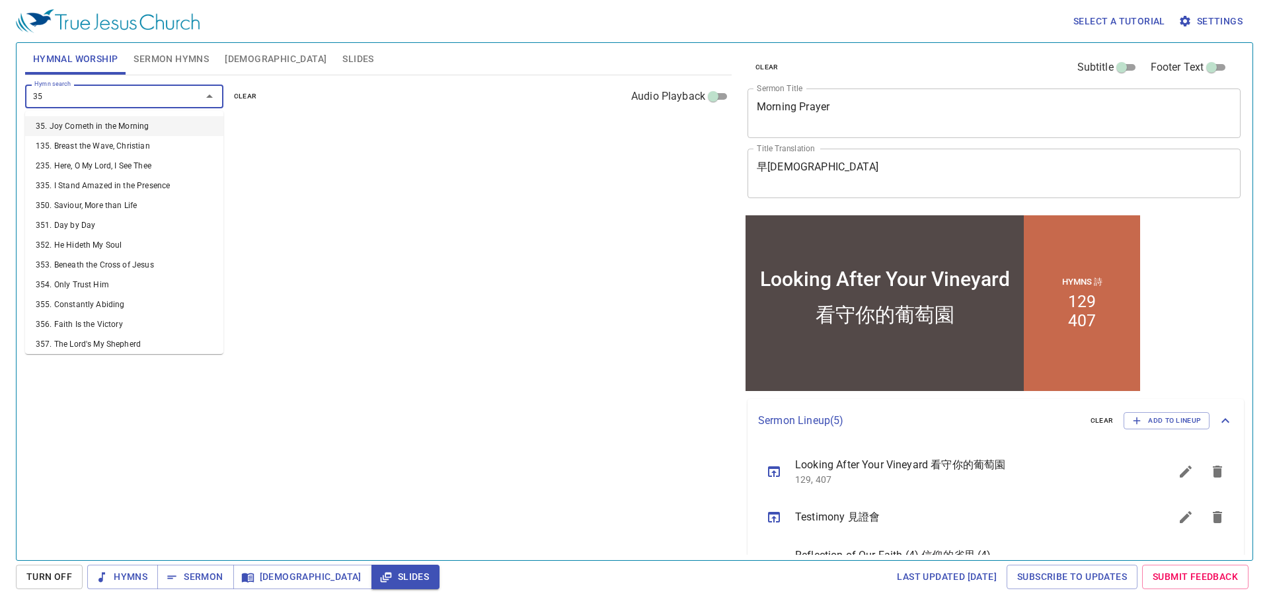
type input "352"
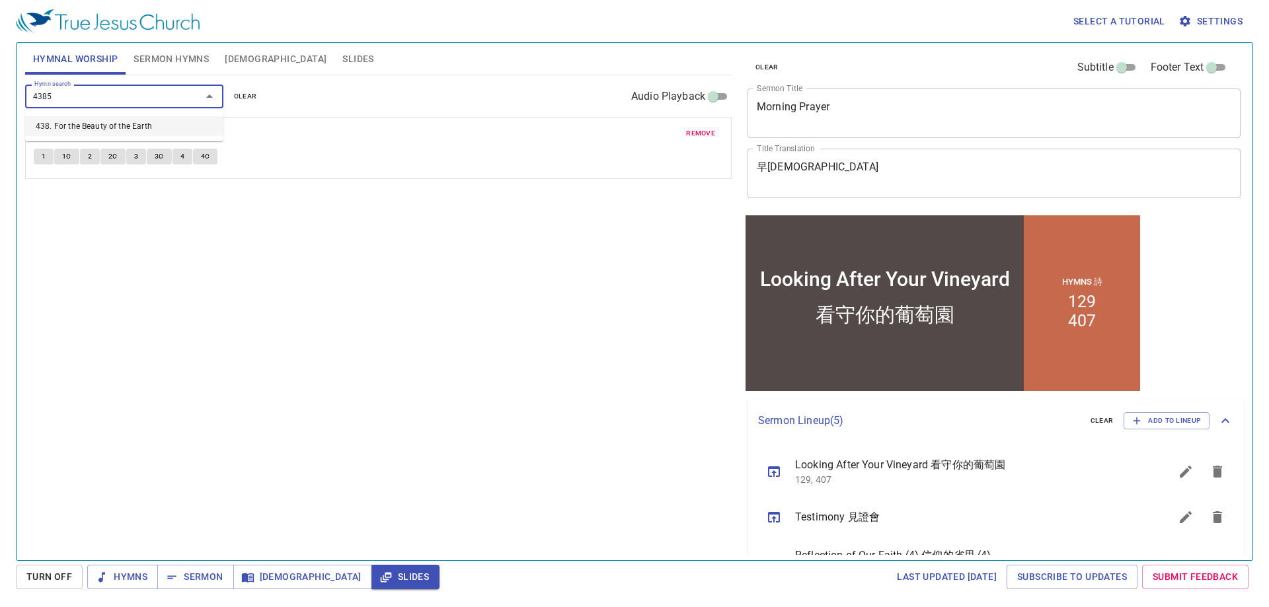
type input "438"
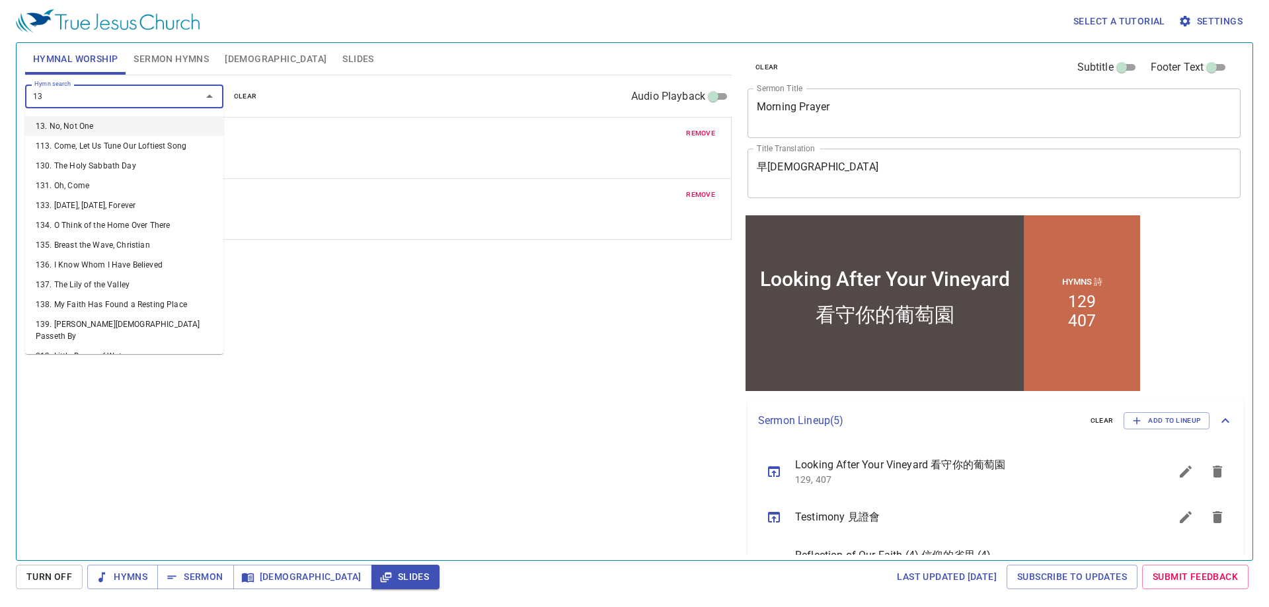
type input "136"
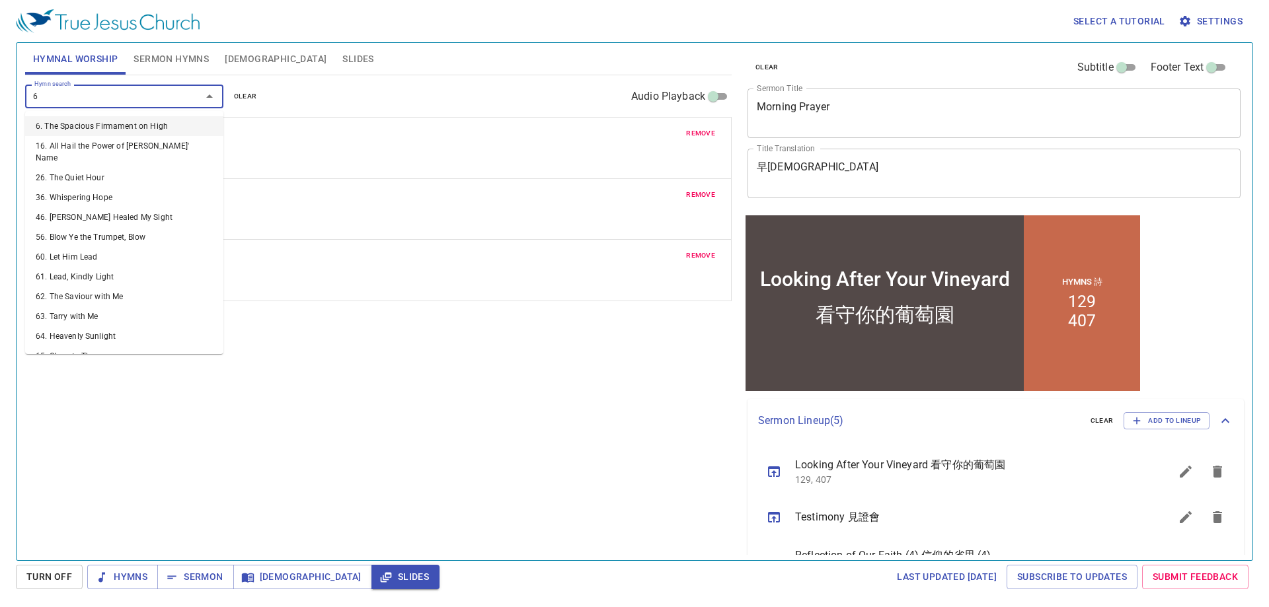
type input "63"
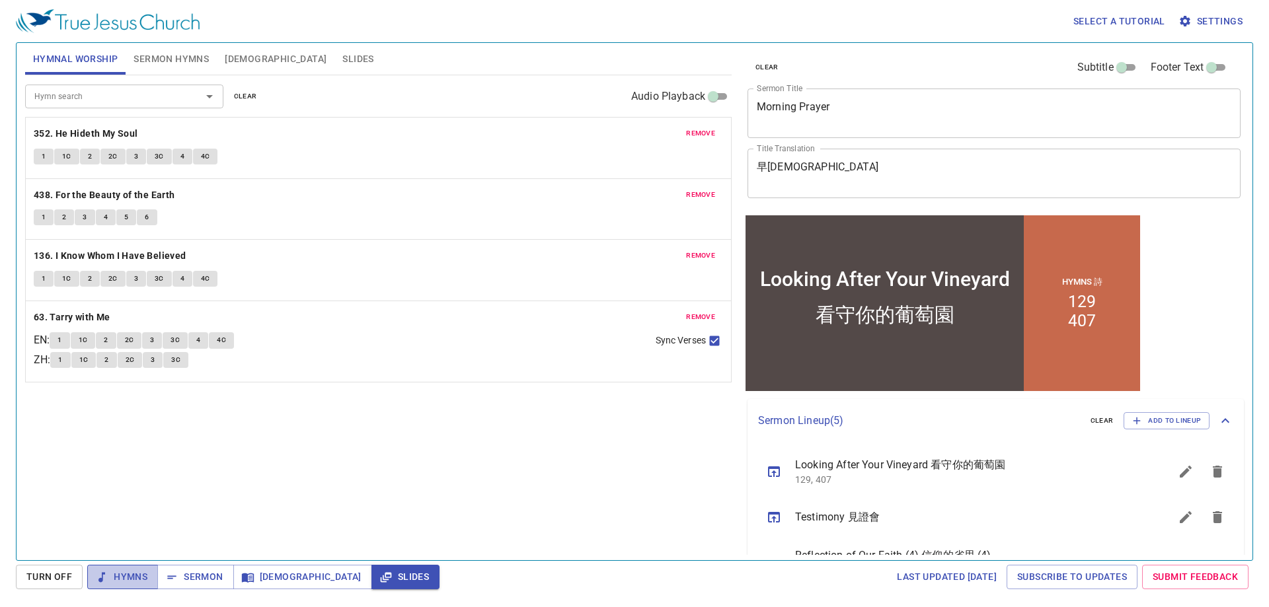
click at [124, 580] on span "Hymns" at bounding box center [123, 577] width 50 height 17
click at [89, 133] on b "352. He Hideth My Soul" at bounding box center [86, 134] width 104 height 17
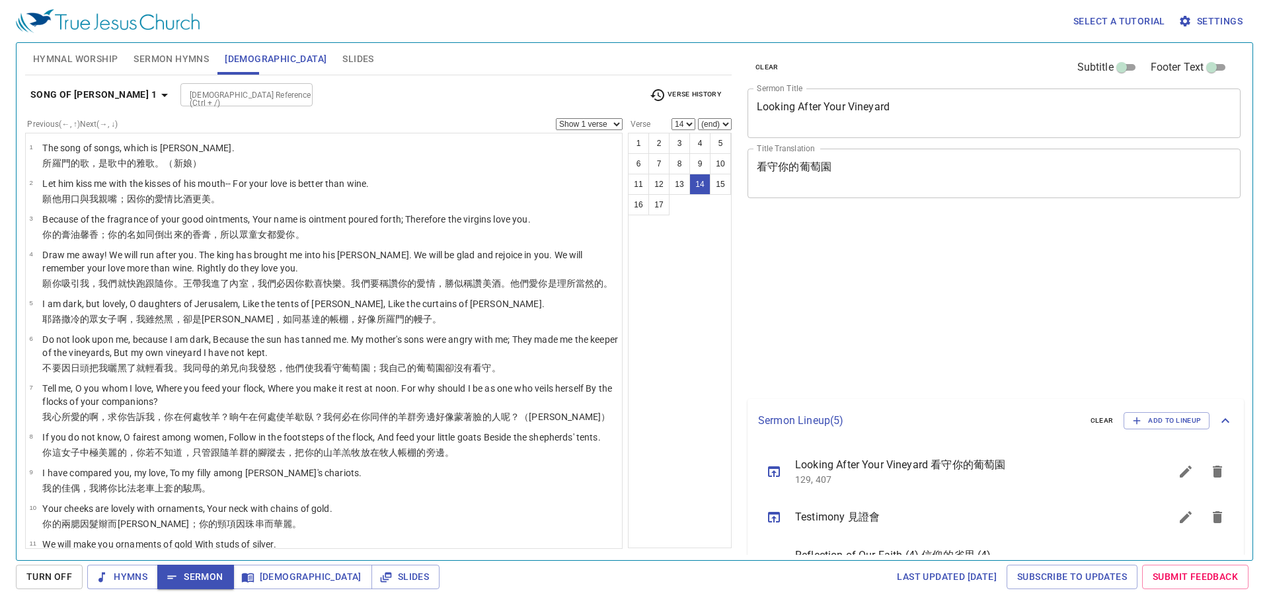
select select "14"
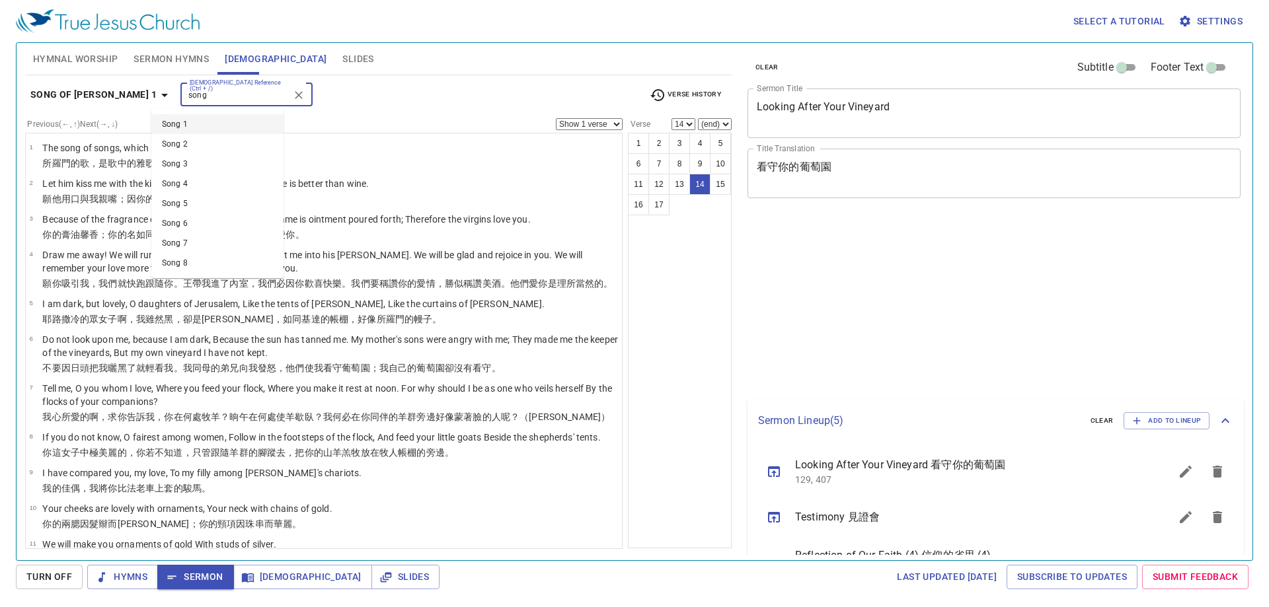
select select "14"
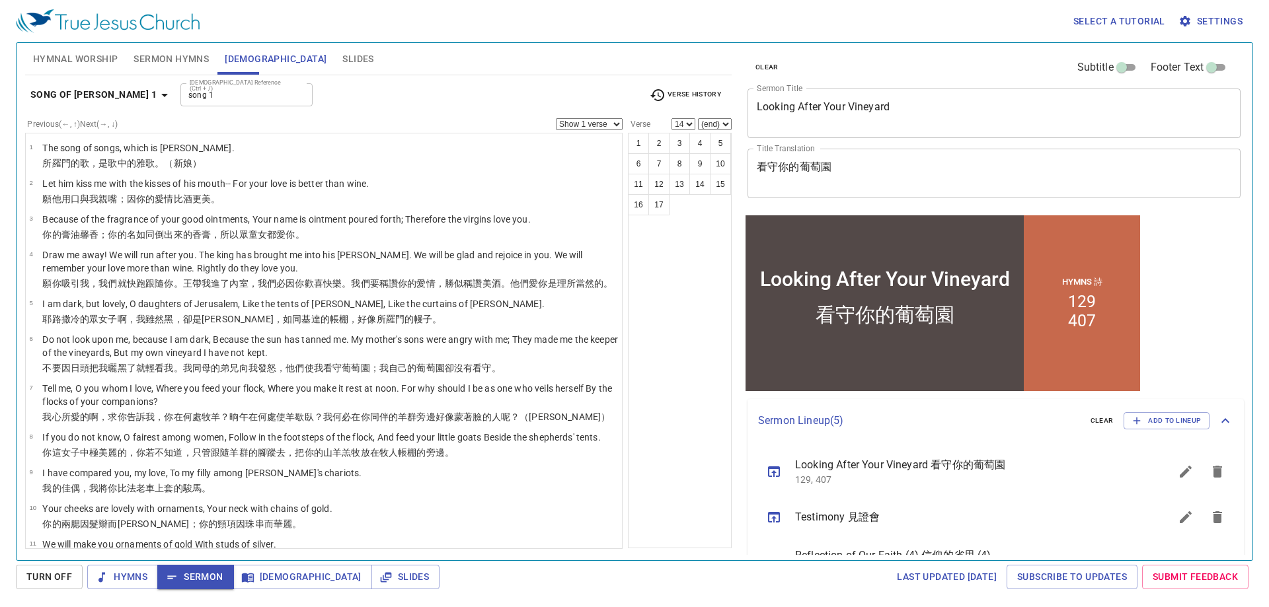
type input "Song 1"
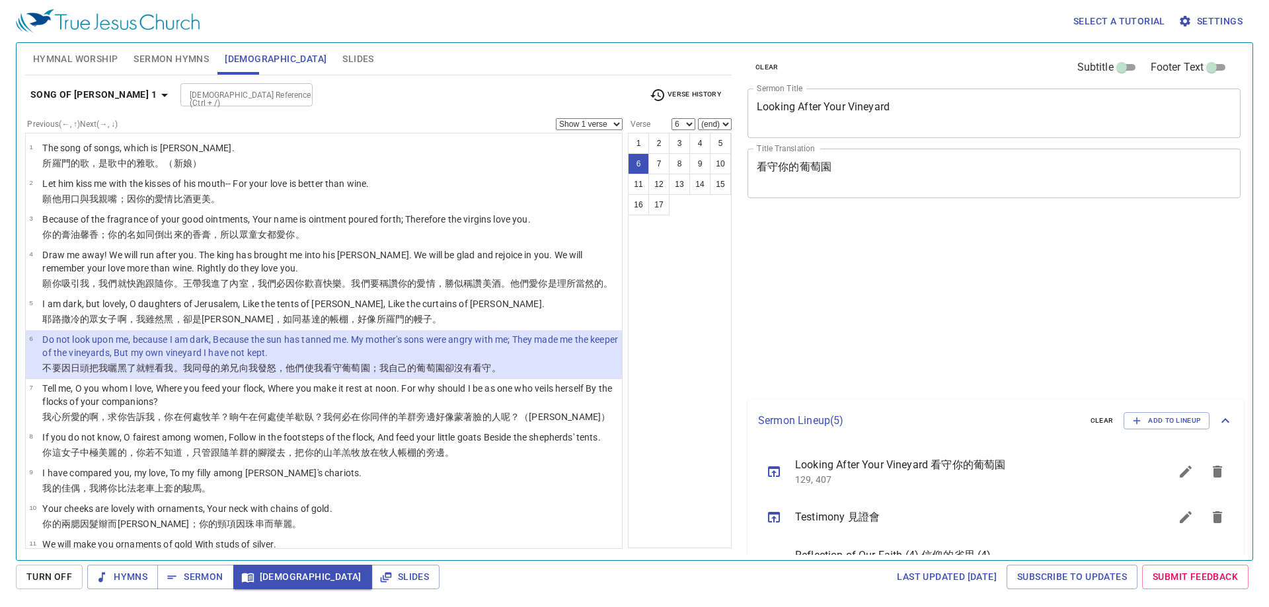
select select "6"
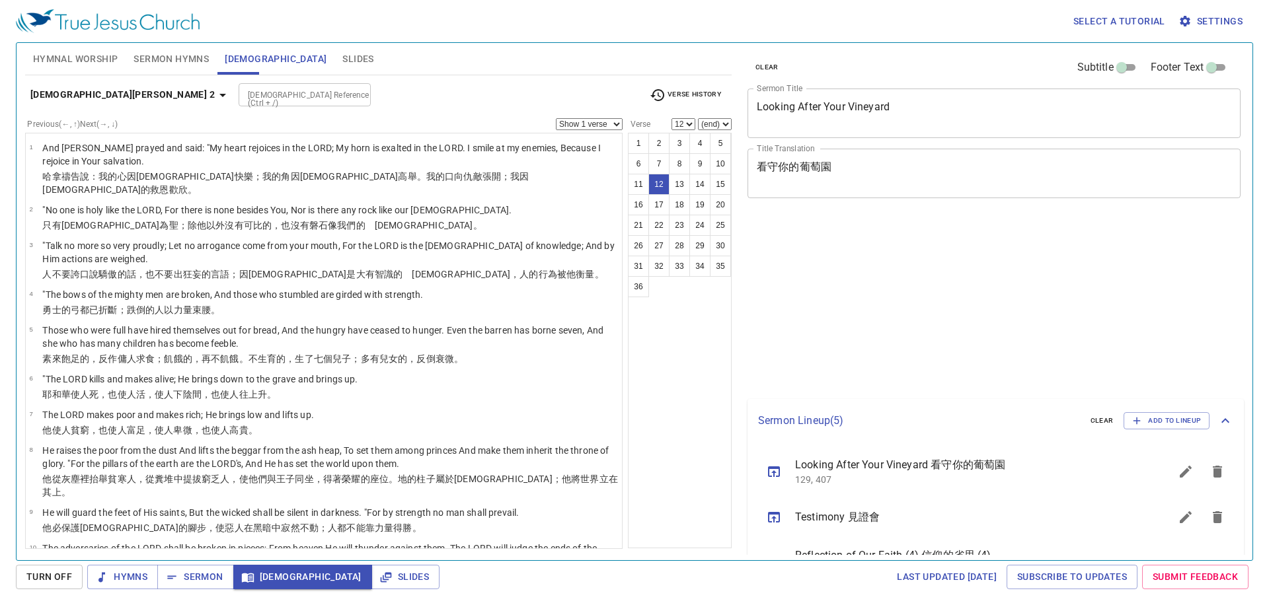
select select "12"
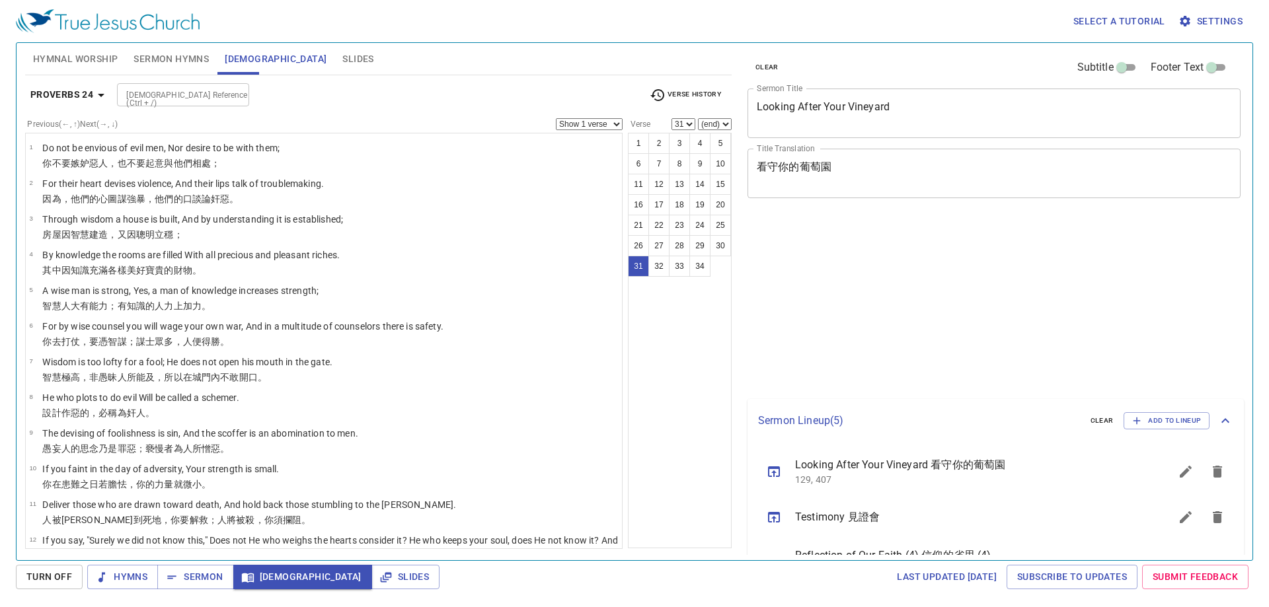
select select "31"
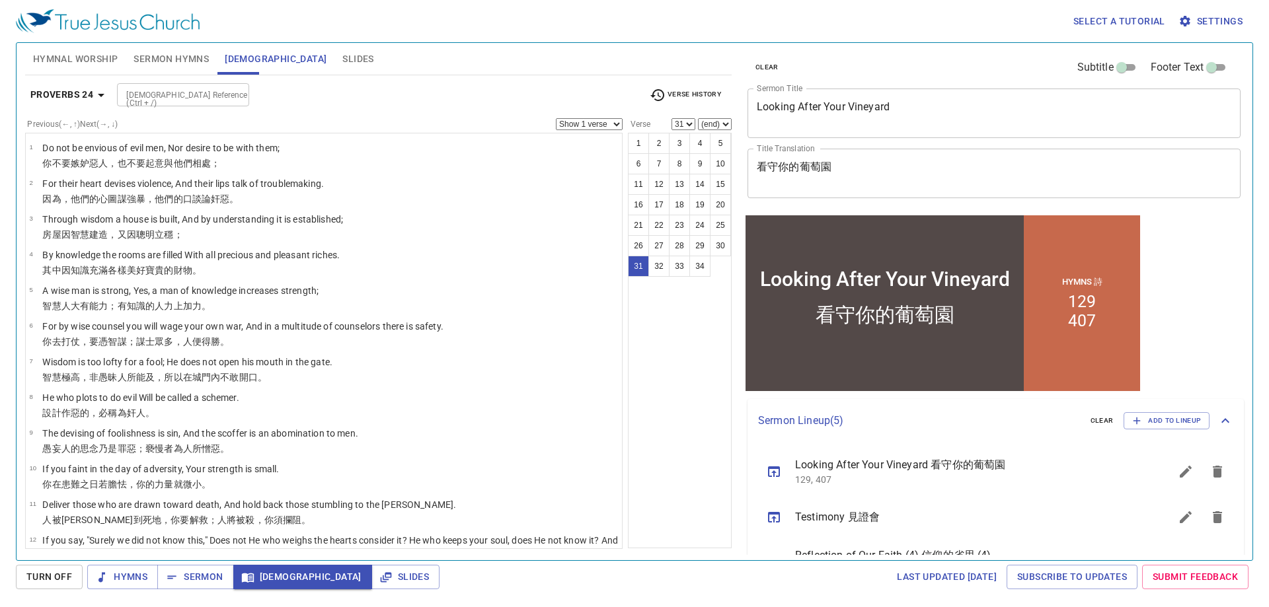
scroll to position [822, 0]
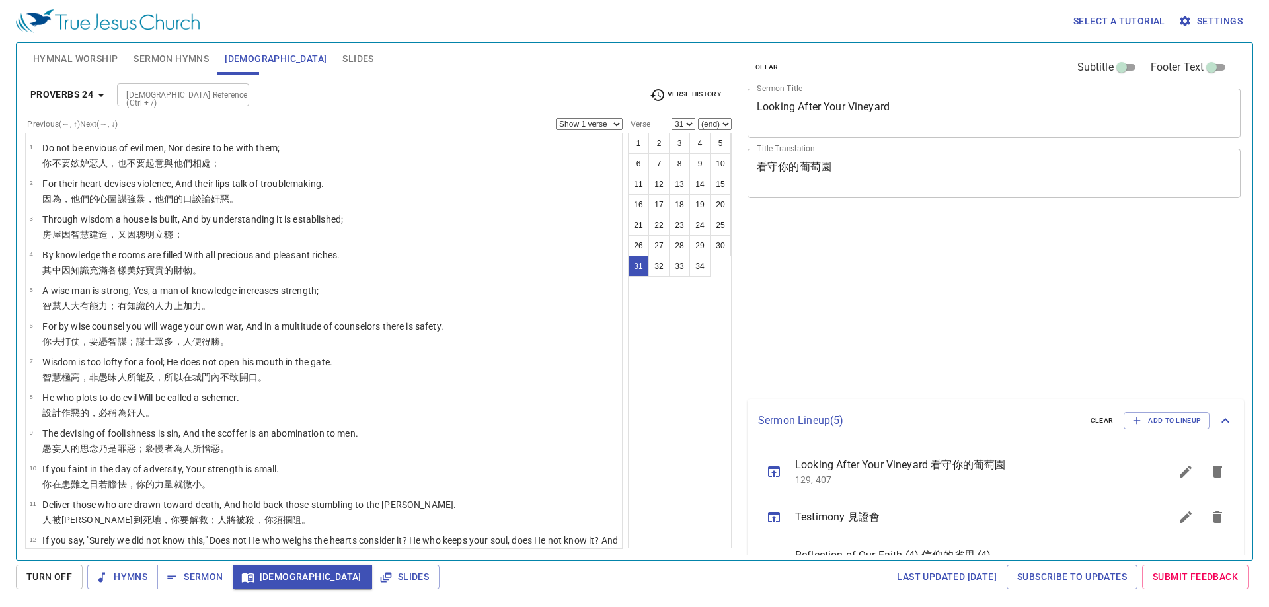
select select "31"
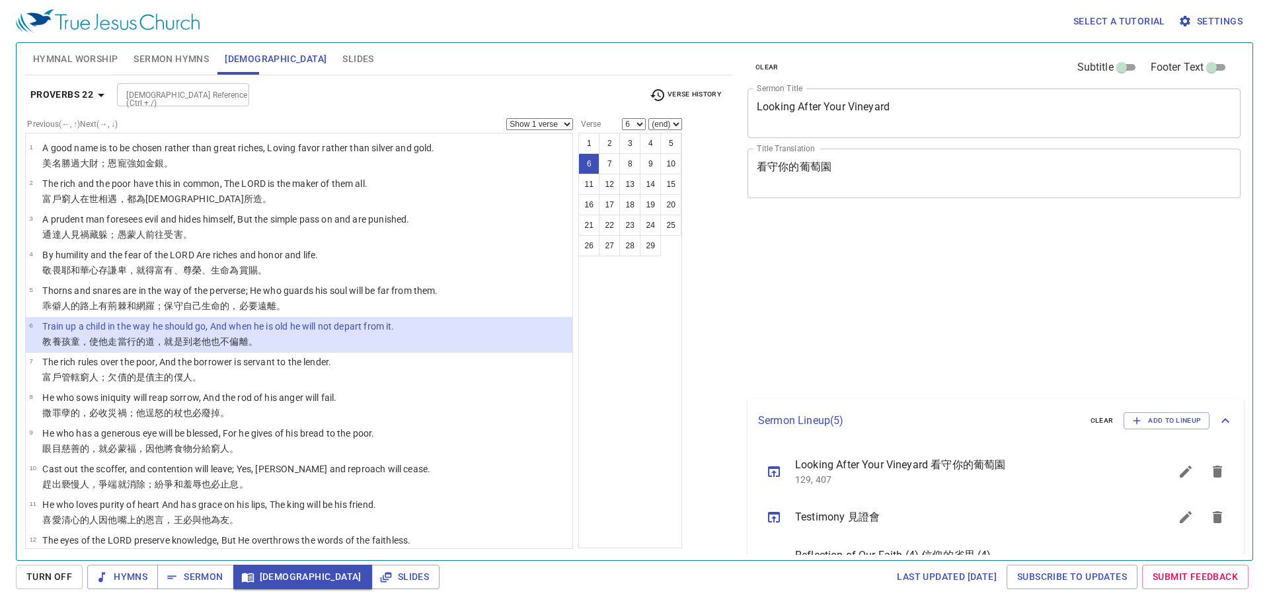
select select "6"
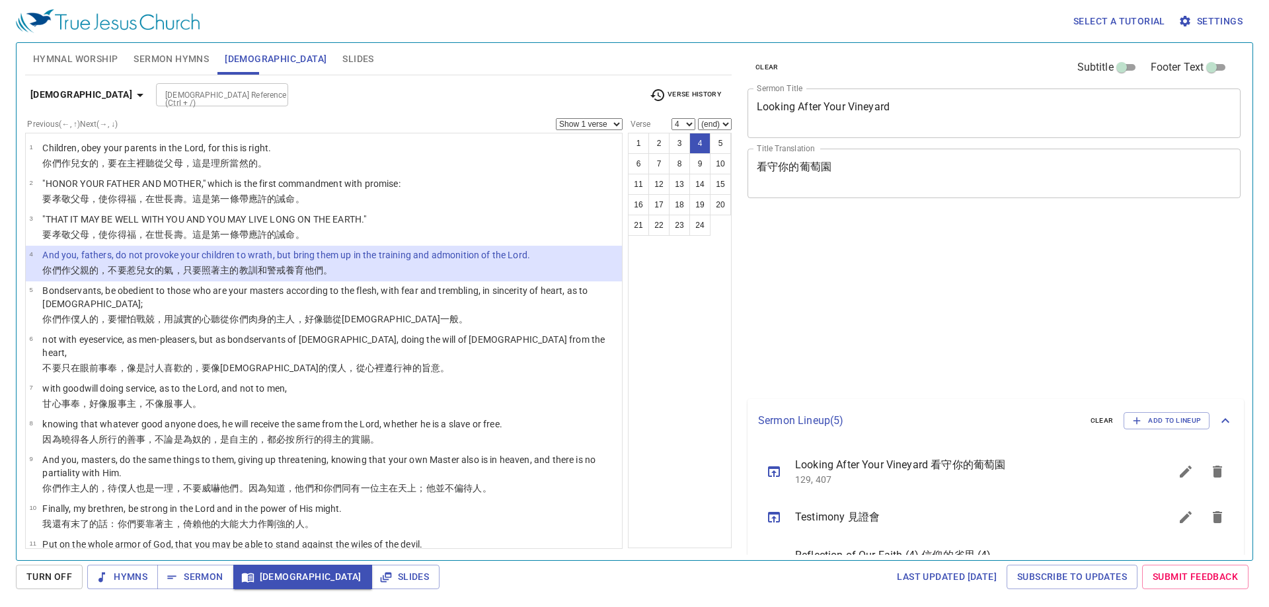
select select "4"
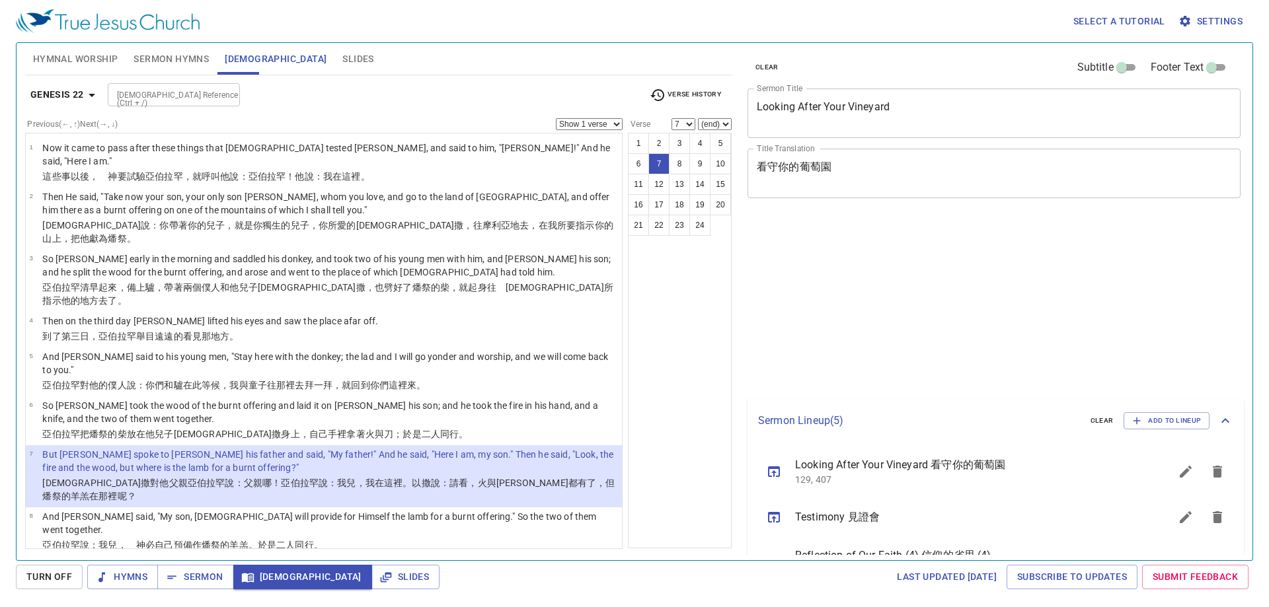
select select "7"
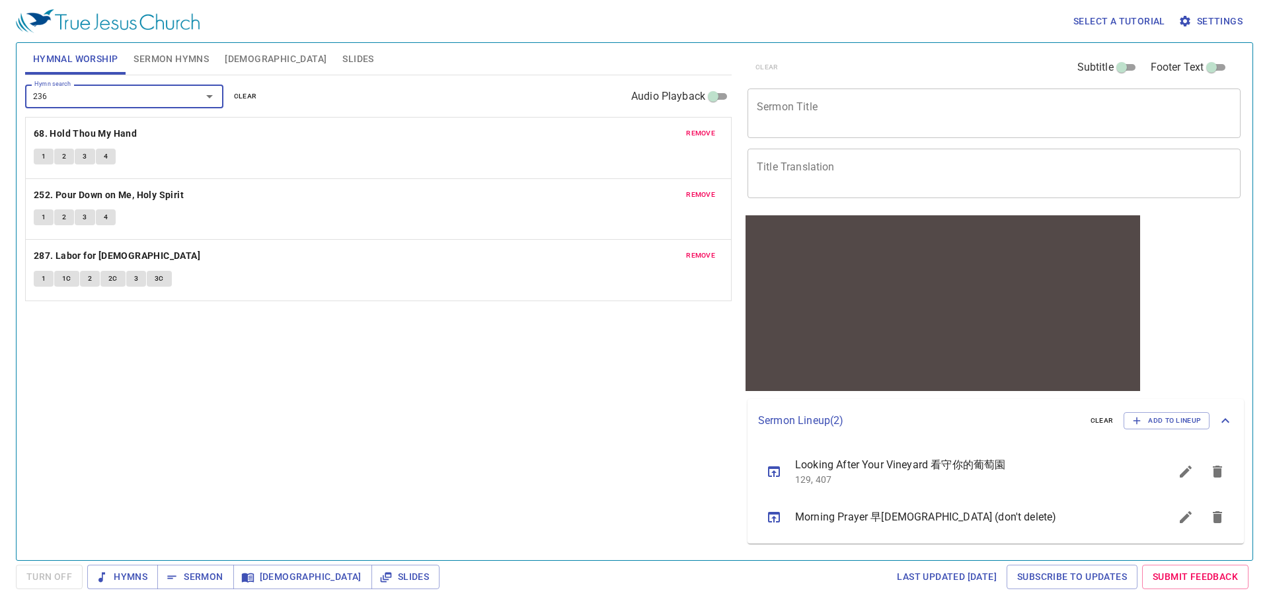
type input "236. Blessed Assurance, [DEMOGRAPHIC_DATA] Is Mine"
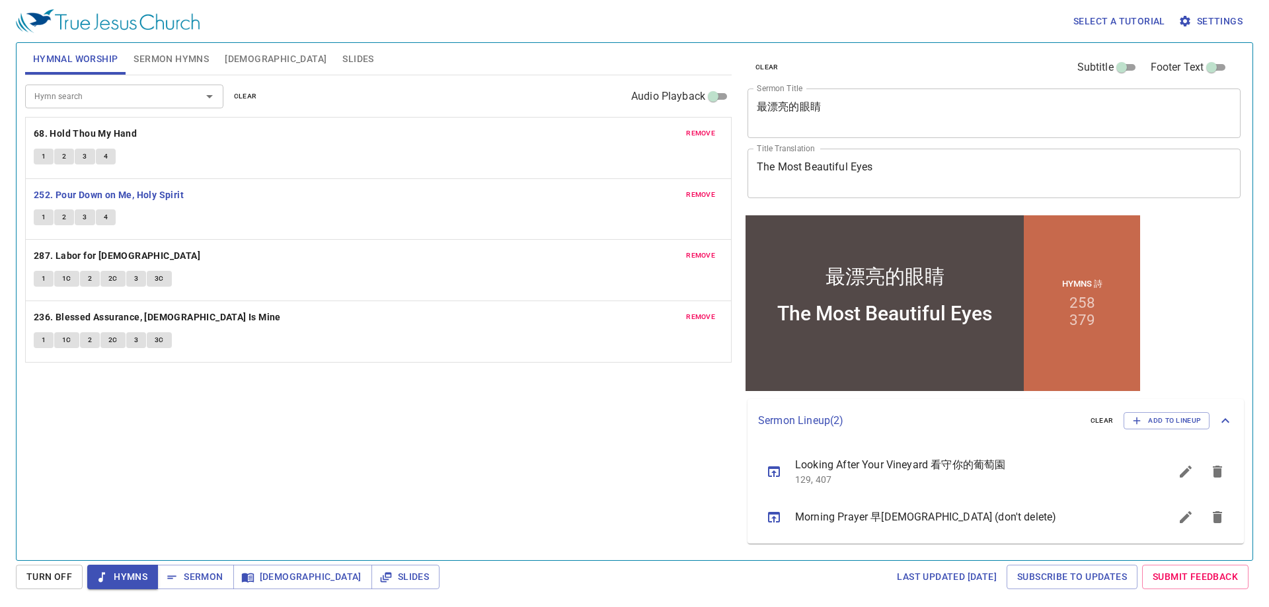
drag, startPoint x: 0, startPoint y: 0, endPoint x: 34, endPoint y: 241, distance: 243.6
click at [43, 216] on span "1" at bounding box center [44, 217] width 4 height 12
click at [42, 221] on span "1" at bounding box center [44, 217] width 4 height 12
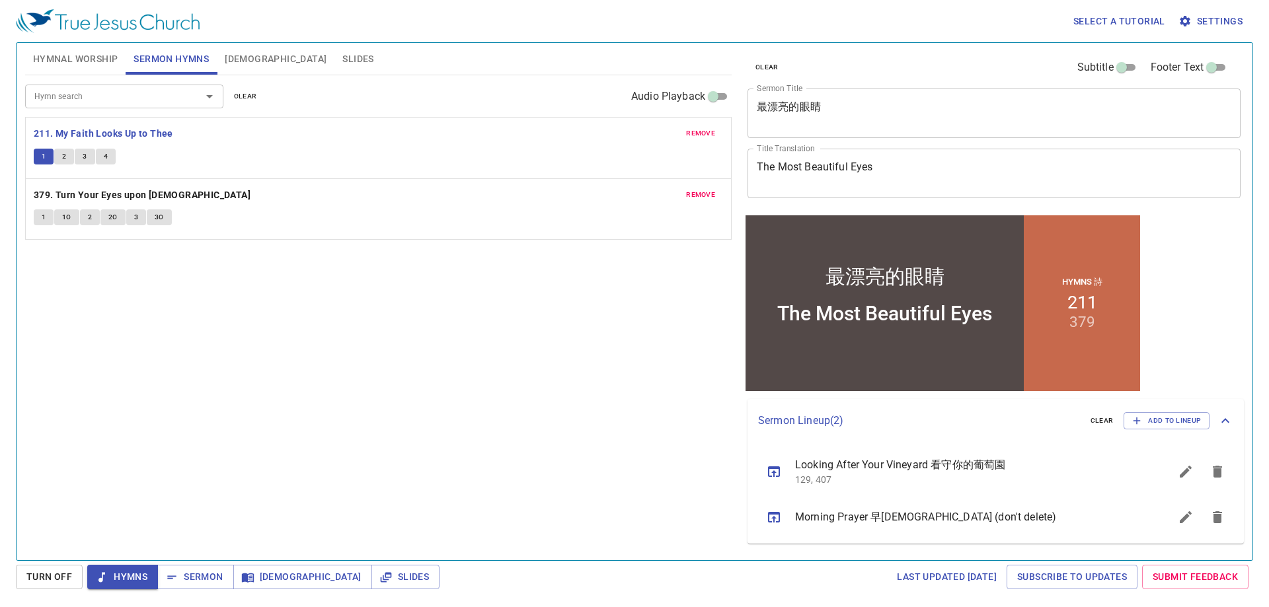
click at [65, 159] on span "2" at bounding box center [64, 157] width 4 height 12
click at [62, 155] on span "2" at bounding box center [64, 157] width 4 height 12
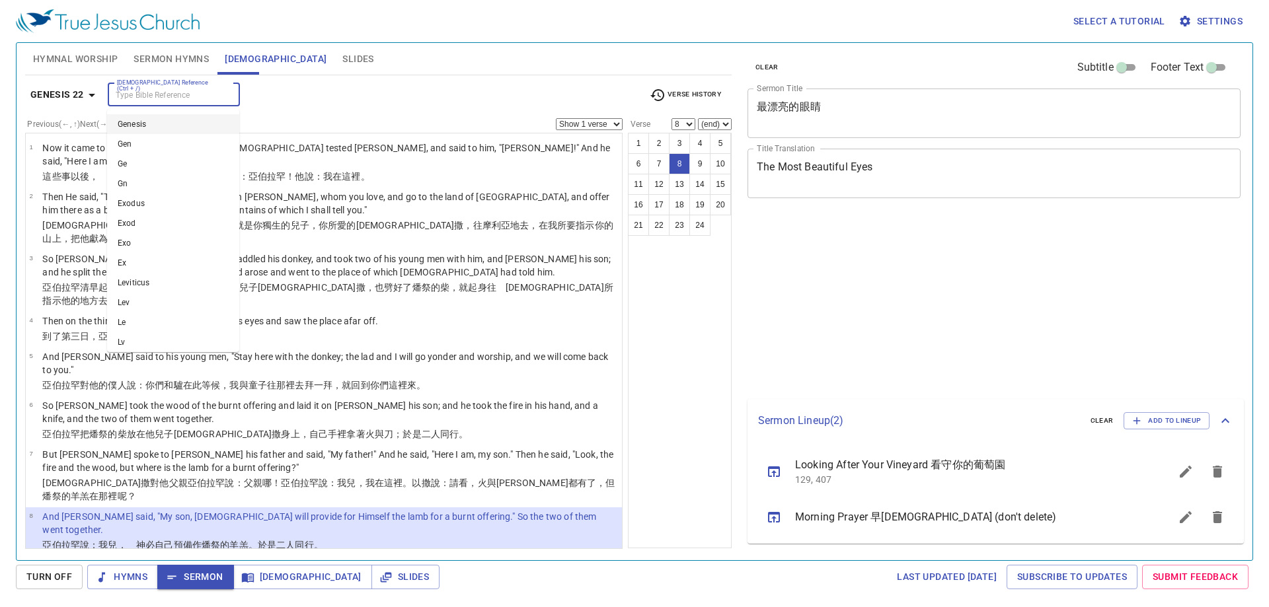
select select "8"
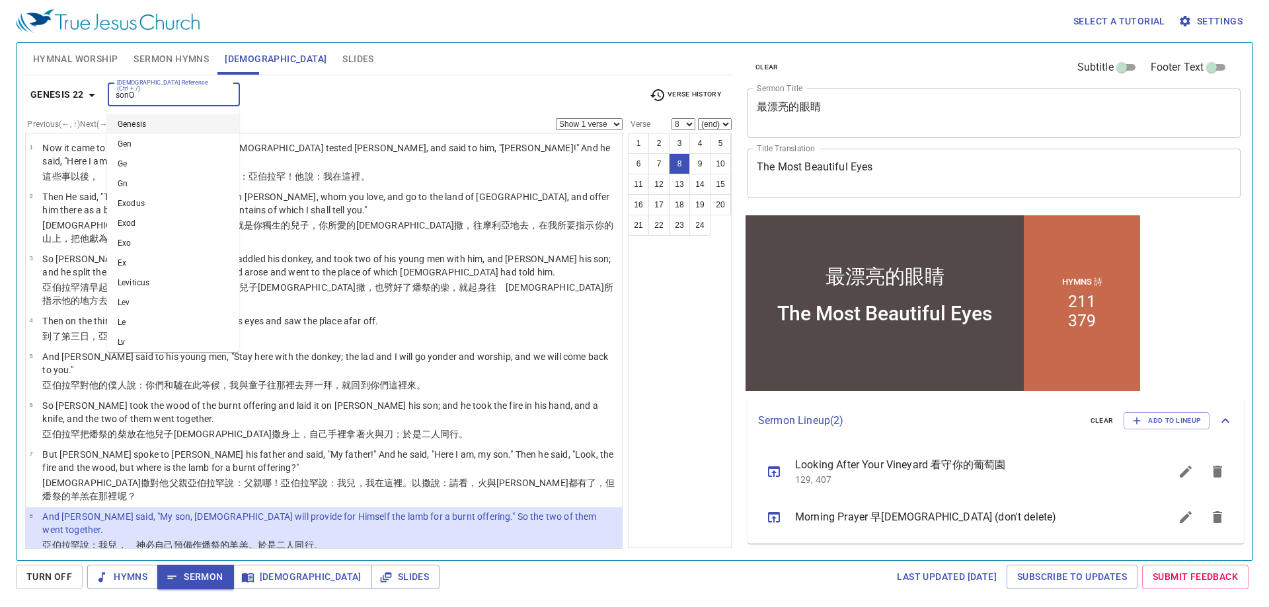
type input "son"
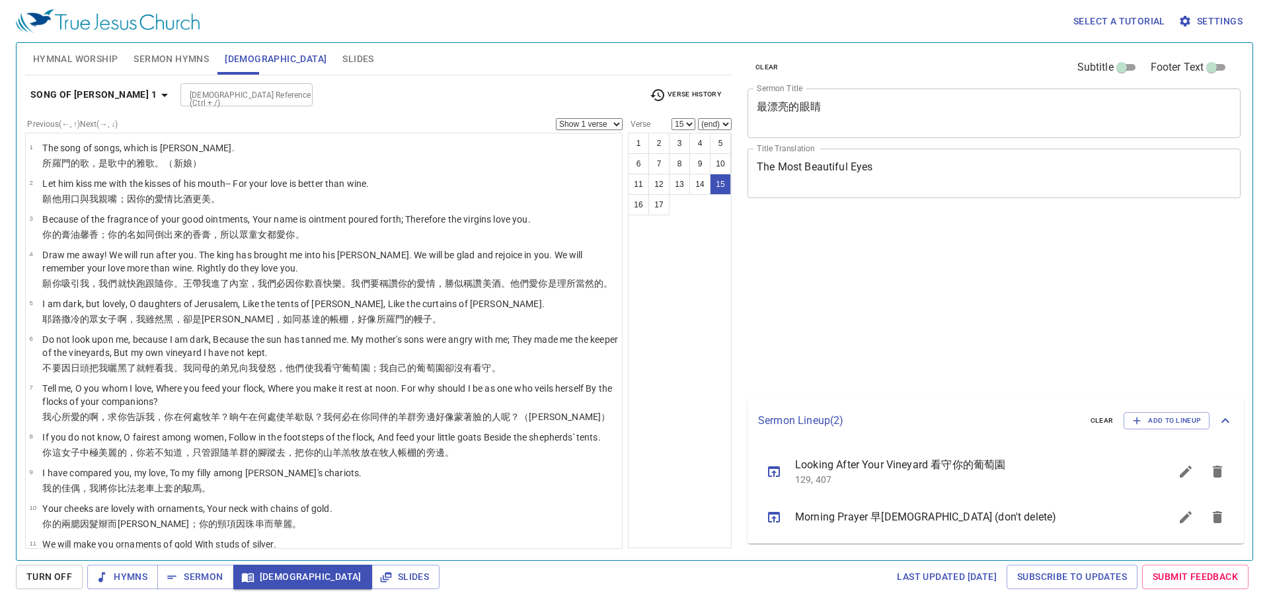
select select "15"
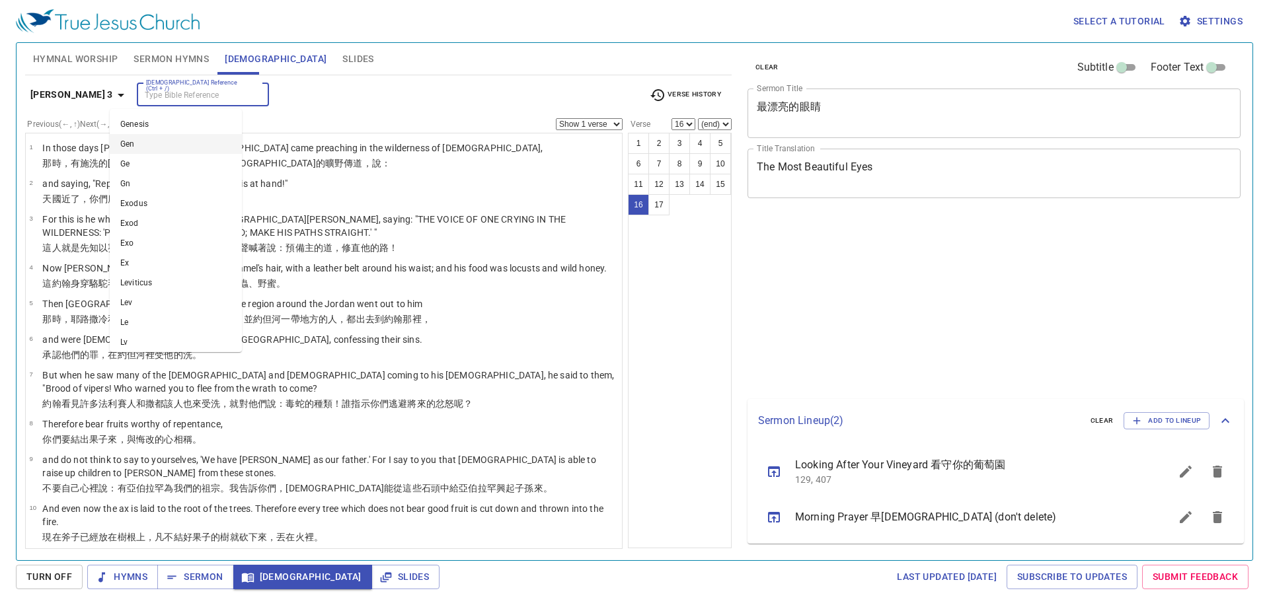
select select "16"
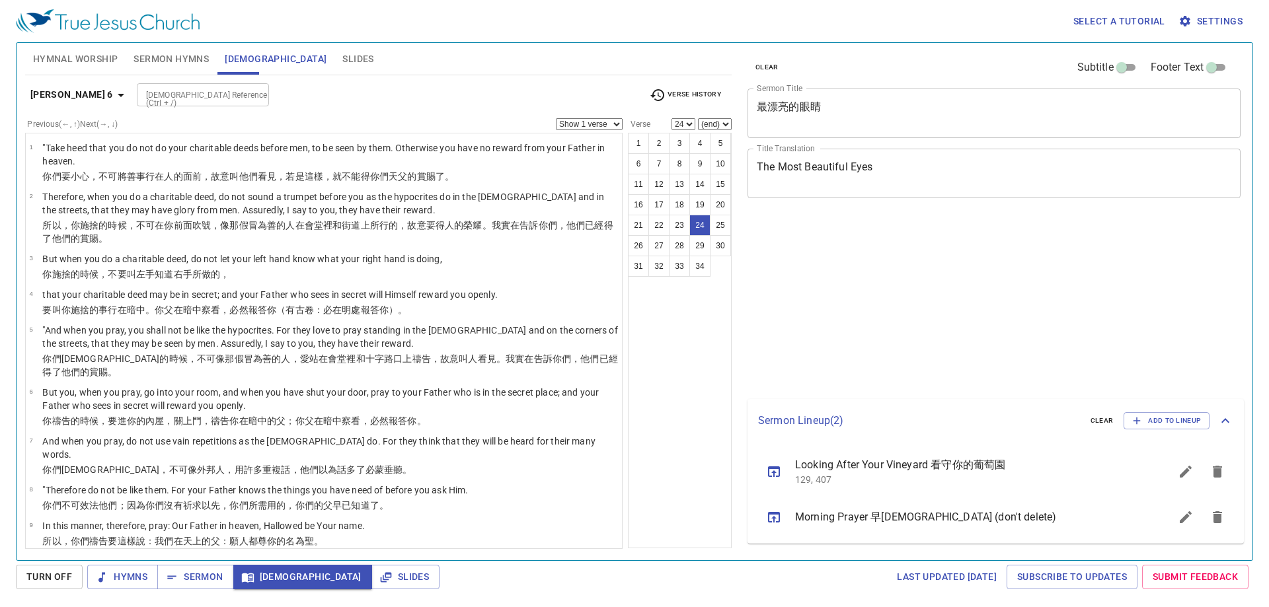
select select "24"
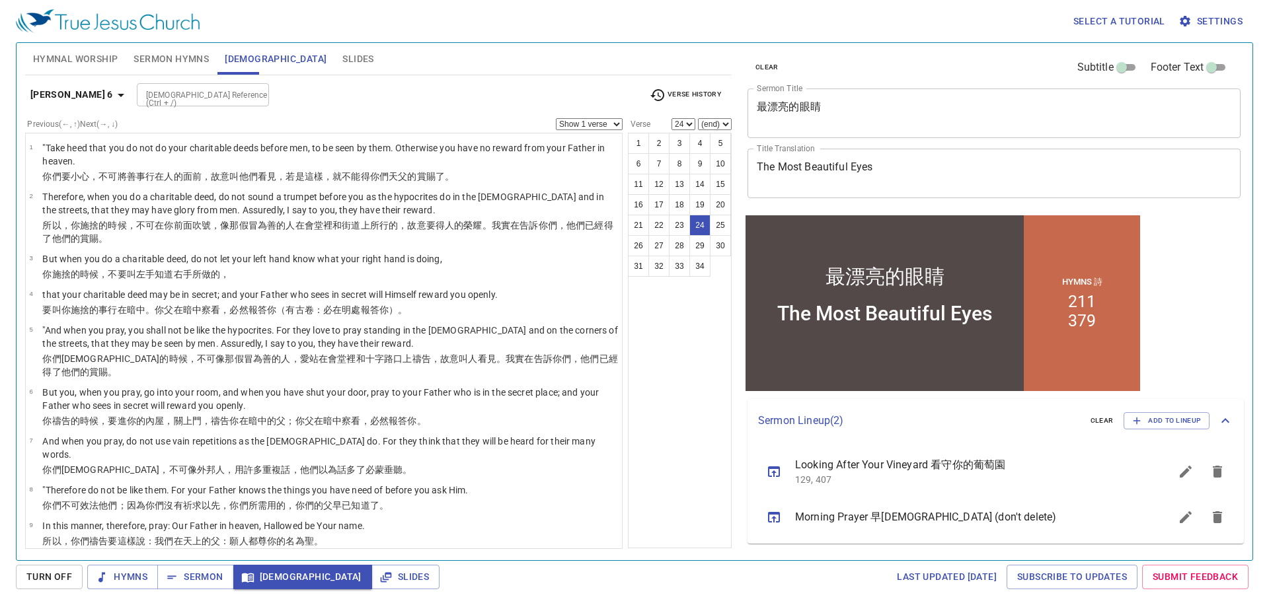
scroll to position [801, 0]
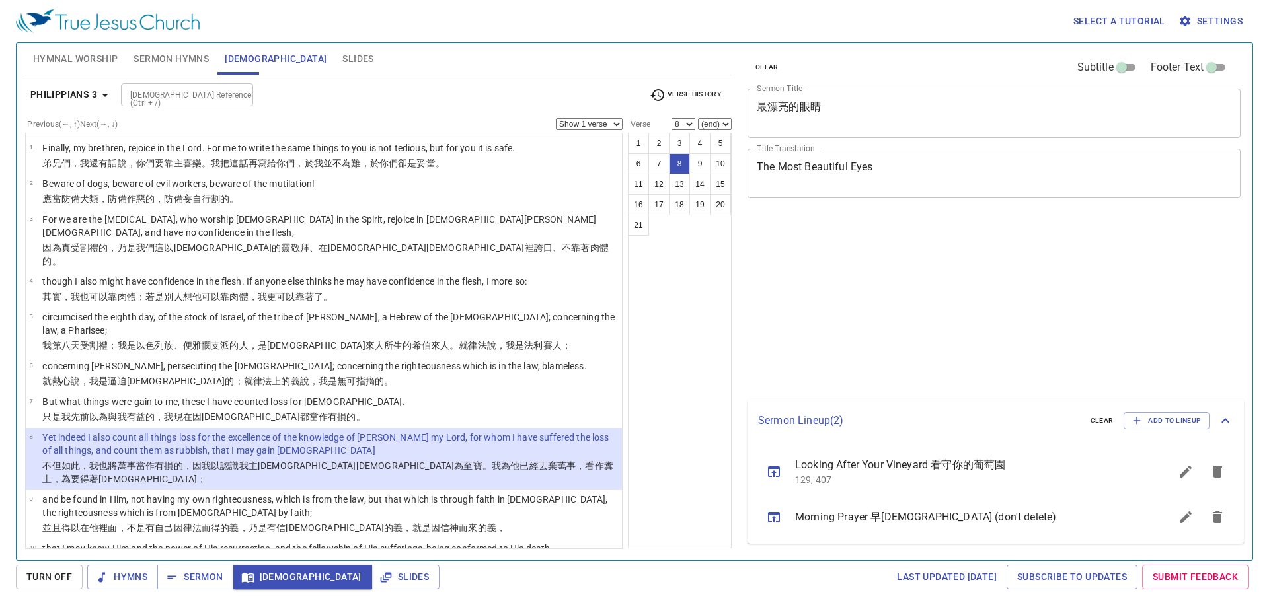
select select "8"
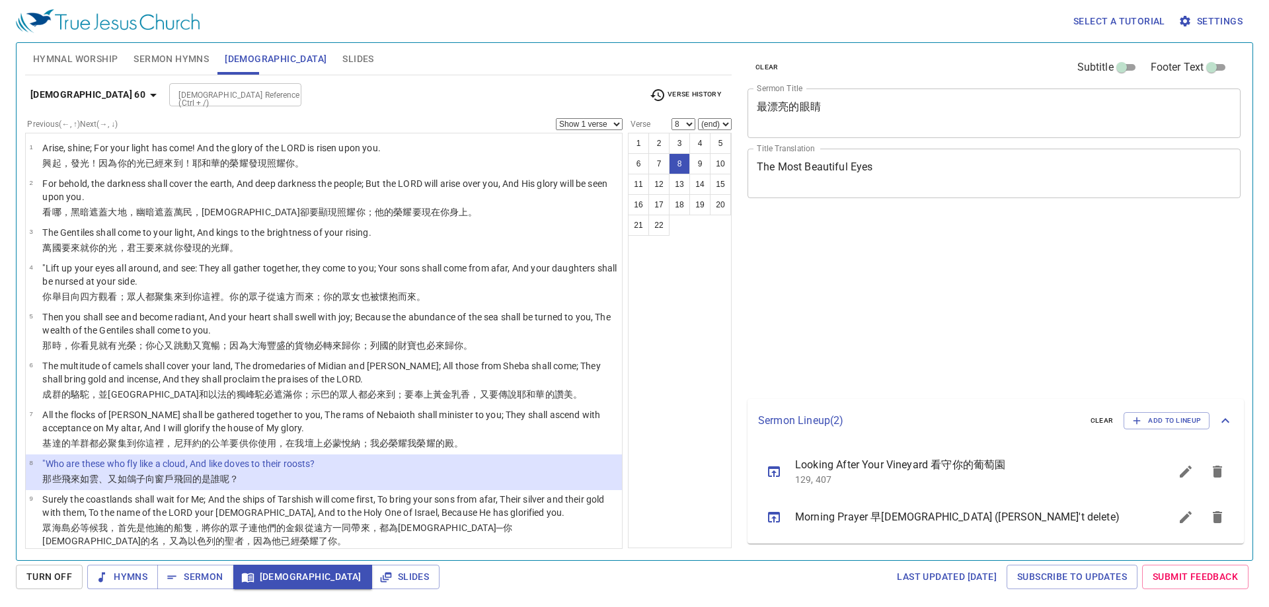
select select "8"
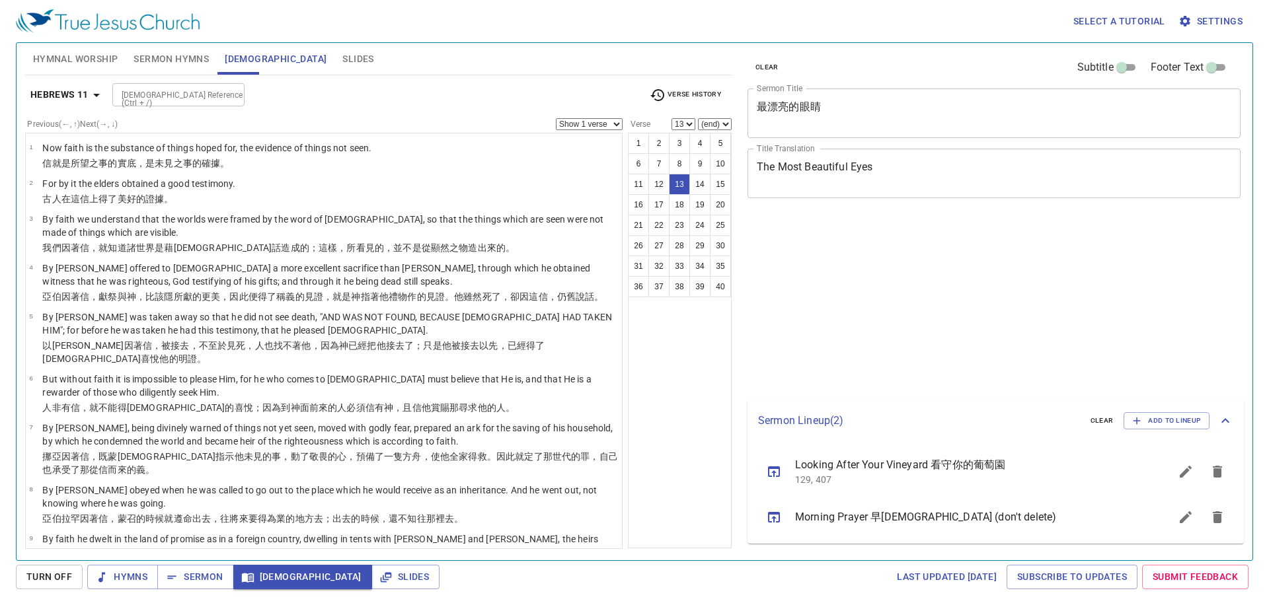
select select "13"
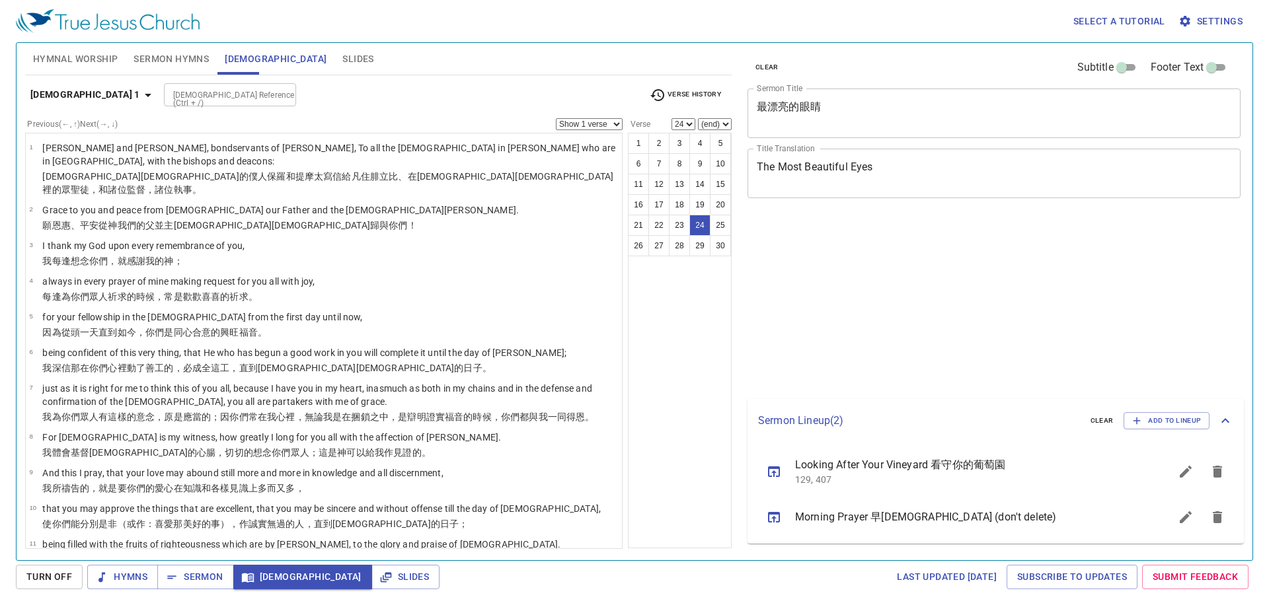
select select "24"
